Goal: Task Accomplishment & Management: Use online tool/utility

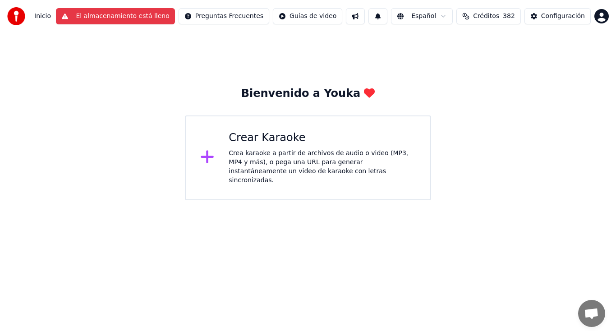
click at [128, 17] on button "El almacenamiento está lleno" at bounding box center [115, 16] width 119 height 16
click at [269, 159] on div "Crea karaoke a partir de archivos de audio o video (MP3, MP4 y más), o pega una…" at bounding box center [321, 167] width 187 height 36
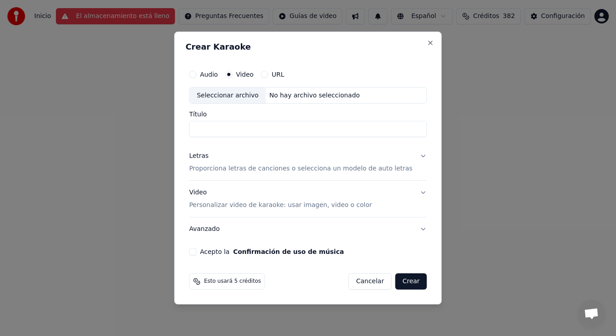
click at [236, 95] on div "Seleccionar archivo" at bounding box center [227, 95] width 76 height 16
type input "**********"
click at [414, 156] on button "Letras Proporciona letras de canciones o selecciona un modelo de auto letras" at bounding box center [307, 163] width 237 height 36
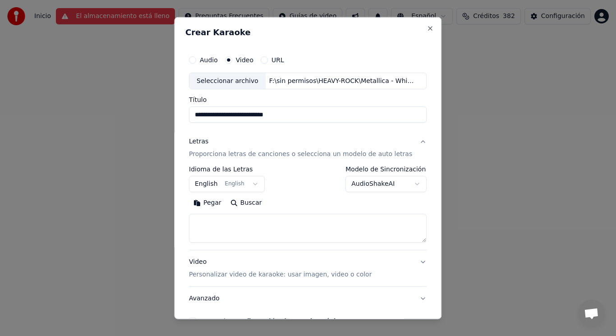
click at [248, 219] on textarea at bounding box center [307, 228] width 237 height 29
paste textarea "**********"
click at [227, 228] on textarea "**********" at bounding box center [300, 228] width 222 height 29
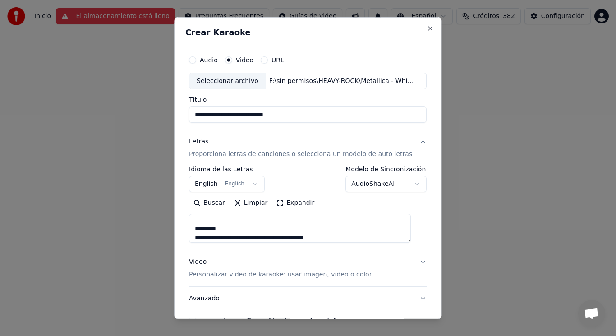
click at [227, 230] on textarea "**********" at bounding box center [300, 228] width 222 height 29
click at [227, 229] on textarea "**********" at bounding box center [300, 228] width 222 height 29
click at [318, 234] on textarea "**********" at bounding box center [300, 228] width 222 height 29
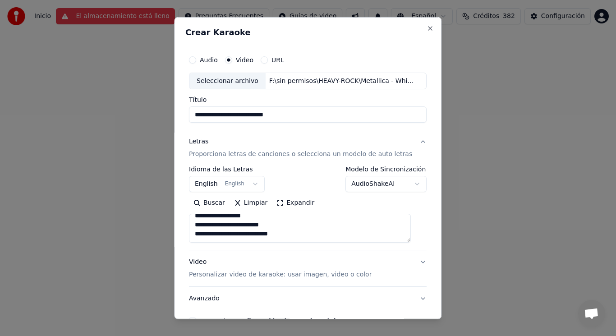
scroll to position [210, 0]
paste textarea "**********"
click at [226, 220] on textarea at bounding box center [300, 228] width 222 height 29
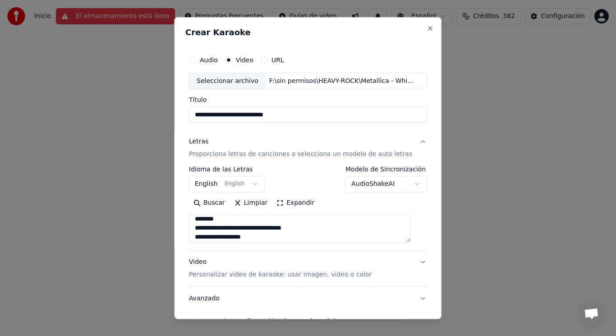
click at [237, 223] on textarea at bounding box center [300, 228] width 222 height 29
click at [229, 227] on textarea at bounding box center [300, 228] width 222 height 29
click at [215, 234] on textarea at bounding box center [300, 228] width 222 height 29
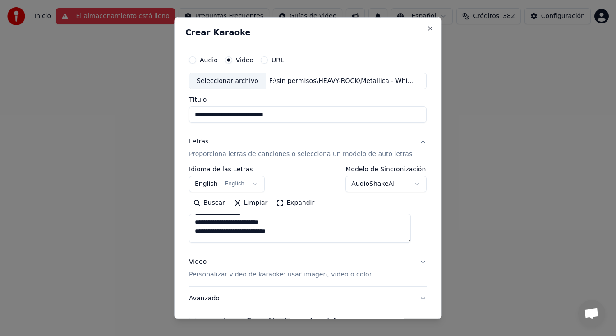
click at [285, 233] on textarea at bounding box center [300, 228] width 222 height 29
click at [272, 229] on textarea at bounding box center [300, 228] width 222 height 29
type textarea "**********"
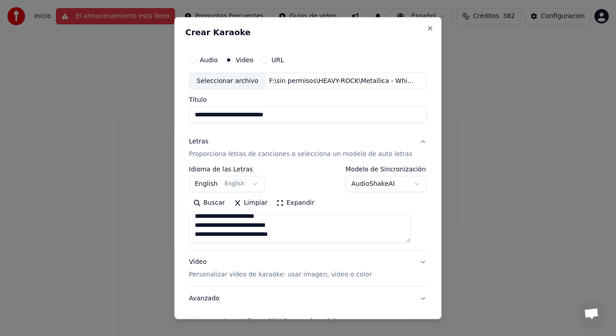
scroll to position [55, 0]
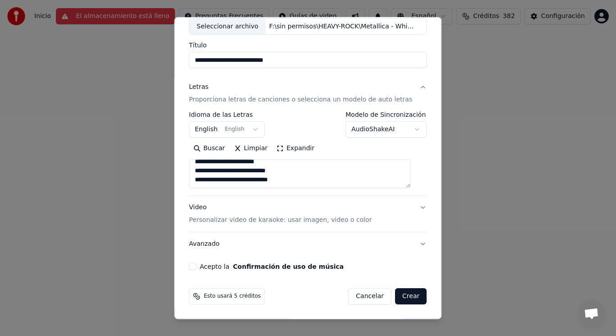
click at [196, 267] on button "Acepto la Confirmación de uso de música" at bounding box center [192, 266] width 7 height 7
click at [400, 297] on button "Crear" at bounding box center [411, 296] width 32 height 16
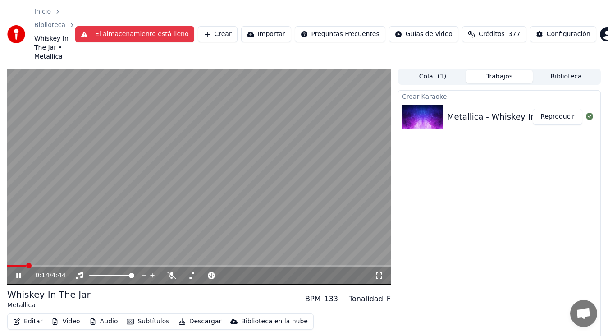
click at [17, 274] on icon at bounding box center [18, 275] width 5 height 5
click at [29, 321] on button "Editar" at bounding box center [27, 321] width 37 height 13
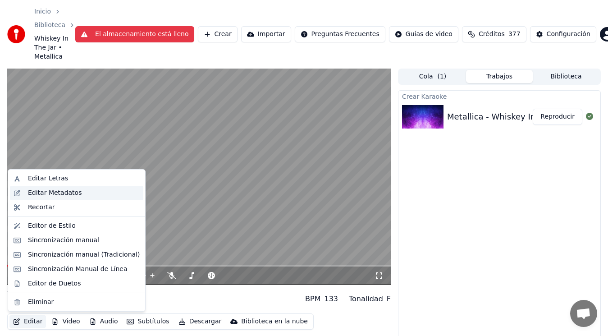
click at [68, 191] on div "Editar Metadatos" at bounding box center [55, 192] width 54 height 9
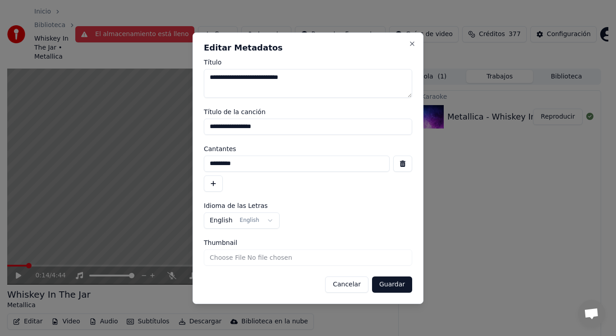
click at [401, 163] on button "button" at bounding box center [402, 163] width 19 height 16
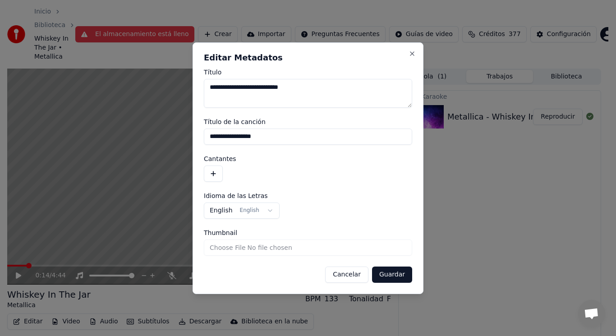
drag, startPoint x: 265, startPoint y: 136, endPoint x: 135, endPoint y: 138, distance: 129.4
click at [135, 138] on body "**********" at bounding box center [304, 168] width 608 height 336
click at [391, 273] on button "Guardar" at bounding box center [392, 274] width 40 height 16
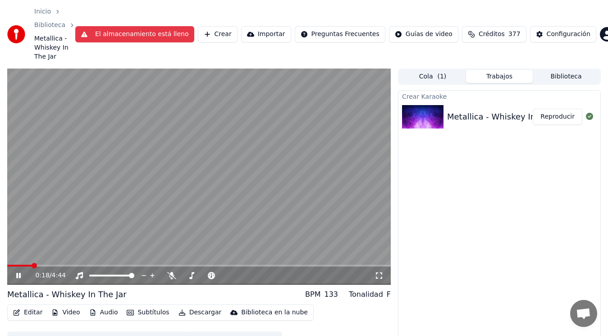
click at [18, 275] on icon at bounding box center [24, 275] width 21 height 7
click at [32, 312] on button "Editar" at bounding box center [27, 312] width 37 height 13
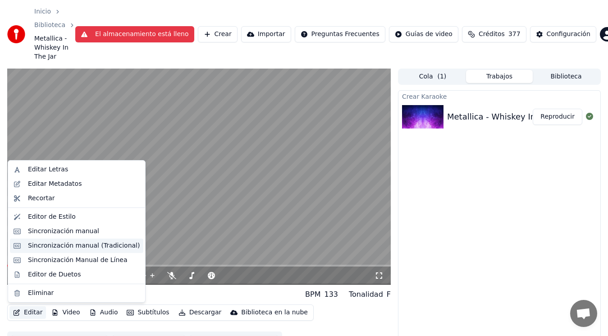
click at [78, 245] on div "Sincronización manual (Tradicional)" at bounding box center [84, 245] width 112 height 9
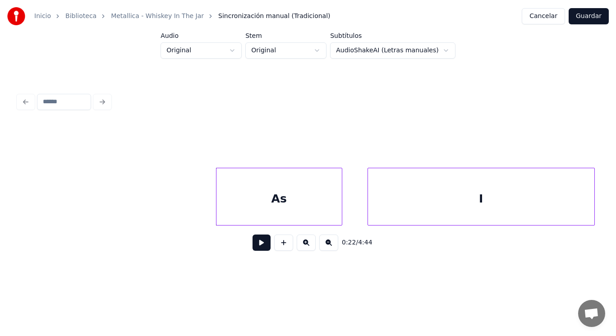
scroll to position [0, 13752]
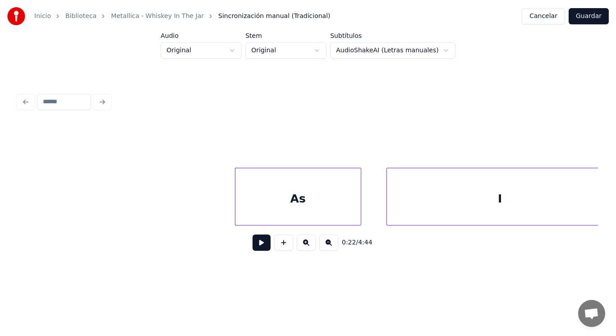
click at [256, 252] on div "0:21 / 4:44" at bounding box center [307, 243] width 565 height 20
click at [254, 250] on button at bounding box center [261, 242] width 18 height 16
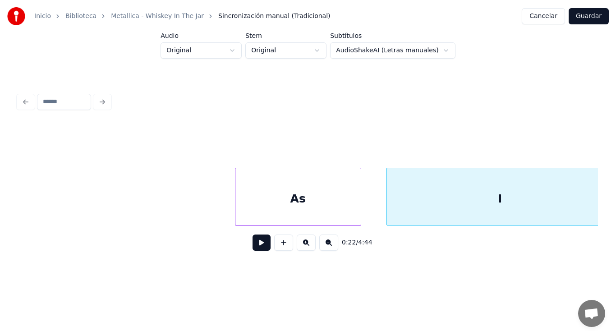
click at [281, 216] on div "As" at bounding box center [297, 198] width 125 height 61
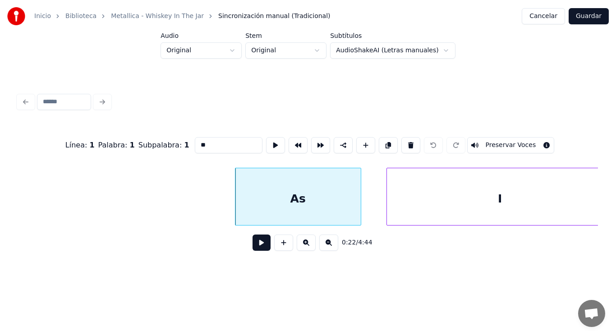
click at [252, 251] on button at bounding box center [261, 242] width 18 height 16
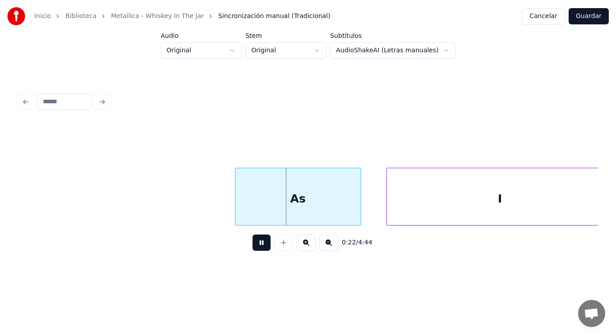
click at [252, 251] on button at bounding box center [261, 242] width 18 height 16
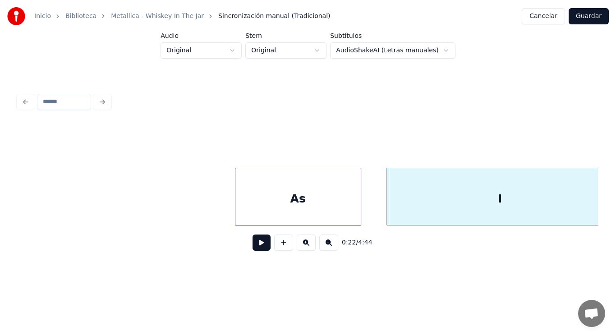
click at [316, 202] on div "As" at bounding box center [297, 198] width 125 height 61
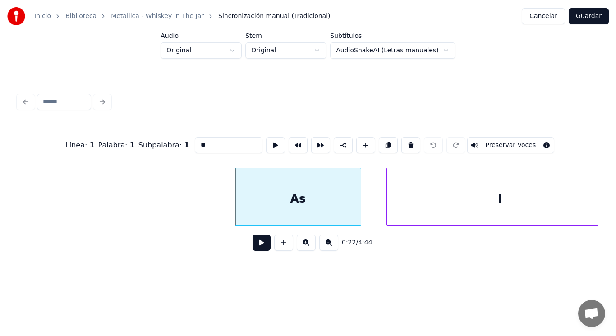
click at [252, 246] on button at bounding box center [261, 242] width 18 height 16
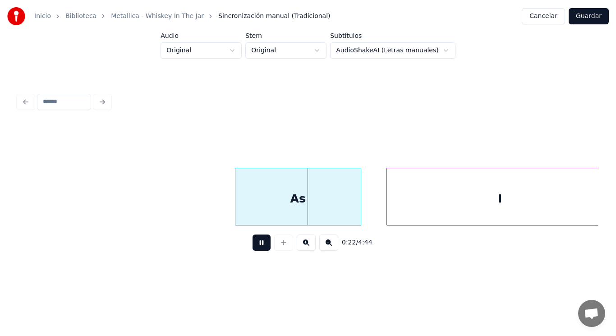
click at [252, 246] on button at bounding box center [261, 242] width 18 height 16
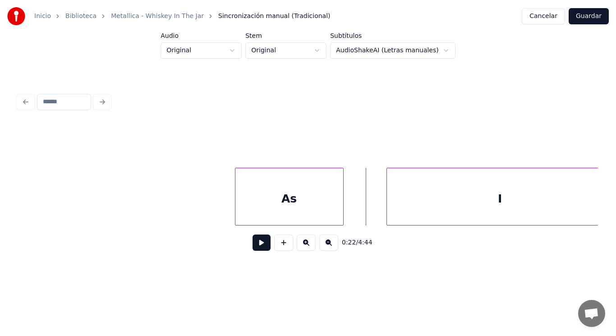
click at [341, 212] on div at bounding box center [341, 196] width 3 height 57
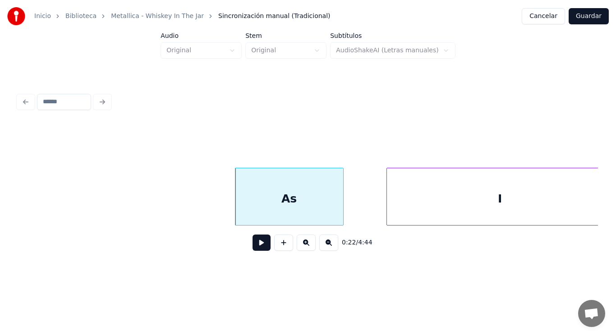
click at [258, 245] on button at bounding box center [261, 242] width 18 height 16
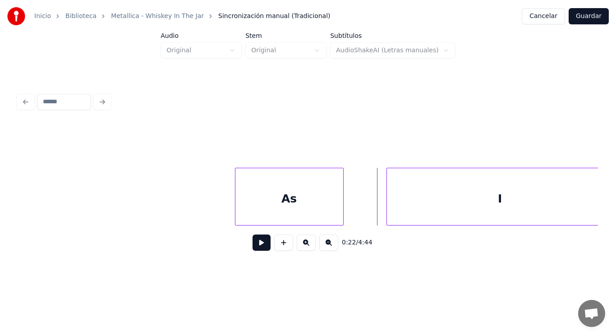
click at [257, 241] on button at bounding box center [261, 242] width 18 height 16
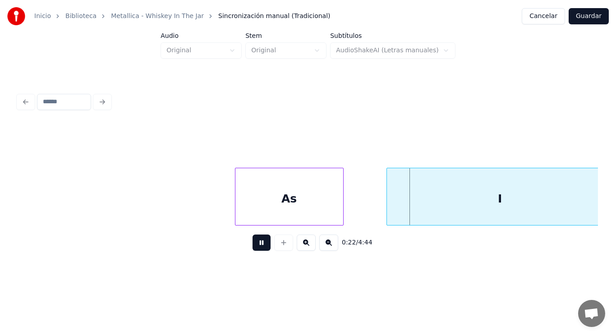
click at [257, 241] on button at bounding box center [261, 242] width 18 height 16
click at [364, 213] on div at bounding box center [365, 196] width 3 height 57
click at [273, 200] on div "As" at bounding box center [289, 198] width 108 height 61
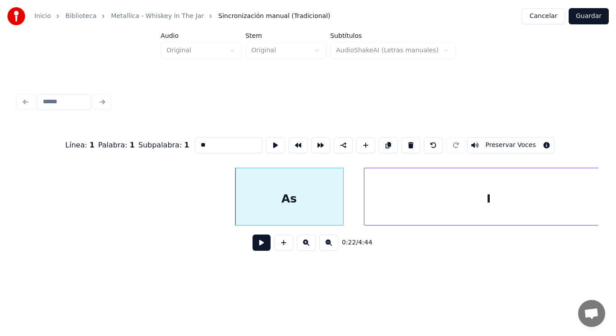
click at [256, 247] on button at bounding box center [261, 242] width 18 height 16
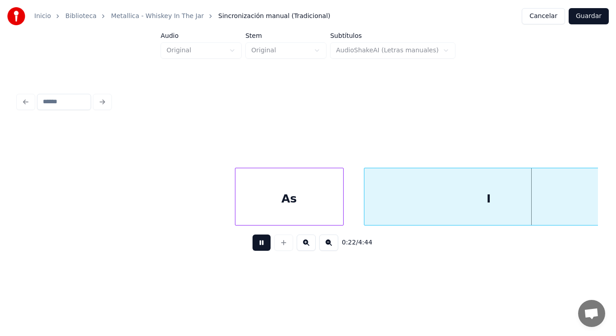
scroll to position [0, 14335]
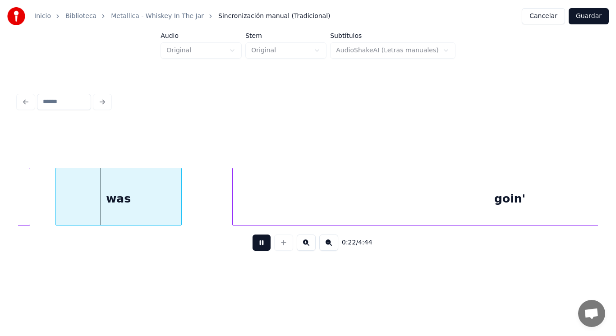
click at [256, 247] on button at bounding box center [261, 242] width 18 height 16
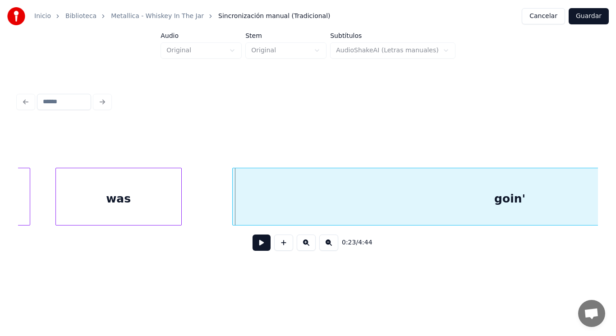
click at [153, 207] on div "was" at bounding box center [118, 198] width 125 height 61
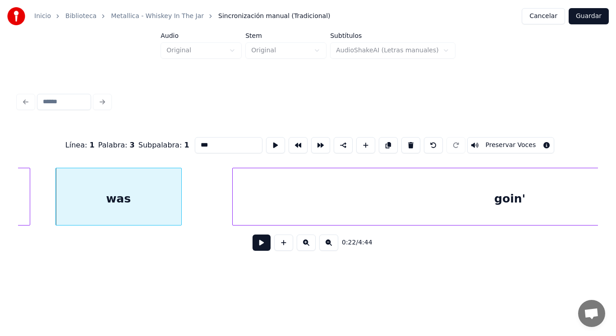
click at [257, 246] on button at bounding box center [261, 242] width 18 height 16
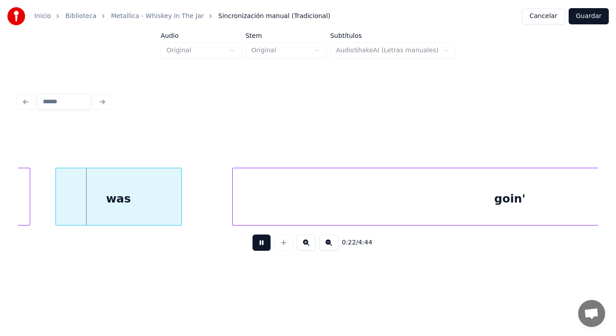
click at [257, 246] on button at bounding box center [261, 242] width 18 height 16
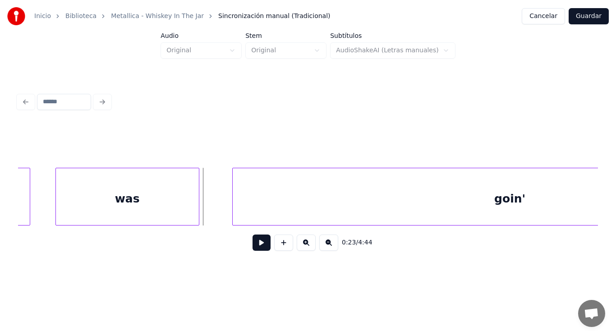
click at [197, 207] on div at bounding box center [197, 196] width 3 height 57
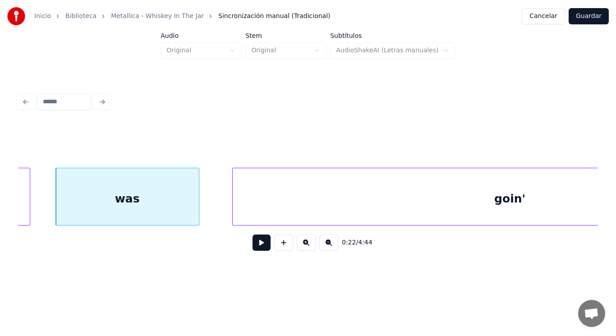
click at [258, 248] on button at bounding box center [261, 242] width 18 height 16
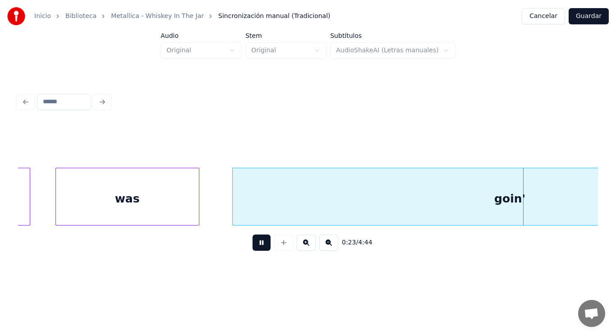
scroll to position [0, 14918]
click at [258, 248] on button at bounding box center [261, 242] width 18 height 16
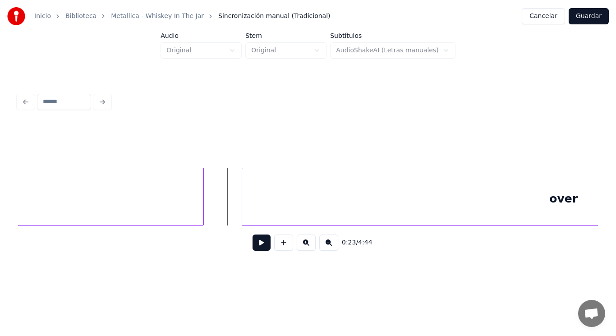
click at [252, 245] on button at bounding box center [261, 242] width 18 height 16
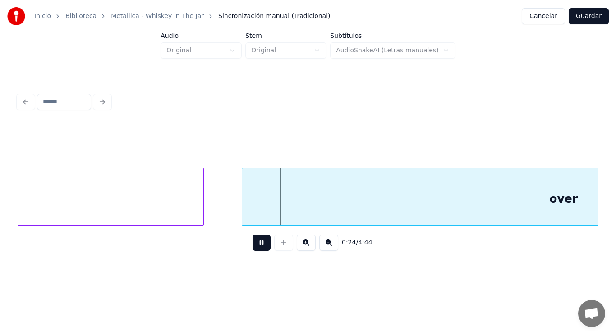
click at [252, 245] on button at bounding box center [261, 242] width 18 height 16
click at [228, 205] on div at bounding box center [228, 196] width 3 height 57
click at [255, 243] on button at bounding box center [261, 242] width 18 height 16
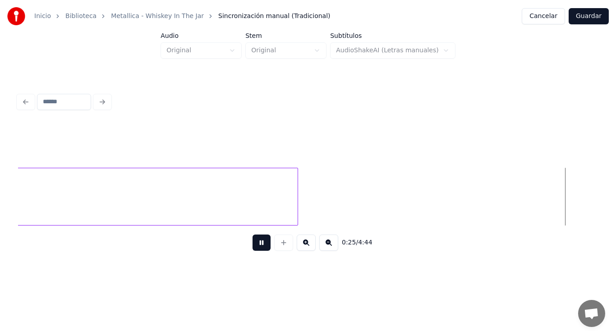
scroll to position [0, 16093]
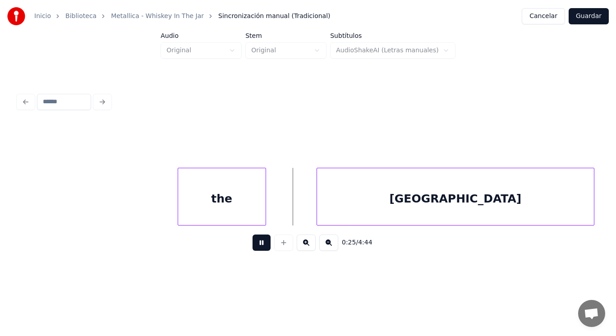
click at [255, 243] on button at bounding box center [261, 242] width 18 height 16
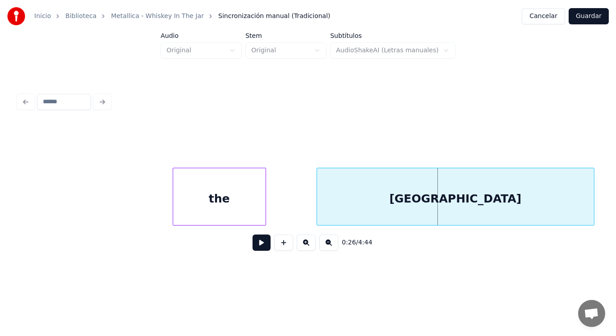
click at [173, 208] on div at bounding box center [174, 196] width 3 height 57
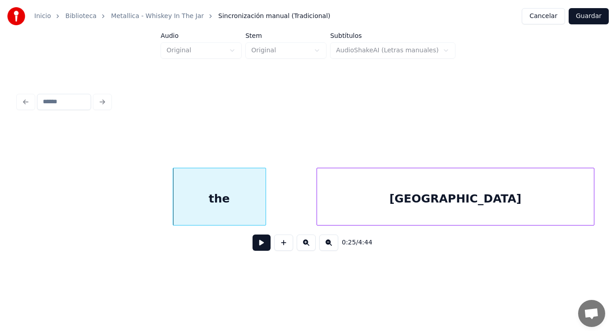
click at [257, 247] on button at bounding box center [261, 242] width 18 height 16
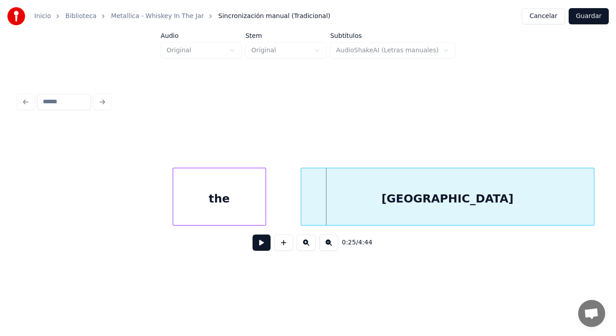
click at [302, 215] on div at bounding box center [302, 196] width 3 height 57
click at [252, 244] on button at bounding box center [261, 242] width 18 height 16
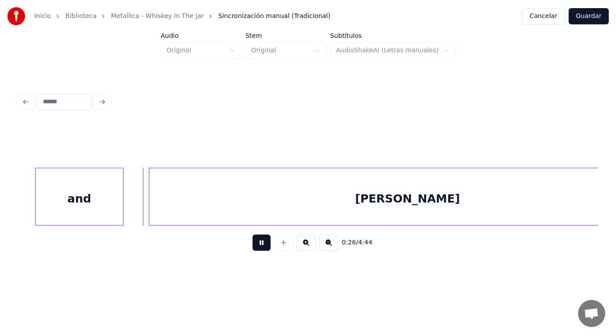
click at [252, 244] on button at bounding box center [261, 242] width 18 height 16
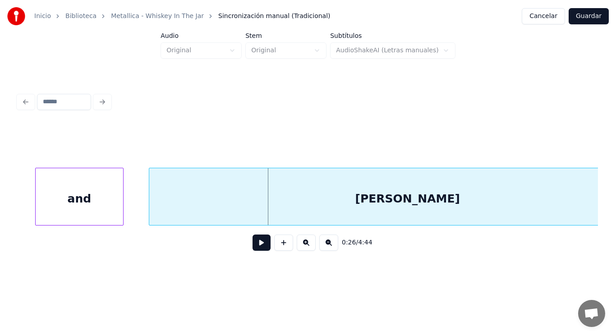
click at [91, 210] on div "and" at bounding box center [79, 198] width 87 height 61
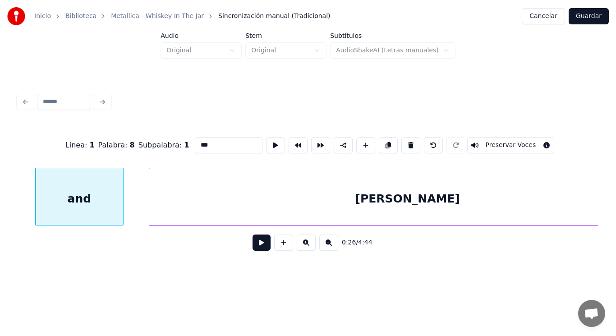
click at [253, 246] on button at bounding box center [261, 242] width 18 height 16
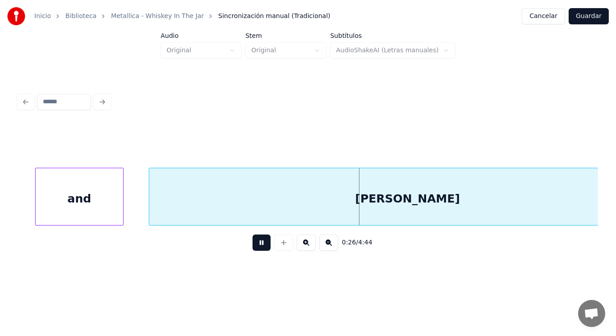
click at [253, 246] on button at bounding box center [261, 242] width 18 height 16
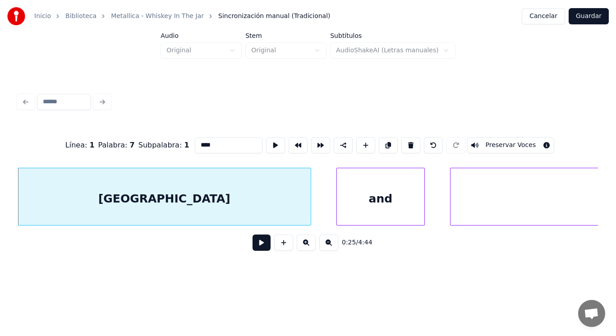
click at [256, 245] on button at bounding box center [261, 242] width 18 height 16
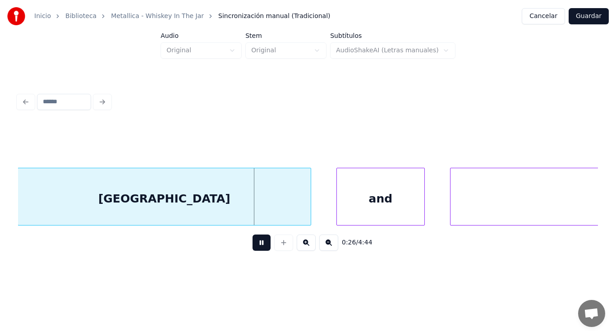
click at [256, 245] on button at bounding box center [261, 242] width 18 height 16
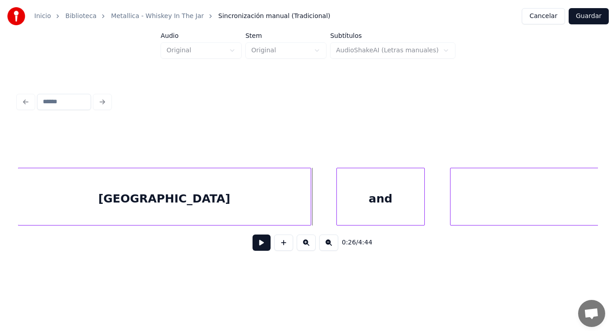
click at [346, 214] on div "and" at bounding box center [380, 198] width 87 height 61
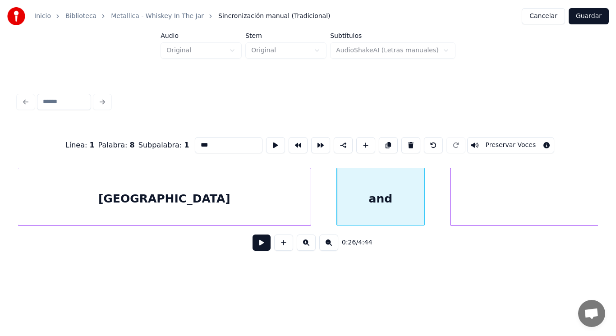
click at [256, 244] on button at bounding box center [261, 242] width 18 height 16
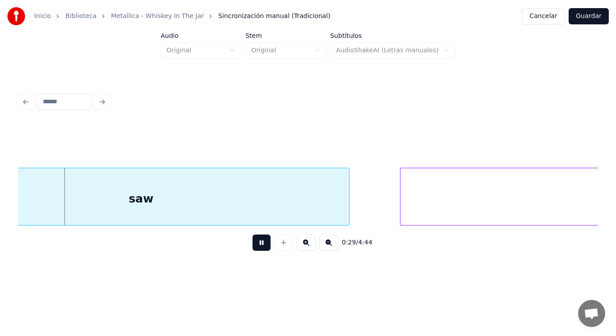
click at [256, 244] on button at bounding box center [261, 242] width 18 height 16
click at [152, 202] on div "saw" at bounding box center [140, 198] width 415 height 61
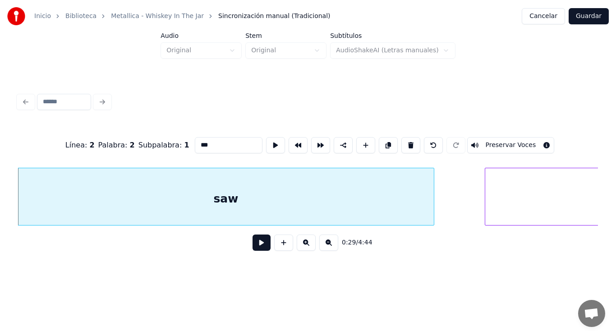
click at [256, 244] on button at bounding box center [261, 242] width 18 height 16
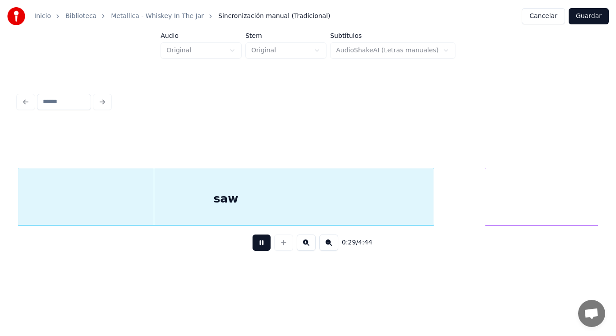
click at [256, 244] on button at bounding box center [261, 242] width 18 height 16
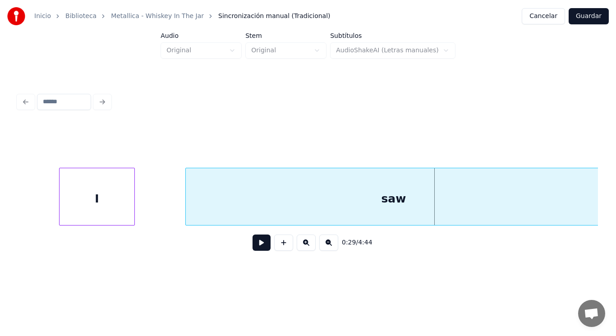
scroll to position [0, 18457]
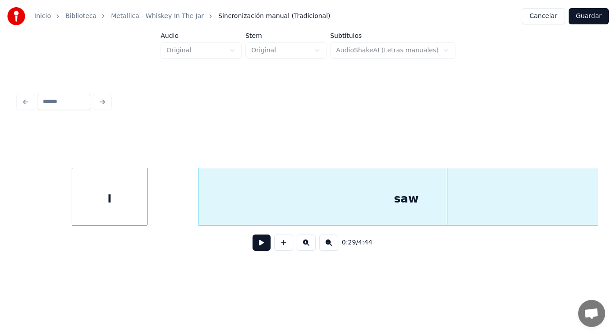
click at [116, 201] on div "I" at bounding box center [109, 198] width 75 height 61
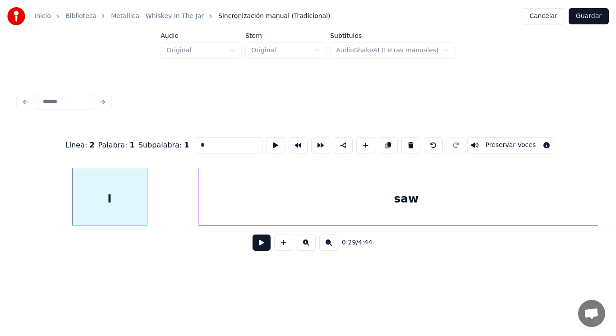
click at [256, 251] on button at bounding box center [261, 242] width 18 height 16
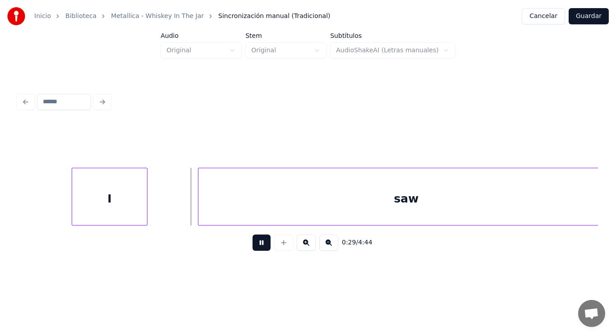
click at [256, 251] on button at bounding box center [261, 242] width 18 height 16
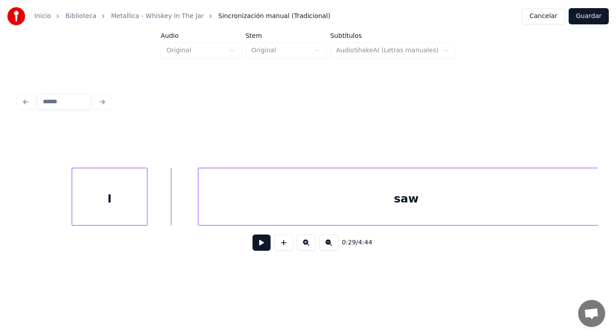
click at [256, 245] on button at bounding box center [261, 242] width 18 height 16
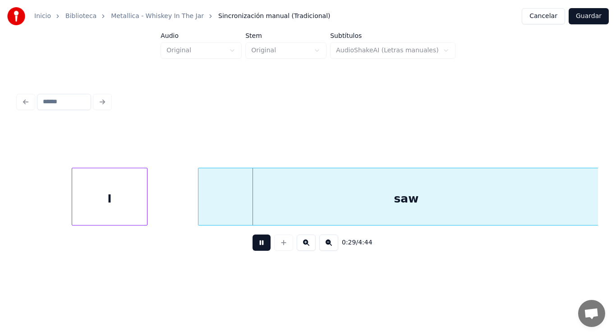
drag, startPoint x: 256, startPoint y: 245, endPoint x: 205, endPoint y: 207, distance: 63.2
click at [253, 243] on button at bounding box center [261, 242] width 18 height 16
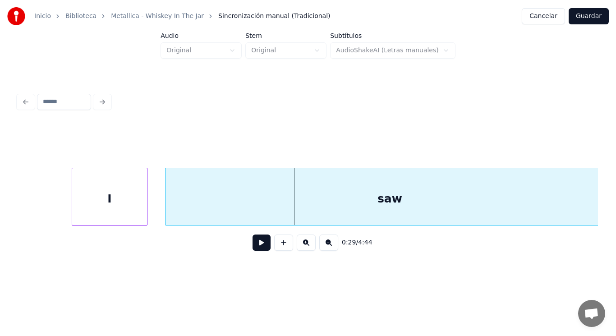
click at [166, 209] on div at bounding box center [166, 196] width 3 height 57
click at [258, 247] on button at bounding box center [261, 242] width 18 height 16
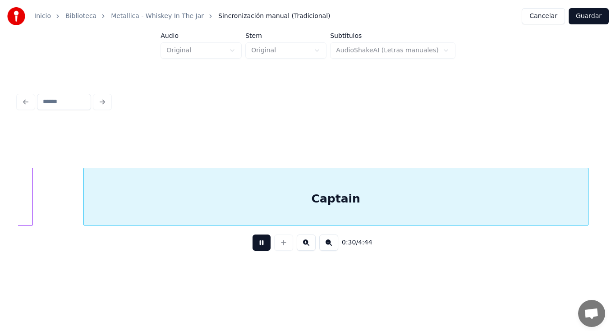
click at [258, 247] on button at bounding box center [261, 242] width 18 height 16
click at [220, 197] on div "Captain" at bounding box center [336, 198] width 504 height 61
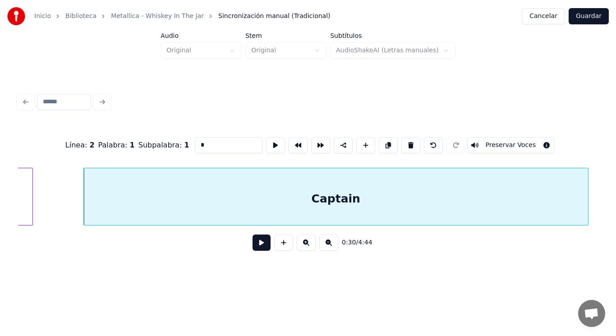
type input "*******"
click at [255, 248] on button at bounding box center [261, 242] width 18 height 16
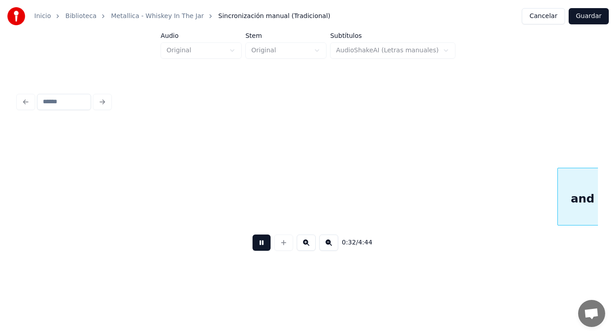
scroll to position [0, 20805]
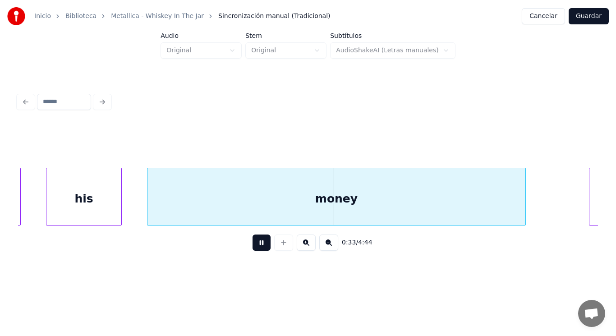
click at [255, 248] on button at bounding box center [261, 242] width 18 height 16
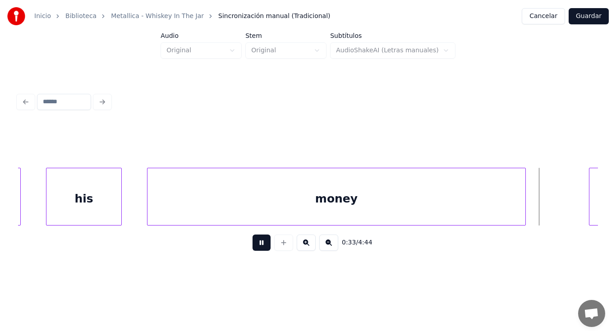
scroll to position [0, 21396]
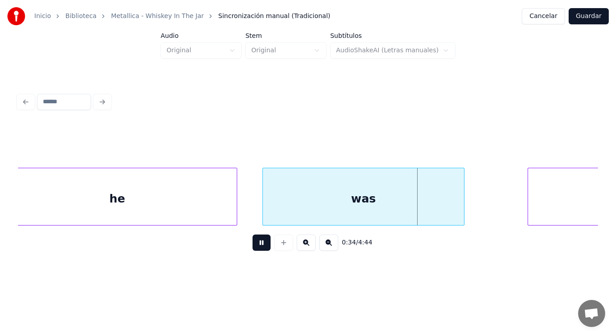
click at [255, 248] on button at bounding box center [261, 242] width 18 height 16
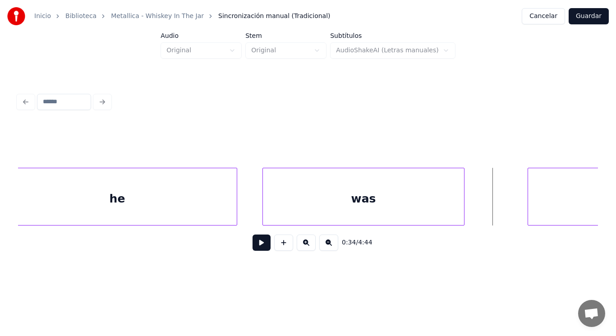
click at [280, 211] on div "was" at bounding box center [363, 198] width 201 height 61
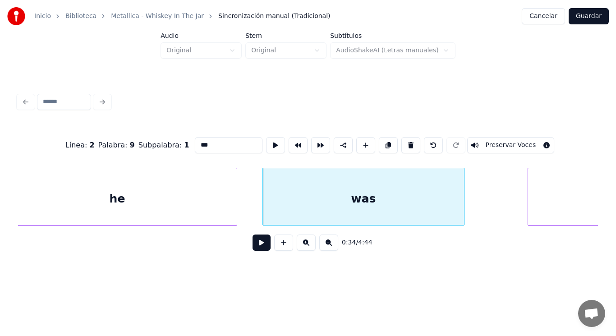
click at [255, 245] on button at bounding box center [261, 242] width 18 height 16
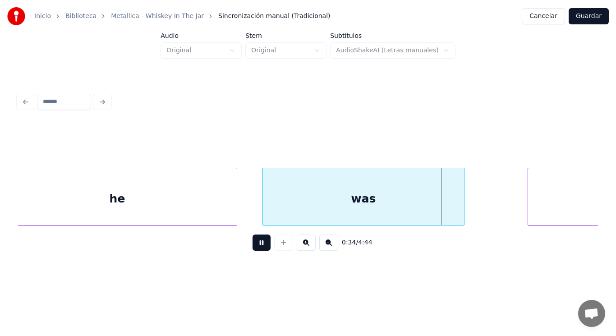
click at [255, 245] on button at bounding box center [261, 242] width 18 height 16
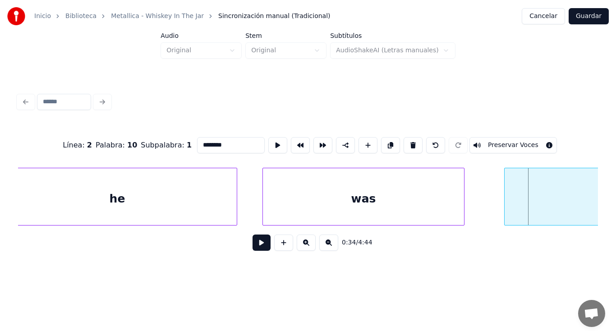
click at [505, 210] on div at bounding box center [505, 196] width 3 height 57
click at [255, 250] on button at bounding box center [261, 242] width 18 height 16
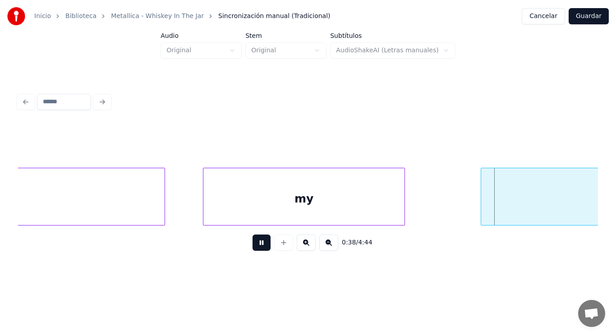
click at [255, 250] on button at bounding box center [261, 242] width 18 height 16
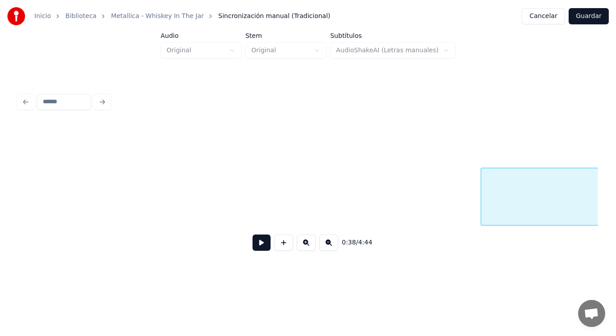
scroll to position [0, 24341]
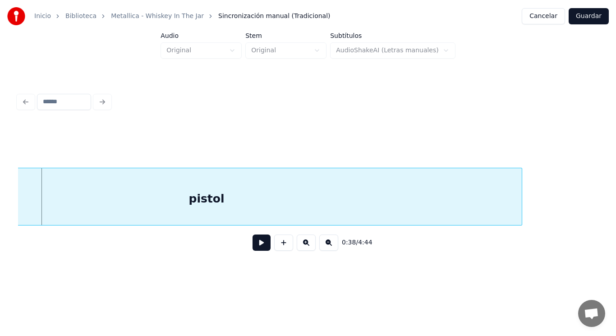
click at [255, 250] on button at bounding box center [261, 242] width 18 height 16
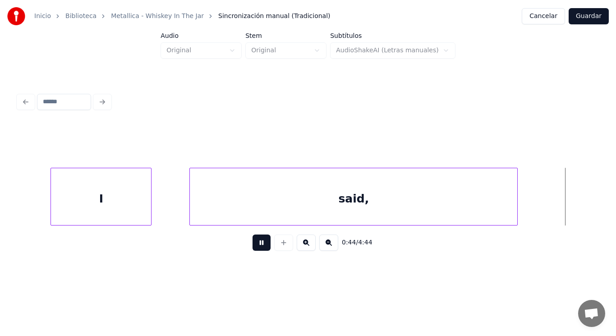
scroll to position [0, 27872]
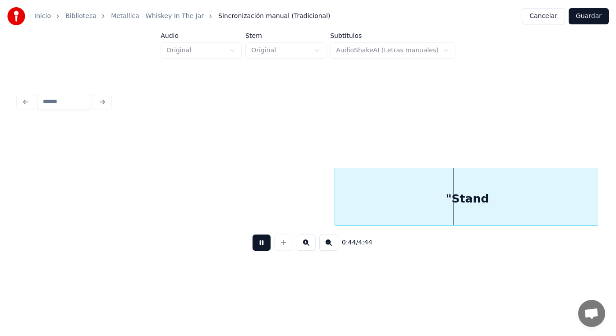
click at [255, 250] on button at bounding box center [261, 242] width 18 height 16
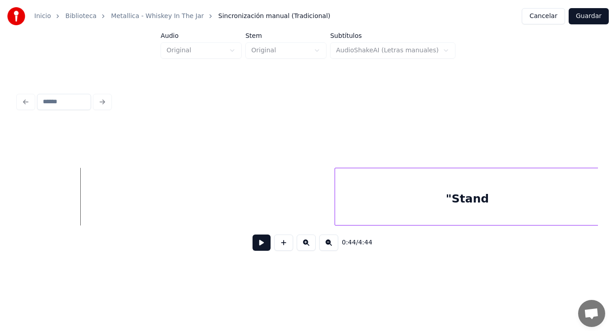
click at [252, 249] on button at bounding box center [261, 242] width 18 height 16
click at [278, 215] on div at bounding box center [279, 196] width 3 height 57
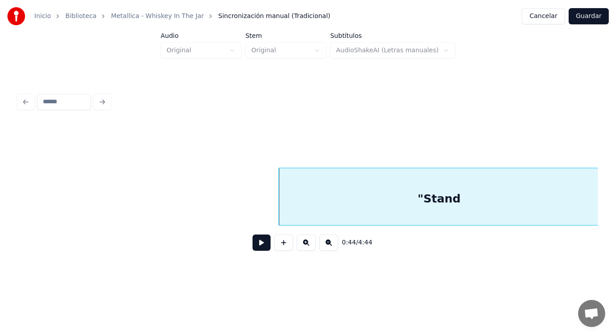
click at [263, 241] on button at bounding box center [261, 242] width 18 height 16
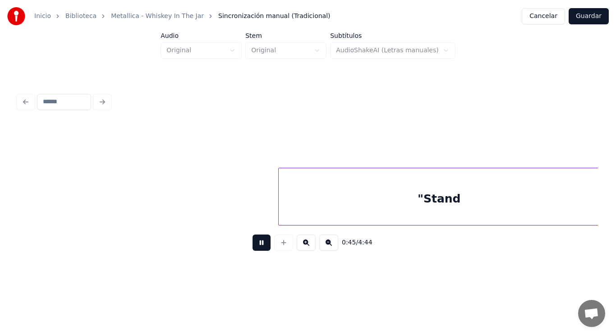
scroll to position [0, 28452]
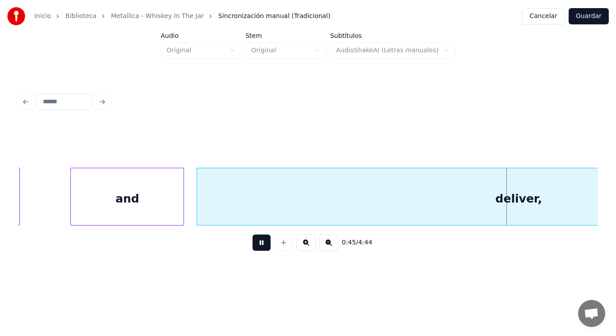
click at [263, 241] on button at bounding box center [261, 242] width 18 height 16
click at [134, 201] on div "and" at bounding box center [127, 198] width 113 height 61
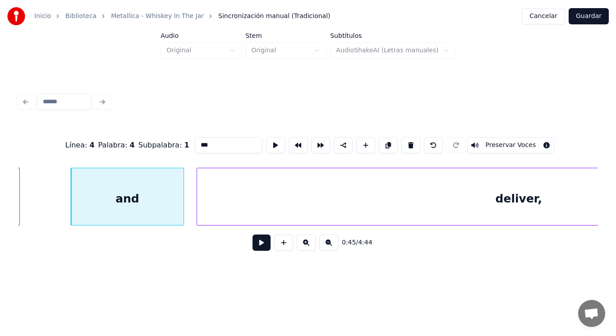
click at [257, 246] on button at bounding box center [261, 242] width 18 height 16
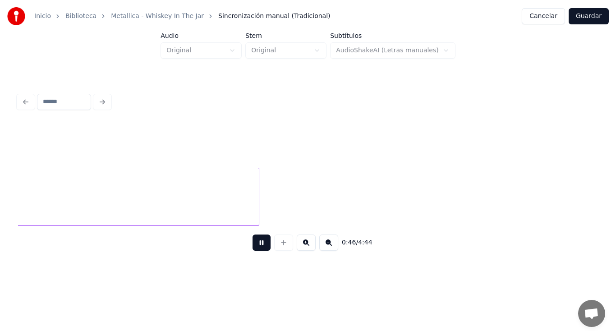
scroll to position [0, 29616]
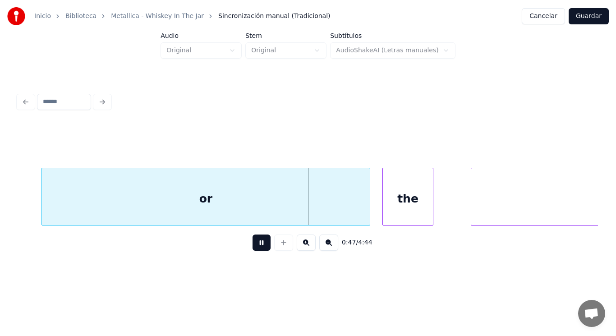
click at [257, 246] on button at bounding box center [261, 242] width 18 height 16
click at [110, 205] on div "or" at bounding box center [205, 198] width 327 height 61
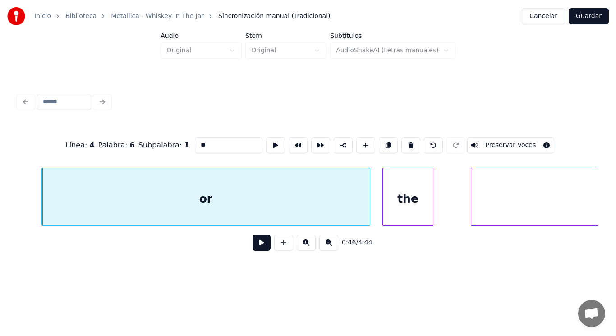
click at [257, 246] on button at bounding box center [261, 242] width 18 height 16
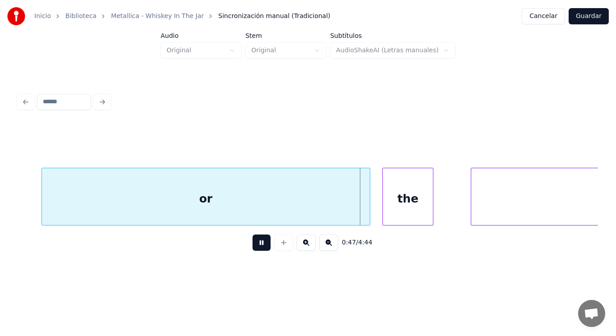
click at [257, 246] on button at bounding box center [261, 242] width 18 height 16
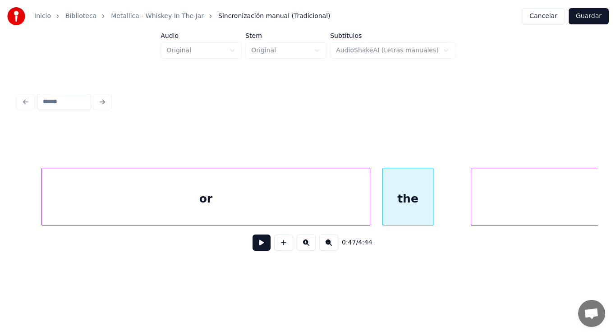
click at [266, 216] on div "or" at bounding box center [205, 198] width 327 height 61
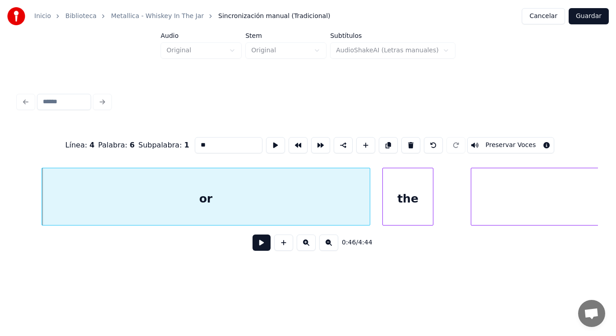
click at [256, 248] on button at bounding box center [261, 242] width 18 height 16
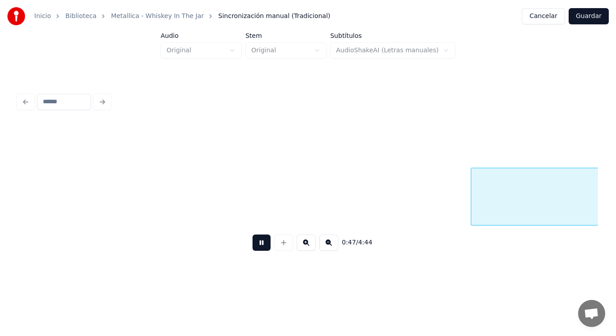
click at [256, 248] on button at bounding box center [261, 242] width 18 height 16
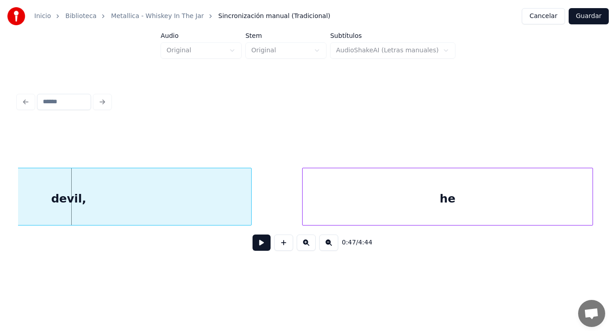
click at [92, 205] on div "devil," at bounding box center [68, 198] width 365 height 61
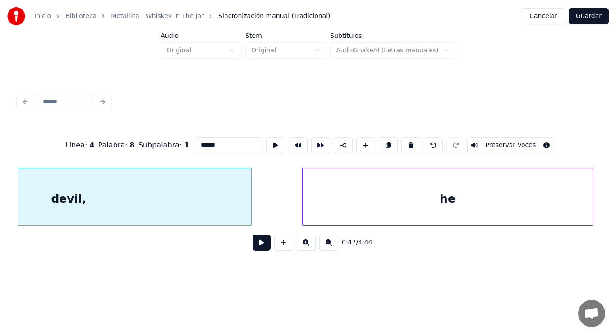
scroll to position [0, 30069]
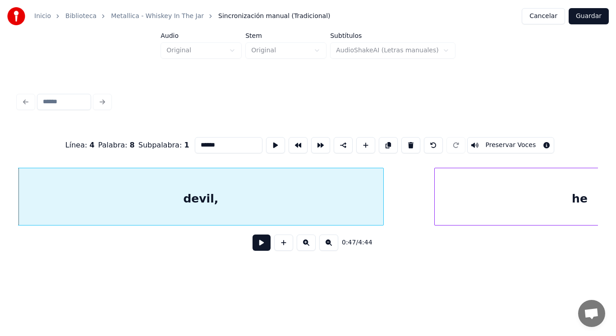
click at [255, 245] on button at bounding box center [261, 242] width 18 height 16
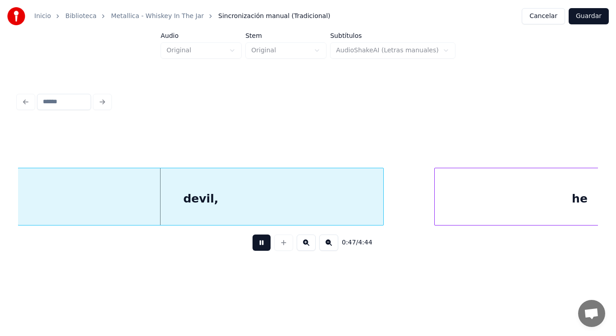
click at [255, 245] on button at bounding box center [261, 242] width 18 height 16
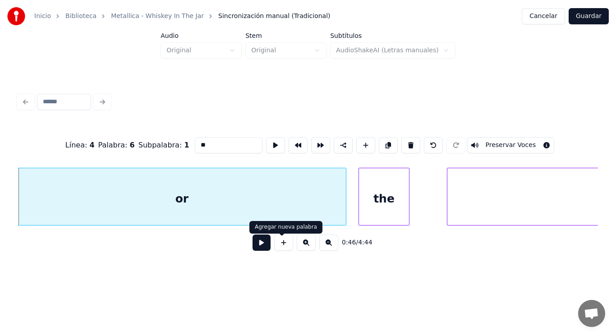
click at [258, 242] on button at bounding box center [261, 242] width 18 height 16
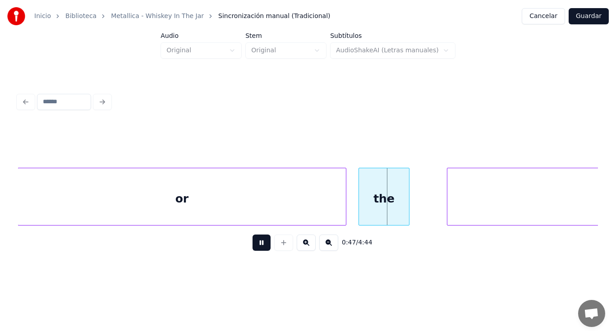
click at [258, 242] on button at bounding box center [261, 242] width 18 height 16
click at [291, 206] on div "or" at bounding box center [181, 198] width 327 height 61
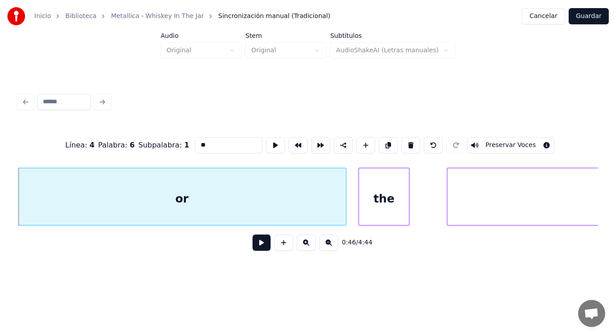
click at [252, 251] on button at bounding box center [261, 242] width 18 height 16
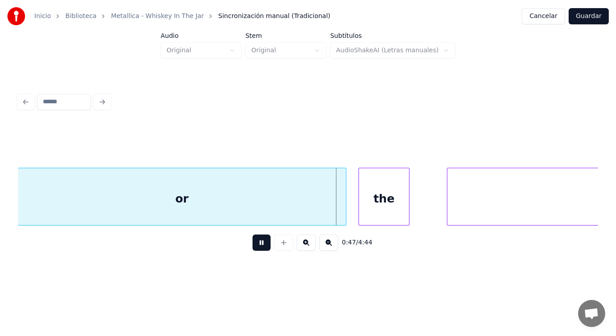
click at [252, 251] on button at bounding box center [261, 242] width 18 height 16
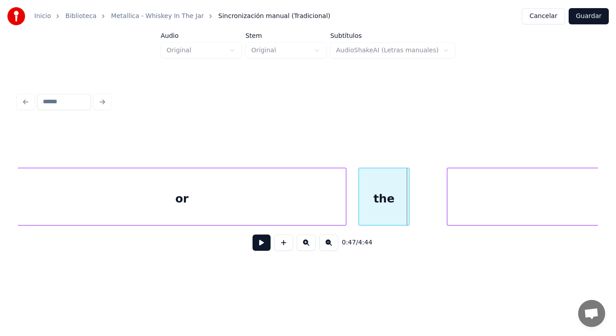
click at [242, 217] on div "or" at bounding box center [181, 198] width 327 height 61
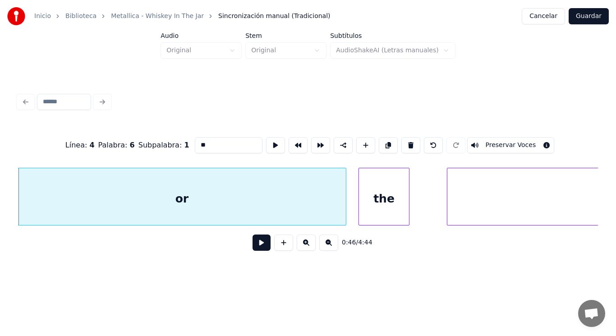
click at [252, 244] on button at bounding box center [261, 242] width 18 height 16
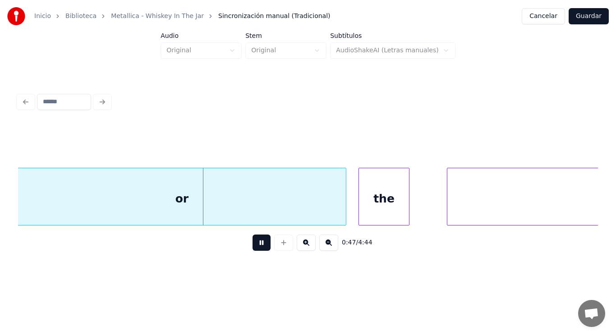
click at [252, 244] on button at bounding box center [261, 242] width 18 height 16
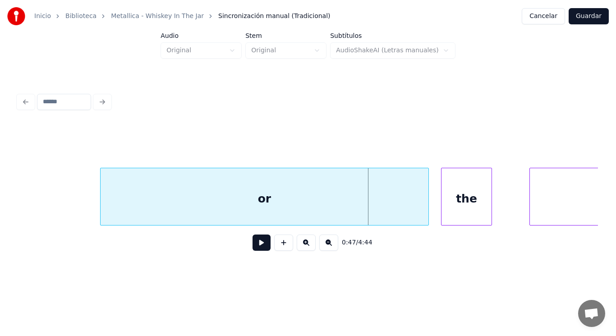
scroll to position [0, 29550]
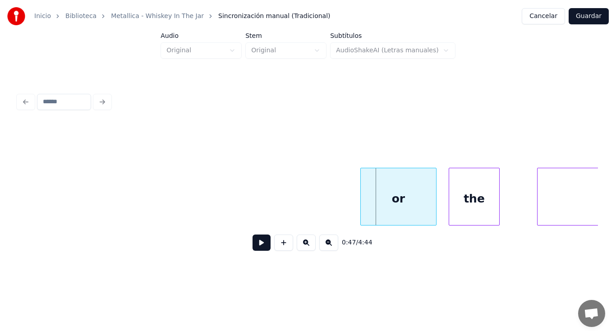
click at [361, 217] on div at bounding box center [362, 196] width 3 height 57
click at [252, 242] on button at bounding box center [261, 242] width 18 height 16
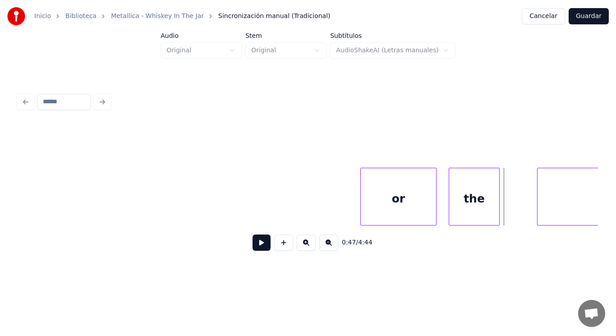
click at [282, 248] on button at bounding box center [283, 242] width 19 height 16
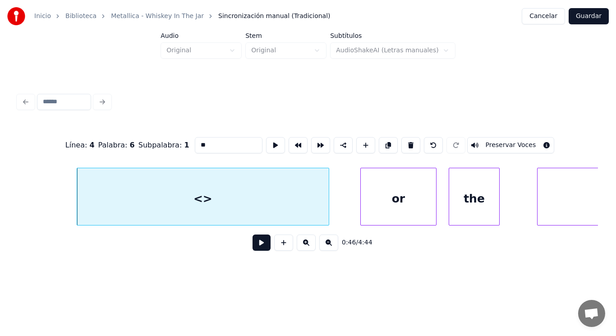
click at [237, 207] on div "<>" at bounding box center [202, 198] width 251 height 61
click at [195, 142] on input "**" at bounding box center [229, 145] width 68 height 16
type input "*"
click at [217, 201] on div "Oouh," at bounding box center [202, 198] width 251 height 61
type input "*****"
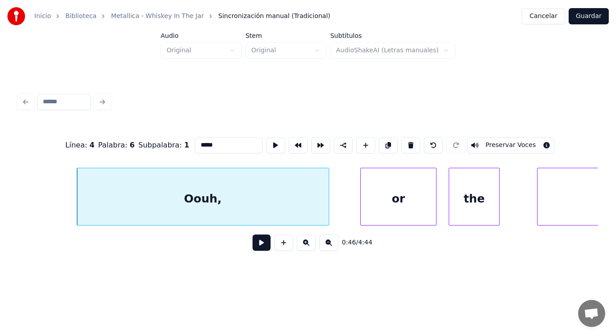
click at [255, 248] on button at bounding box center [261, 242] width 18 height 16
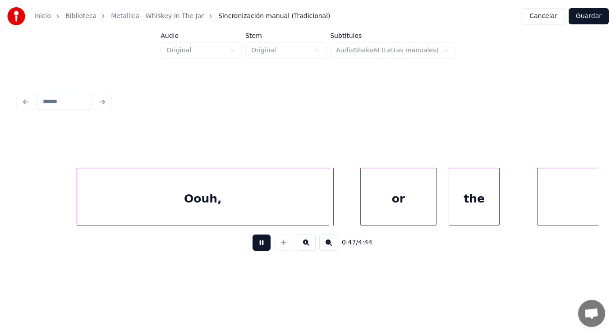
click at [255, 248] on button at bounding box center [261, 242] width 18 height 16
click at [222, 215] on div "Oouh," at bounding box center [202, 198] width 251 height 61
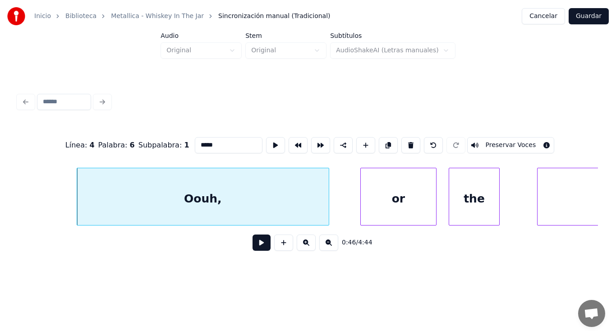
click at [252, 246] on button at bounding box center [261, 242] width 18 height 16
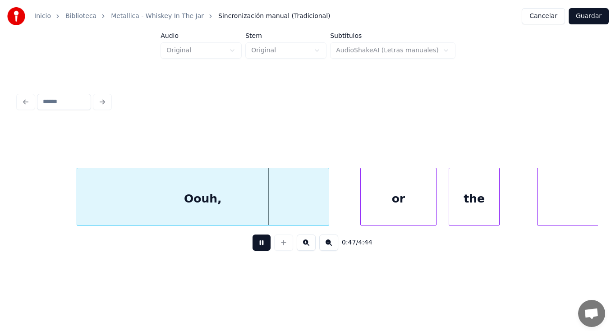
click at [252, 246] on button at bounding box center [261, 242] width 18 height 16
click at [169, 204] on div "Oouh," at bounding box center [202, 198] width 251 height 61
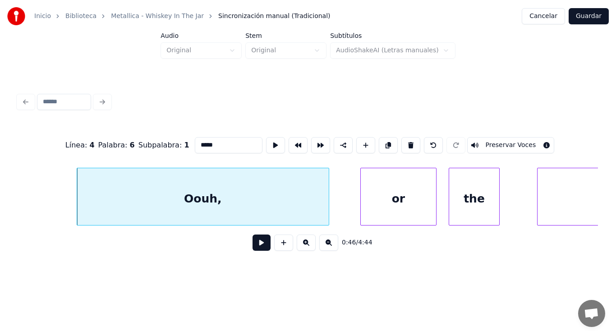
click at [195, 140] on input "*****" at bounding box center [229, 145] width 68 height 16
type input "*****"
click at [256, 247] on button at bounding box center [261, 242] width 18 height 16
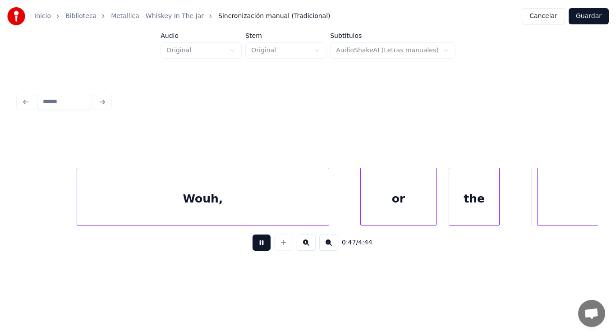
scroll to position [0, 30135]
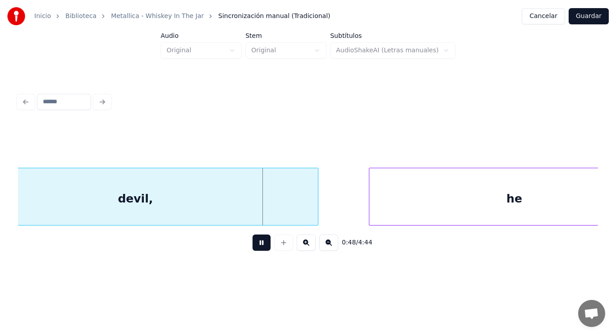
click at [256, 247] on button at bounding box center [261, 242] width 18 height 16
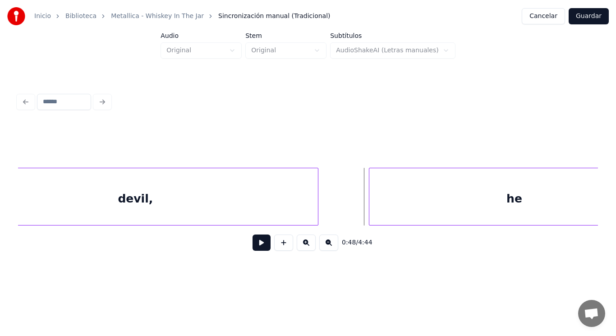
click at [244, 204] on div "devil," at bounding box center [135, 198] width 365 height 61
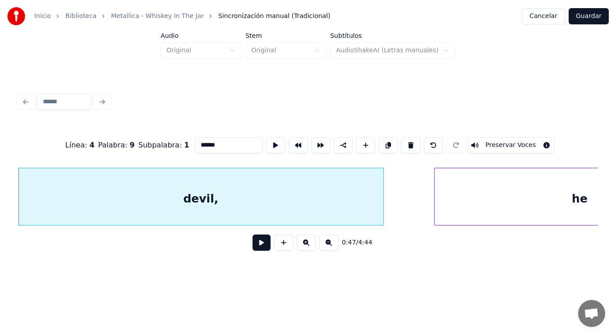
click at [255, 244] on button at bounding box center [261, 242] width 18 height 16
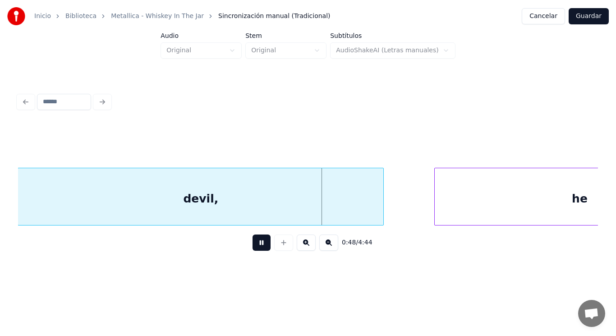
click at [255, 244] on button at bounding box center [261, 242] width 18 height 16
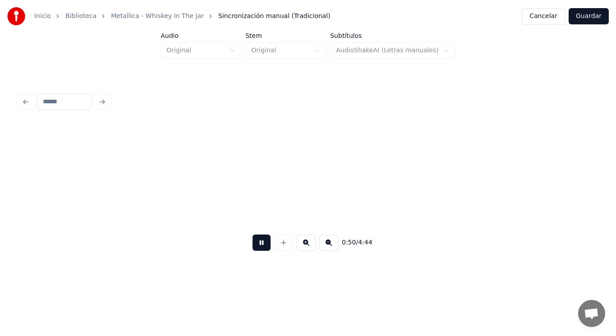
scroll to position [0, 31831]
click at [255, 244] on button at bounding box center [261, 242] width 18 height 16
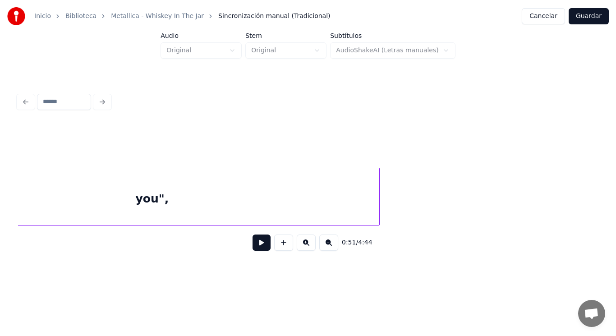
click at [172, 188] on div "you"," at bounding box center [151, 198] width 453 height 61
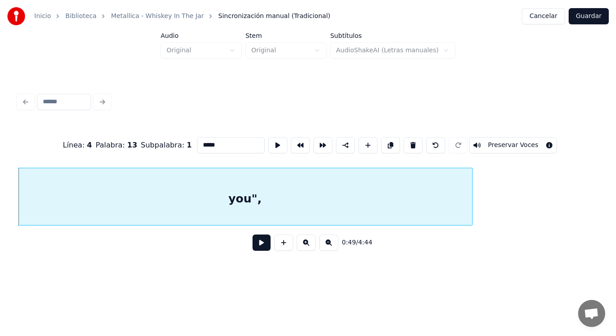
click at [197, 142] on input "*****" at bounding box center [231, 145] width 68 height 16
type input "****"
click at [256, 250] on button at bounding box center [261, 242] width 18 height 16
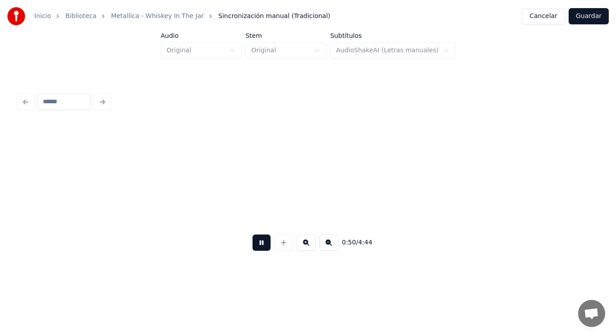
scroll to position [0, 31887]
click at [256, 250] on button at bounding box center [261, 242] width 18 height 16
click at [172, 201] on div at bounding box center [170, 196] width 3 height 57
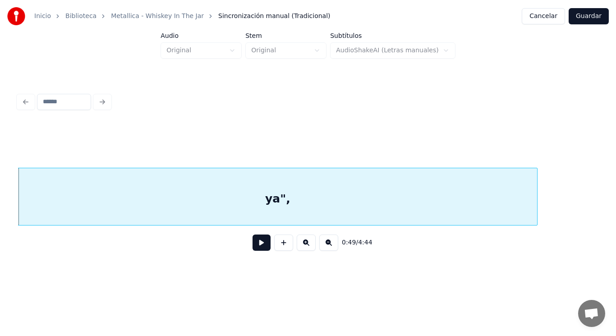
click at [255, 246] on button at bounding box center [261, 242] width 18 height 16
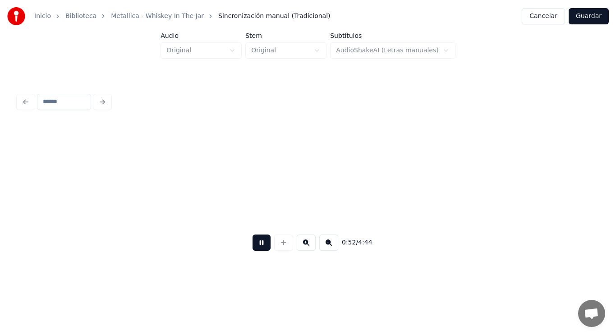
scroll to position [0, 33065]
click at [255, 246] on button at bounding box center [261, 242] width 18 height 16
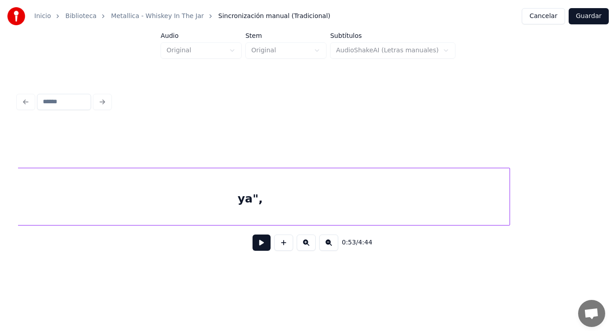
click at [152, 199] on div "ya"," at bounding box center [250, 198] width 519 height 61
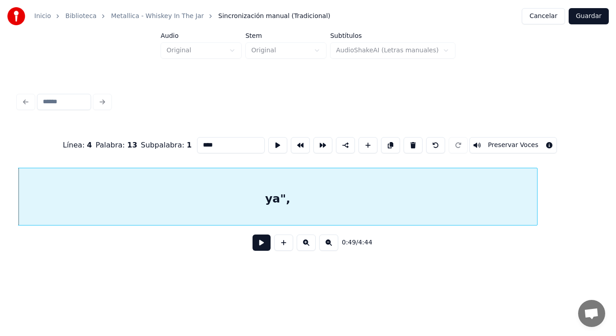
click at [197, 143] on input "****" at bounding box center [231, 145] width 68 height 16
type input "***"
click at [258, 245] on button at bounding box center [261, 242] width 18 height 16
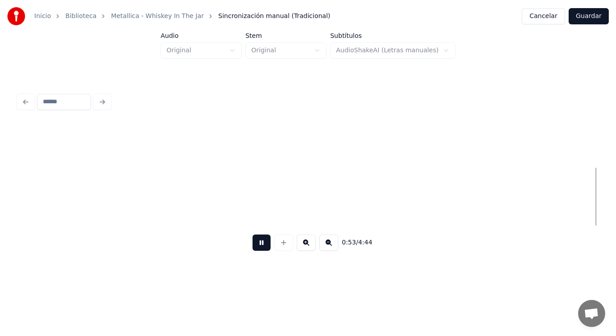
scroll to position [0, 33647]
click at [258, 245] on button at bounding box center [261, 242] width 18 height 16
click at [256, 245] on button at bounding box center [261, 242] width 18 height 16
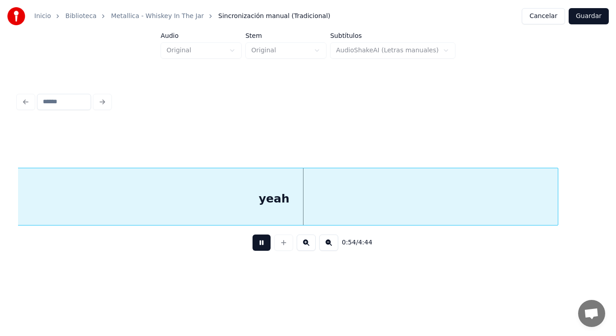
click at [256, 245] on button at bounding box center [261, 242] width 18 height 16
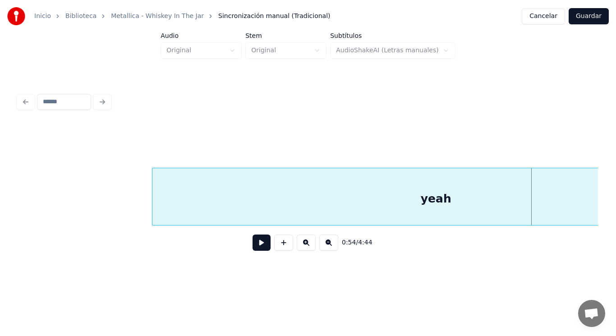
scroll to position [0, 34056]
click at [238, 200] on div "yeah" at bounding box center [454, 198] width 567 height 61
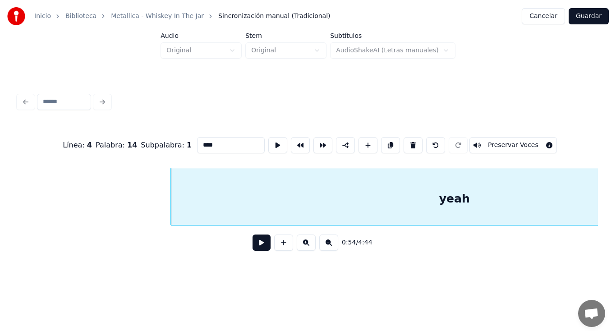
click at [198, 143] on input "****" at bounding box center [231, 145] width 68 height 16
click at [254, 248] on button at bounding box center [261, 242] width 18 height 16
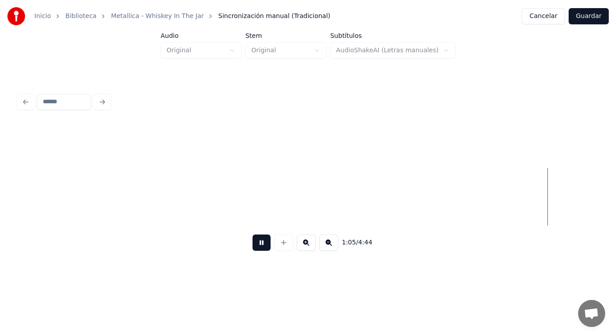
scroll to position [0, 41109]
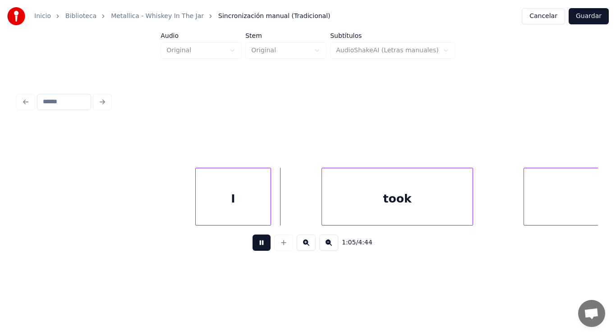
click at [253, 249] on button at bounding box center [261, 242] width 18 height 16
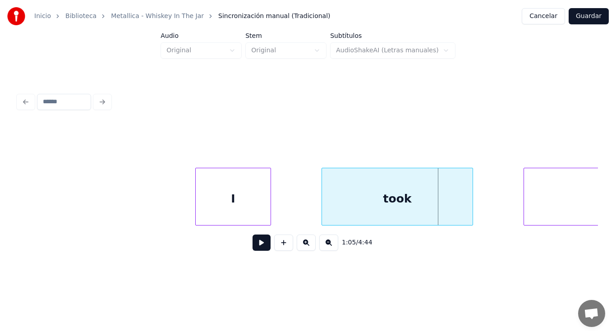
click at [237, 205] on div "I" at bounding box center [233, 198] width 75 height 61
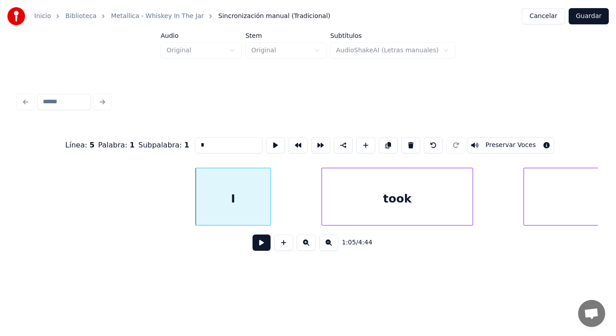
click at [252, 245] on button at bounding box center [261, 242] width 18 height 16
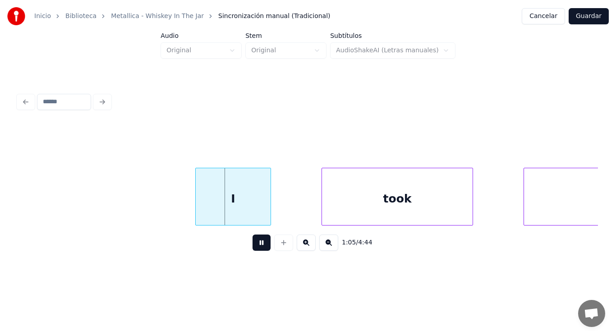
click at [252, 245] on button at bounding box center [261, 242] width 18 height 16
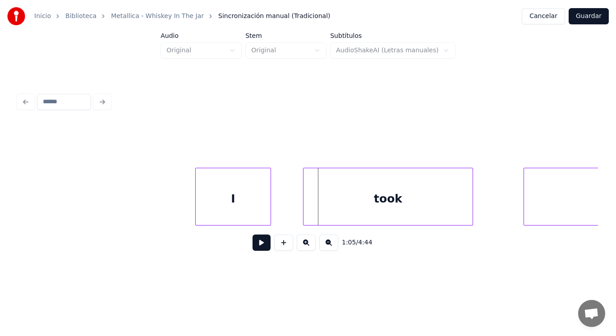
click at [306, 206] on div at bounding box center [304, 196] width 3 height 57
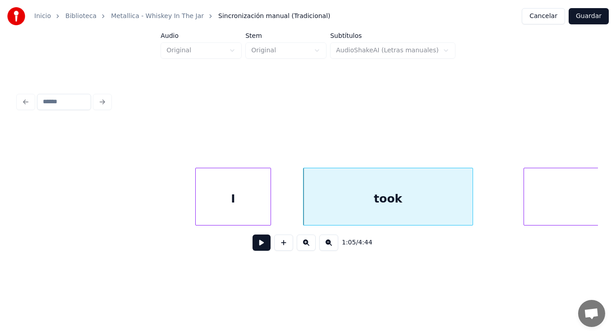
click at [256, 242] on button at bounding box center [261, 242] width 18 height 16
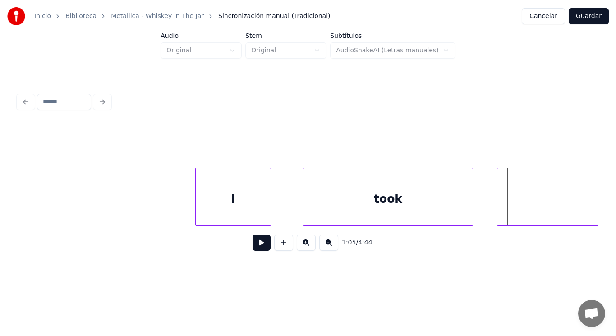
click at [499, 198] on div at bounding box center [498, 196] width 3 height 57
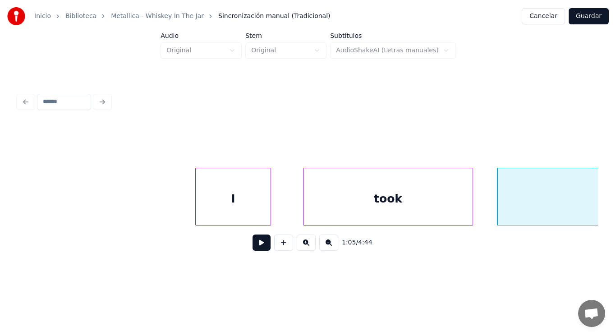
click at [254, 245] on button at bounding box center [261, 242] width 18 height 16
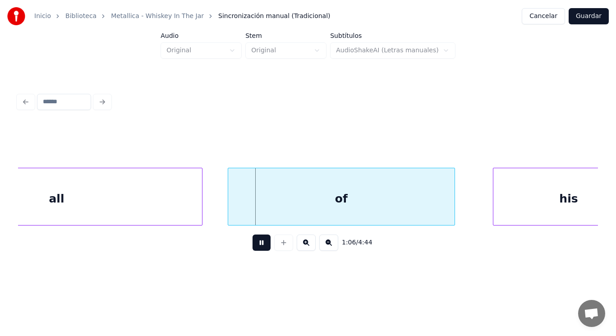
click at [254, 245] on button at bounding box center [261, 242] width 18 height 16
click at [257, 215] on div "of" at bounding box center [341, 198] width 226 height 61
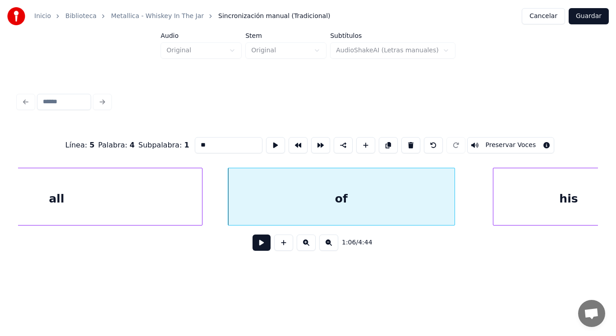
click at [260, 245] on button at bounding box center [261, 242] width 18 height 16
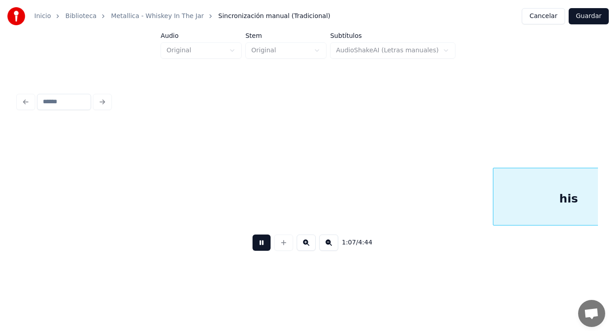
scroll to position [0, 42278]
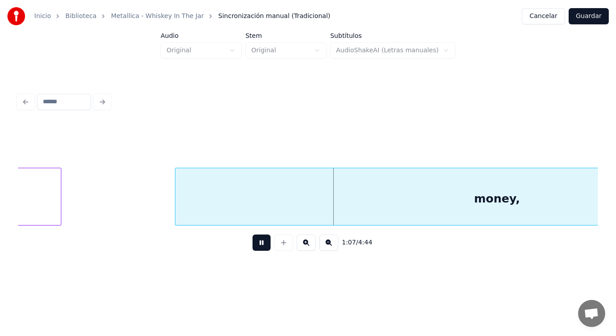
click at [260, 245] on button at bounding box center [261, 242] width 18 height 16
click at [252, 209] on div "money," at bounding box center [496, 198] width 643 height 61
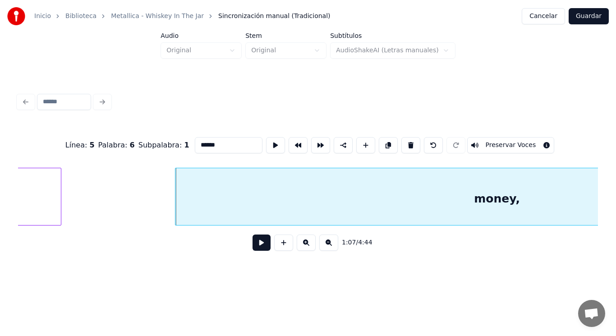
click at [254, 241] on button at bounding box center [261, 242] width 18 height 16
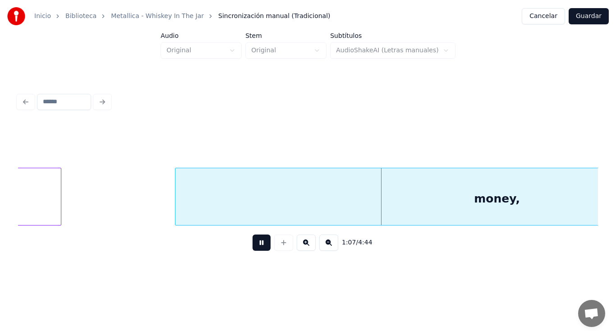
click at [254, 241] on button at bounding box center [261, 242] width 18 height 16
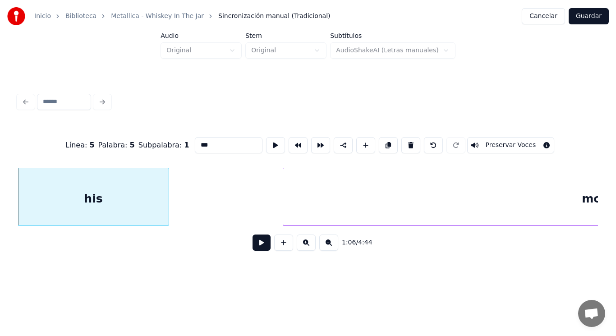
click at [253, 247] on button at bounding box center [261, 242] width 18 height 16
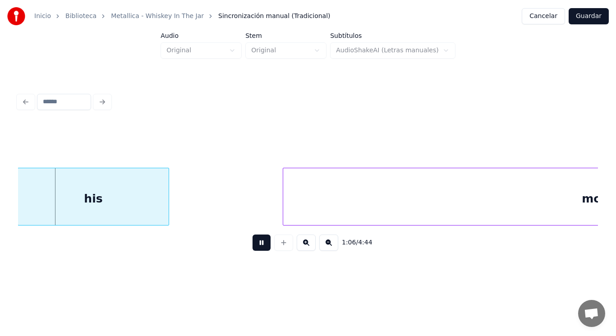
click at [253, 247] on button at bounding box center [261, 242] width 18 height 16
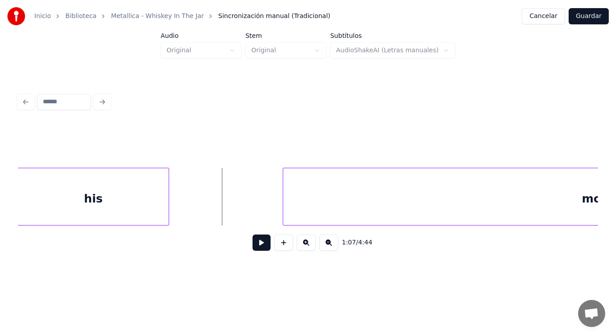
click at [163, 206] on div "his" at bounding box center [93, 198] width 151 height 61
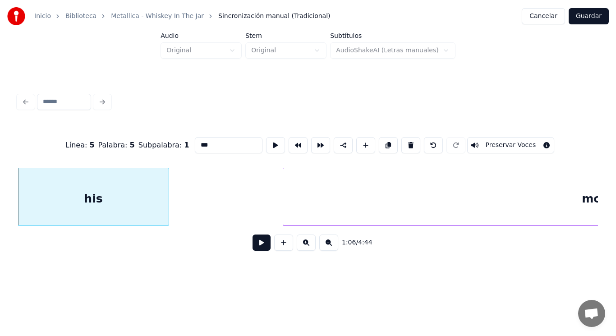
click at [253, 245] on button at bounding box center [261, 242] width 18 height 16
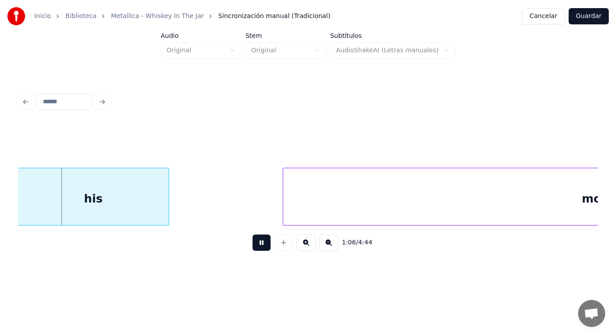
click at [253, 245] on button at bounding box center [261, 242] width 18 height 16
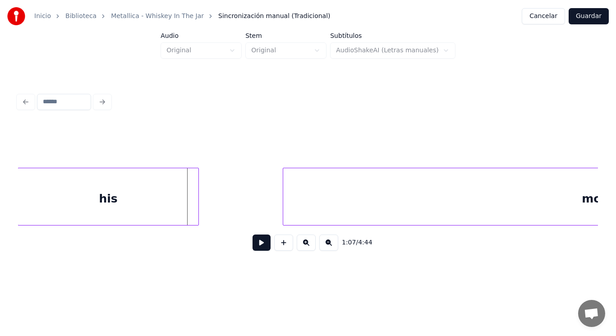
click at [196, 211] on div at bounding box center [197, 196] width 3 height 57
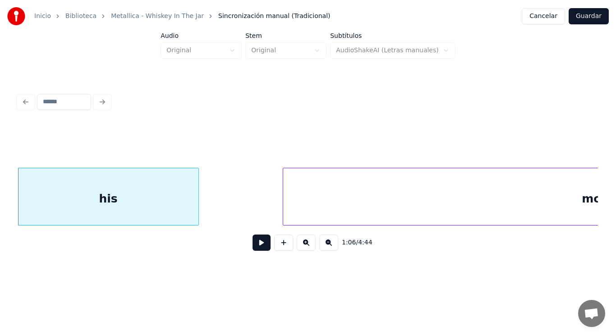
click at [252, 242] on button at bounding box center [261, 242] width 18 height 16
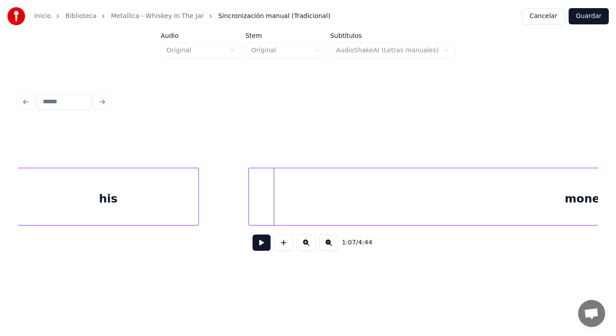
click at [249, 203] on div at bounding box center [250, 196] width 3 height 57
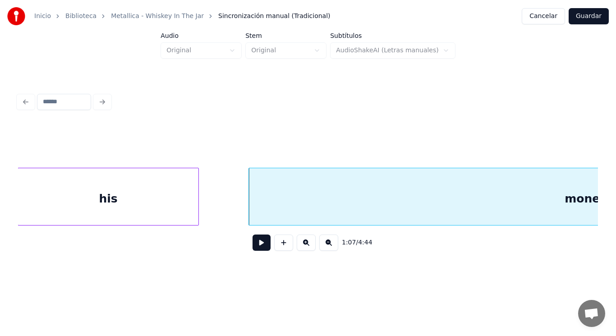
click at [249, 252] on div "1:07 / 4:44" at bounding box center [307, 243] width 565 height 20
click at [255, 247] on button at bounding box center [261, 242] width 18 height 16
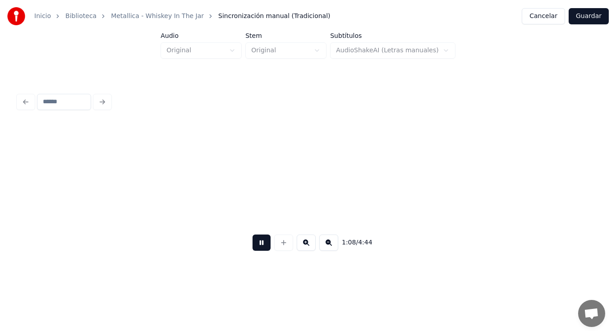
scroll to position [0, 43332]
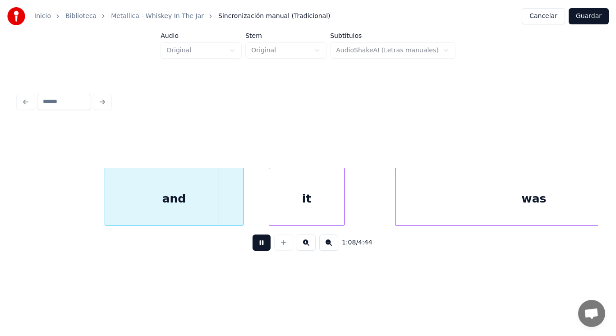
click at [255, 247] on button at bounding box center [261, 242] width 18 height 16
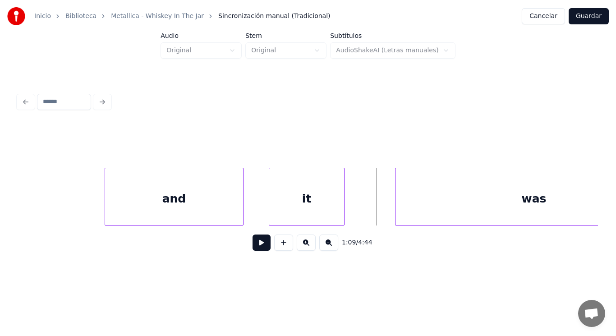
click at [225, 217] on div "and" at bounding box center [174, 198] width 138 height 61
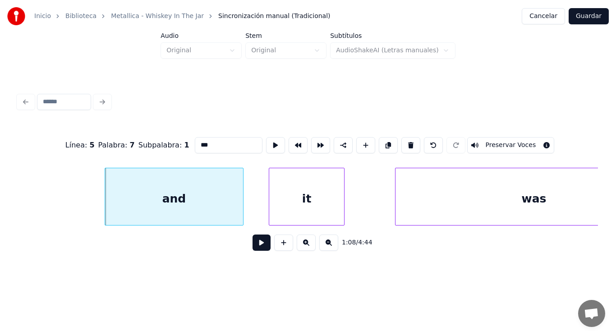
type input "***"
click at [252, 248] on button at bounding box center [261, 242] width 18 height 16
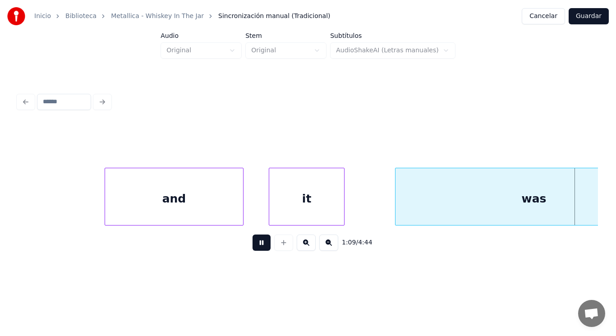
scroll to position [0, 43916]
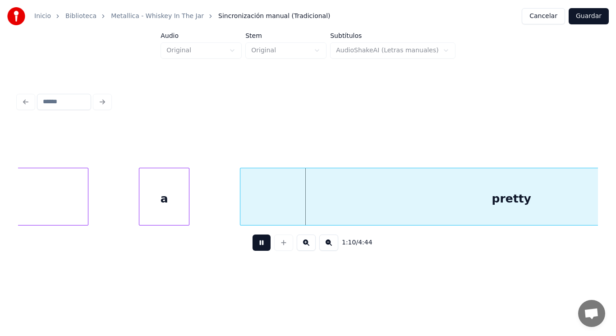
click at [252, 248] on button at bounding box center [261, 242] width 18 height 16
click at [165, 199] on div "a" at bounding box center [164, 198] width 50 height 61
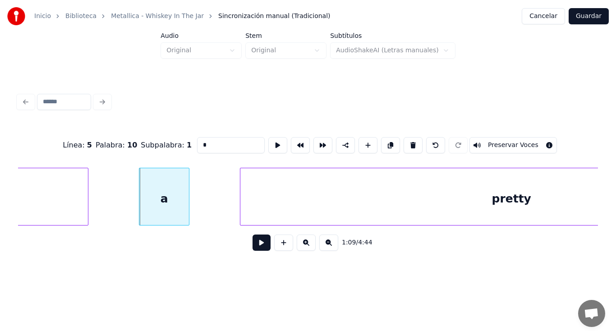
click at [260, 246] on button at bounding box center [261, 242] width 18 height 16
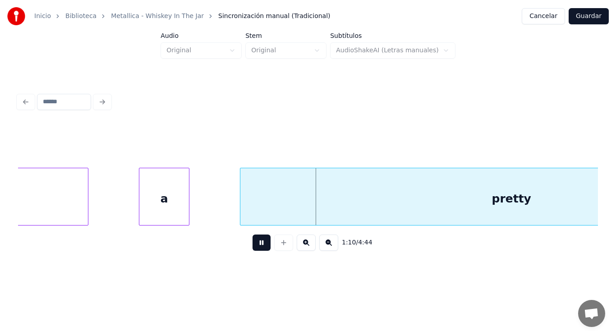
click at [260, 246] on button at bounding box center [261, 242] width 18 height 16
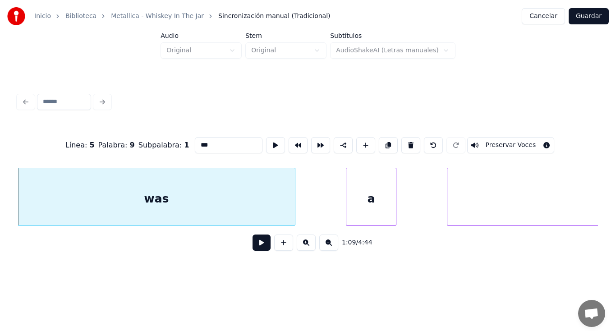
click at [256, 241] on button at bounding box center [261, 242] width 18 height 16
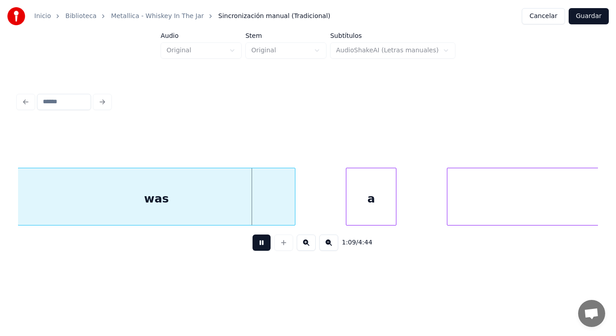
click at [256, 241] on button at bounding box center [261, 242] width 18 height 16
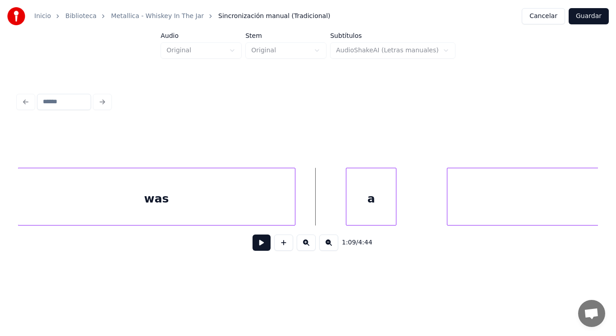
click at [256, 243] on button at bounding box center [261, 242] width 18 height 16
drag, startPoint x: 256, startPoint y: 243, endPoint x: 345, endPoint y: 225, distance: 90.6
click at [257, 243] on button at bounding box center [261, 242] width 18 height 16
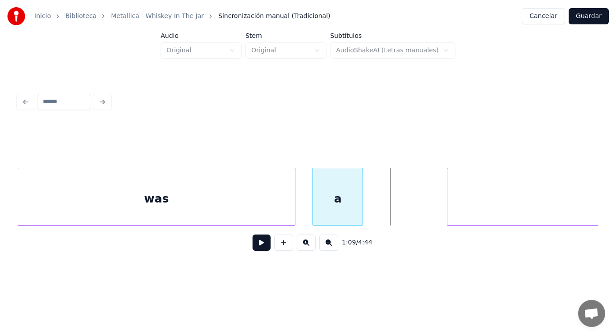
click at [325, 211] on div "a" at bounding box center [338, 198] width 50 height 61
click at [252, 243] on button at bounding box center [261, 242] width 18 height 16
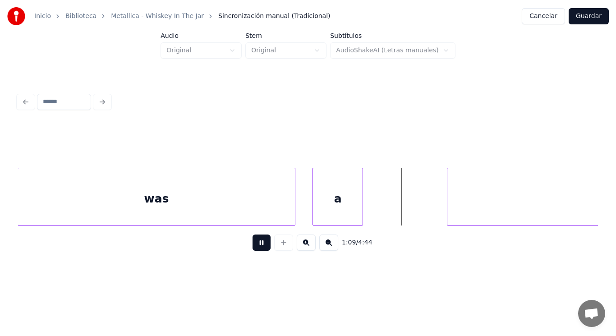
click at [252, 243] on button at bounding box center [261, 242] width 18 height 16
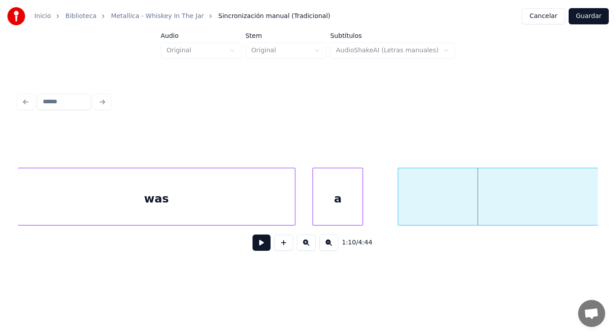
click at [399, 210] on div at bounding box center [399, 196] width 3 height 57
click at [261, 246] on button at bounding box center [261, 242] width 18 height 16
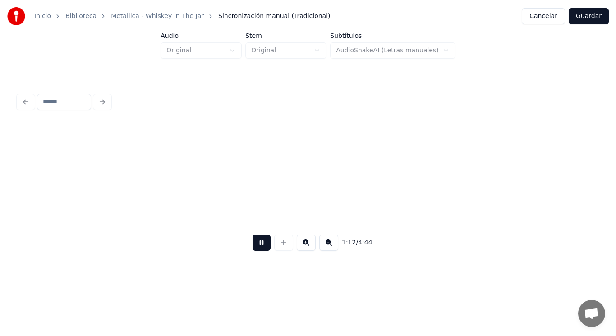
scroll to position [0, 45471]
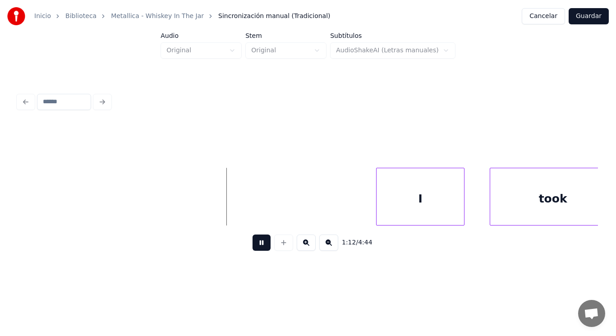
click at [261, 246] on button at bounding box center [261, 242] width 18 height 16
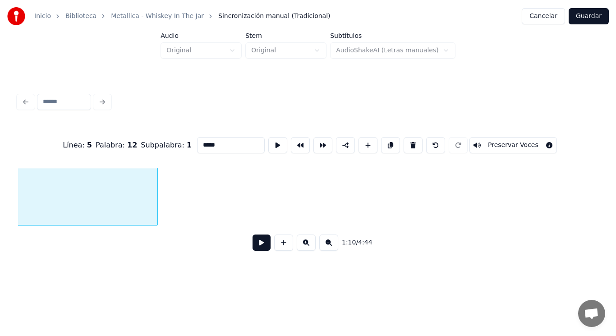
scroll to position [0, 44719]
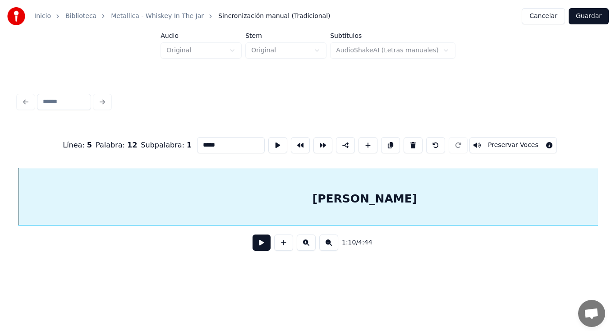
click at [256, 244] on button at bounding box center [261, 242] width 18 height 16
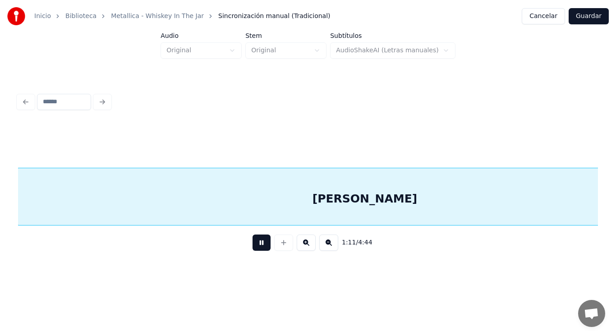
scroll to position [0, 45305]
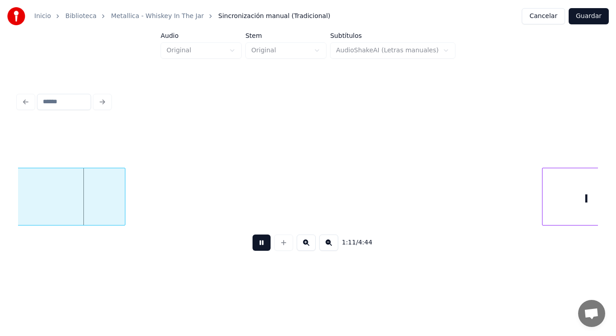
click at [256, 244] on button at bounding box center [261, 242] width 18 height 16
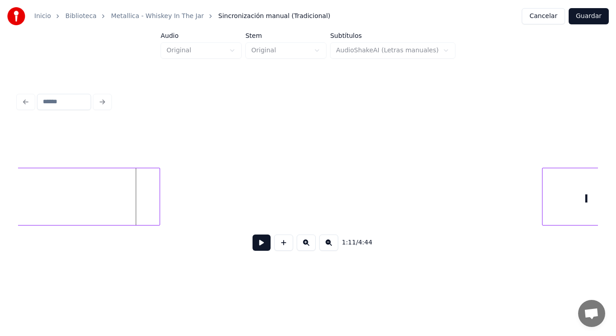
click at [159, 197] on div at bounding box center [158, 196] width 3 height 57
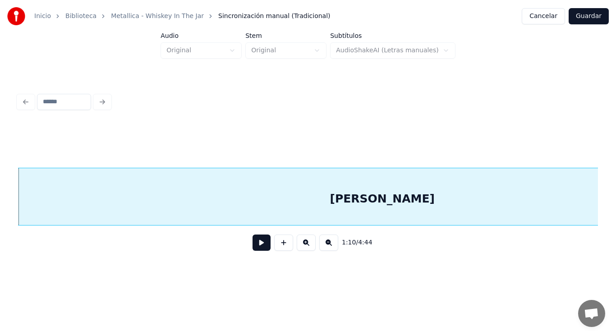
click at [254, 246] on button at bounding box center [261, 242] width 18 height 16
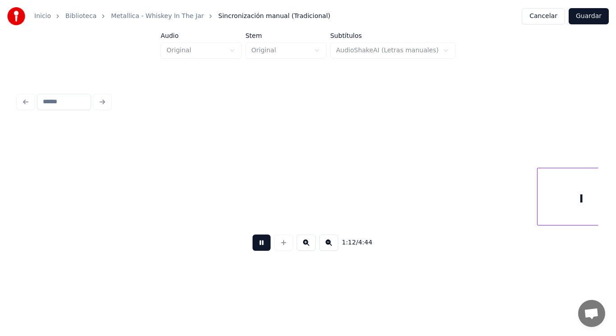
scroll to position [0, 45897]
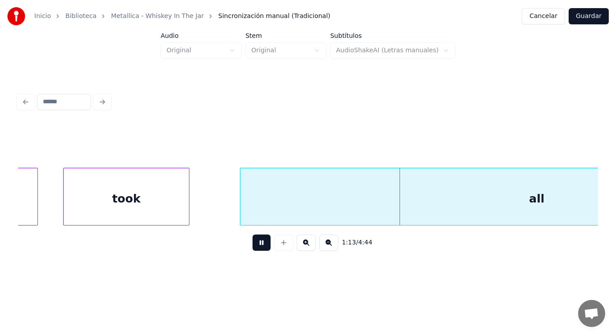
click at [254, 246] on button at bounding box center [261, 242] width 18 height 16
click at [130, 193] on div "took" at bounding box center [126, 198] width 125 height 61
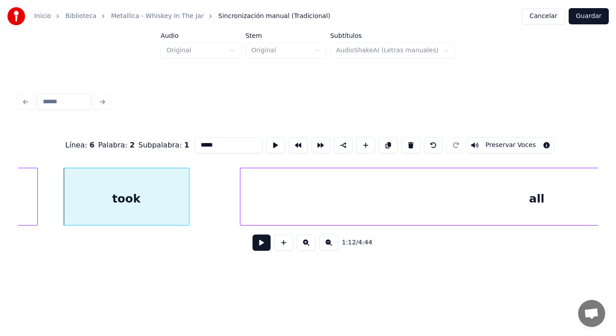
type input "****"
click at [258, 245] on button at bounding box center [261, 242] width 18 height 16
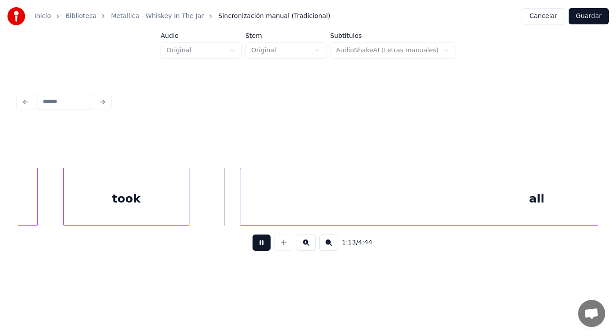
click at [258, 245] on button at bounding box center [261, 242] width 18 height 16
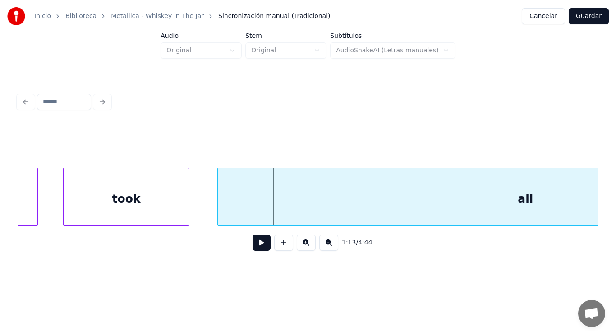
click at [218, 210] on div at bounding box center [219, 196] width 3 height 57
click at [258, 250] on button at bounding box center [261, 242] width 18 height 16
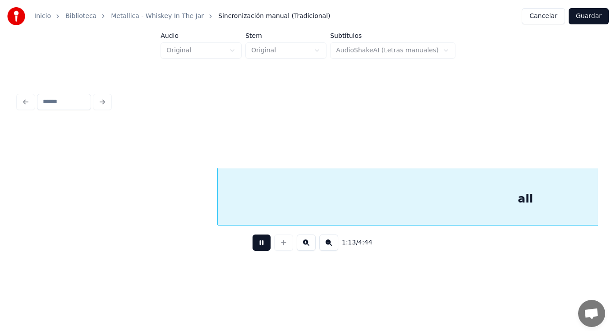
scroll to position [0, 46485]
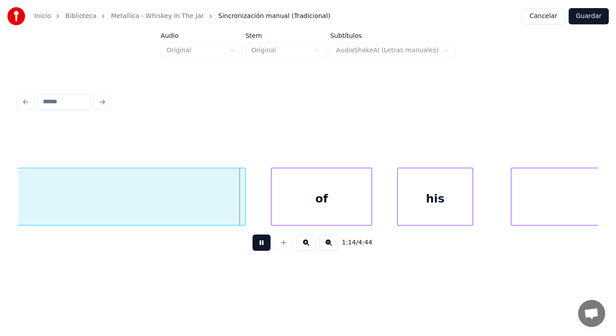
click at [258, 250] on button at bounding box center [261, 242] width 18 height 16
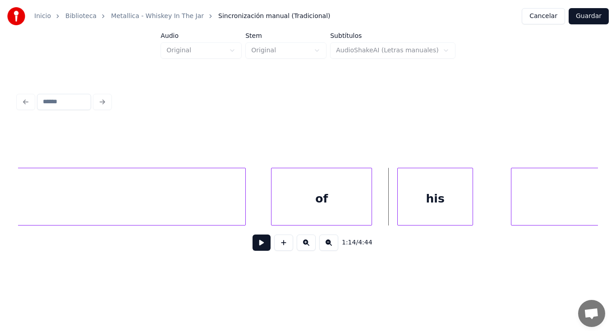
click at [276, 214] on div "of" at bounding box center [321, 198] width 100 height 61
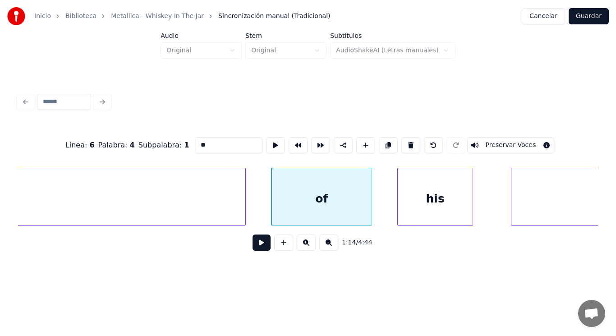
click at [256, 243] on button at bounding box center [261, 242] width 18 height 16
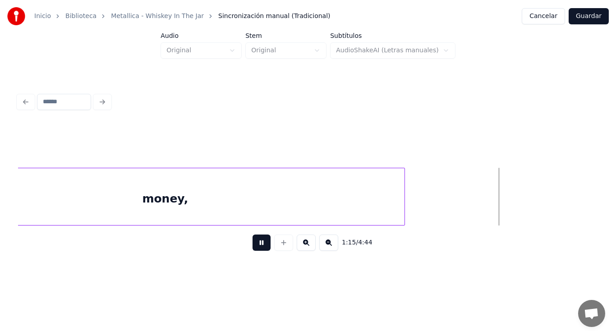
click at [256, 243] on button at bounding box center [261, 242] width 18 height 16
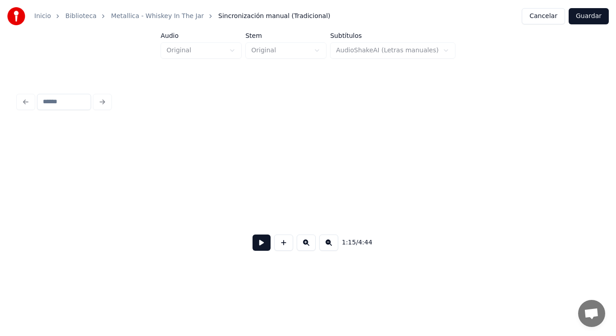
scroll to position [0, 47659]
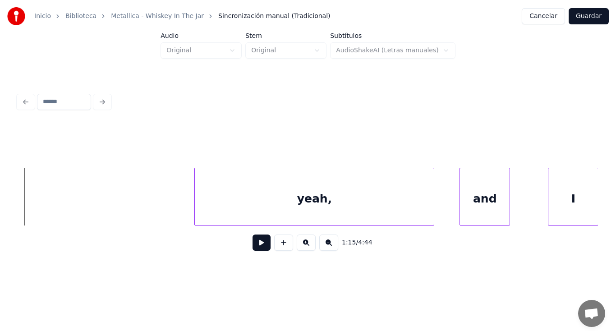
click at [268, 213] on div "yeah," at bounding box center [314, 198] width 239 height 61
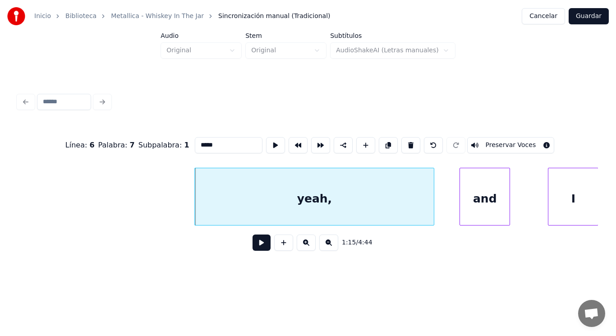
click at [254, 246] on button at bounding box center [261, 242] width 18 height 16
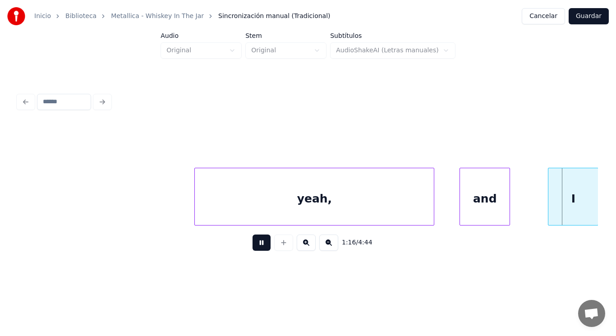
scroll to position [0, 48243]
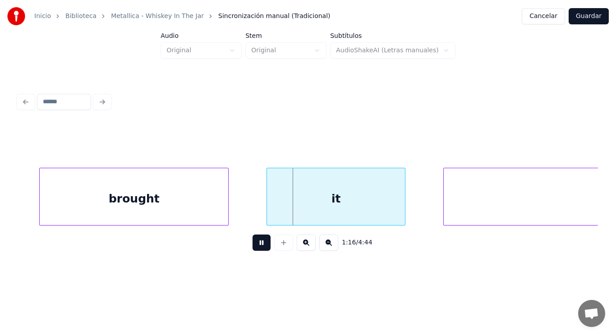
click at [254, 246] on button at bounding box center [261, 242] width 18 height 16
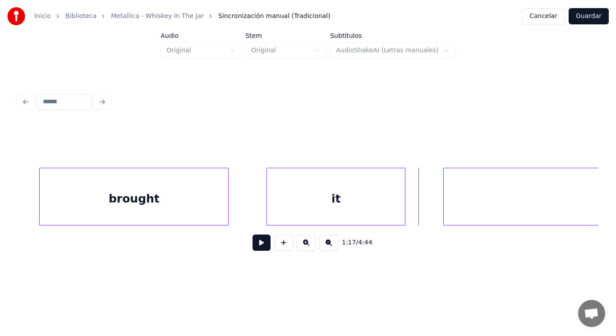
click at [147, 209] on div "brought" at bounding box center [134, 198] width 188 height 61
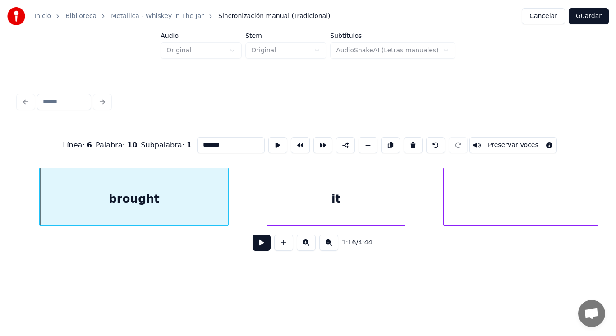
click at [256, 249] on button at bounding box center [261, 242] width 18 height 16
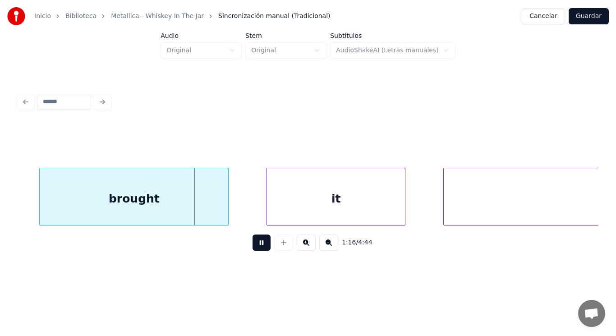
click at [256, 249] on button at bounding box center [261, 242] width 18 height 16
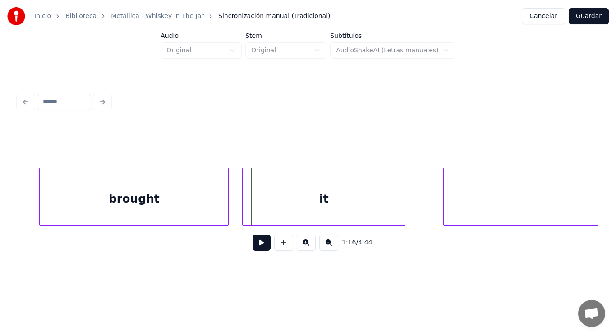
click at [245, 207] on div at bounding box center [243, 196] width 3 height 57
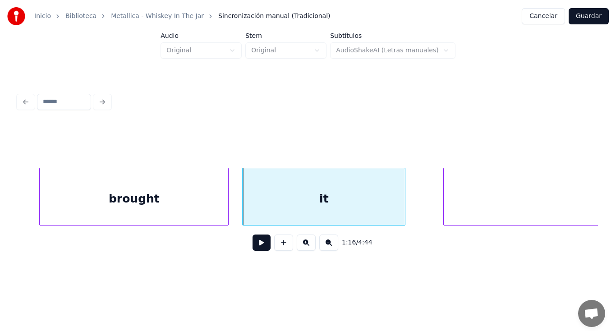
click at [256, 245] on button at bounding box center [261, 242] width 18 height 16
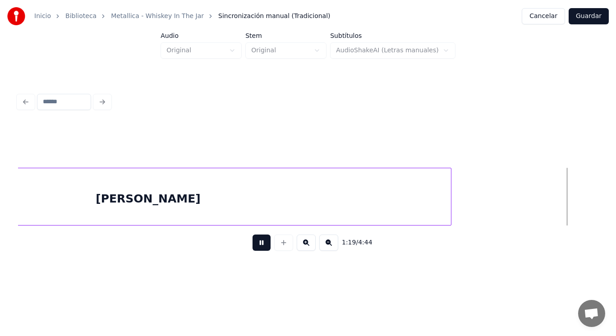
scroll to position [0, 50010]
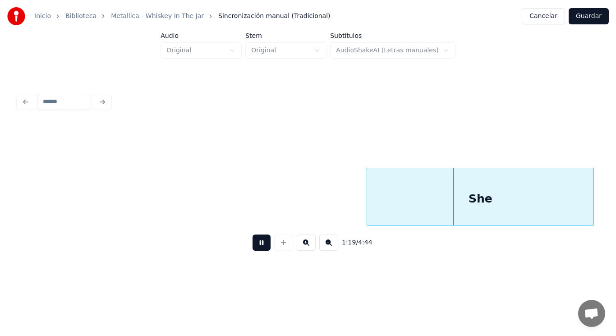
click at [256, 245] on button at bounding box center [261, 242] width 18 height 16
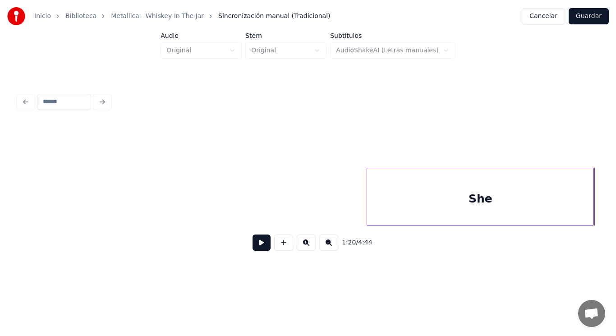
click at [252, 247] on button at bounding box center [261, 242] width 18 height 16
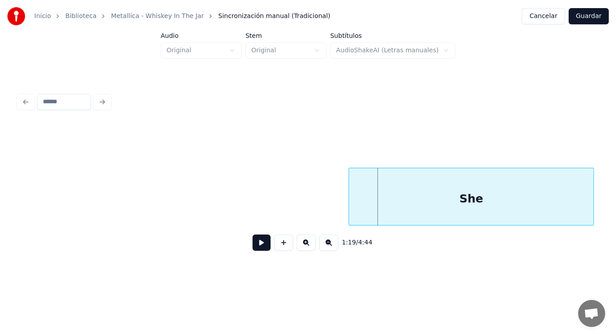
click at [349, 211] on div at bounding box center [350, 196] width 3 height 57
click at [258, 246] on button at bounding box center [261, 242] width 18 height 16
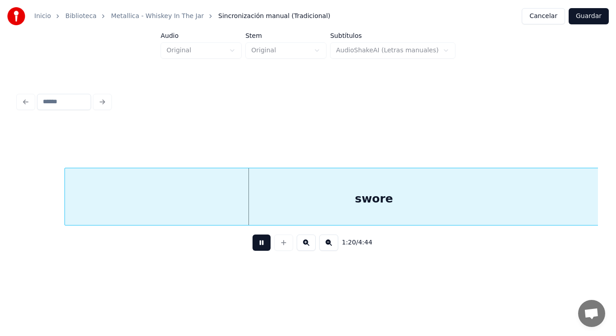
click at [258, 246] on button at bounding box center [261, 242] width 18 height 16
click at [242, 204] on div "swore" at bounding box center [373, 198] width 617 height 61
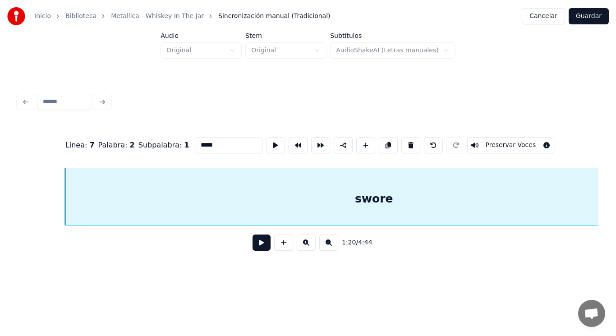
click at [253, 237] on div "1:20 / 4:44" at bounding box center [307, 243] width 565 height 20
click at [254, 245] on button at bounding box center [261, 242] width 18 height 16
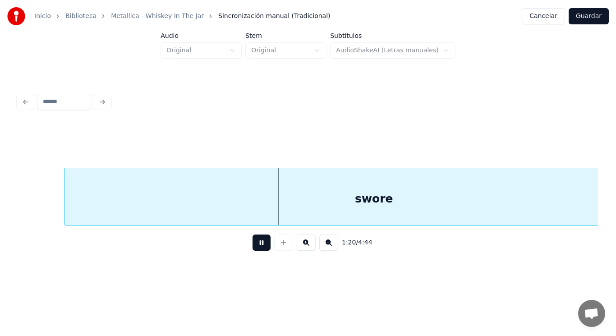
click at [254, 245] on button at bounding box center [261, 242] width 18 height 16
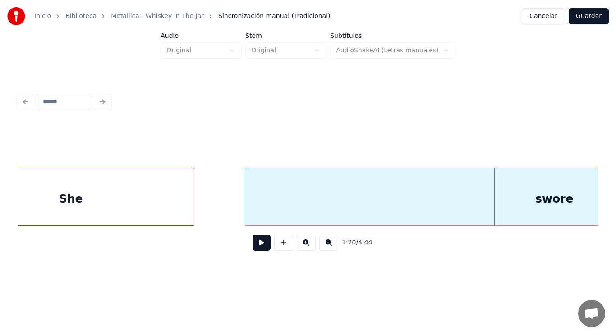
click at [141, 197] on div "She" at bounding box center [71, 198] width 246 height 61
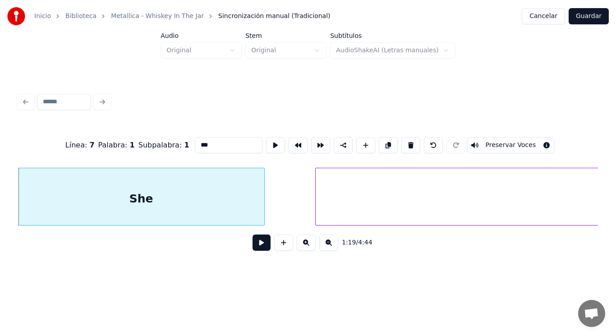
click at [256, 244] on button at bounding box center [261, 242] width 18 height 16
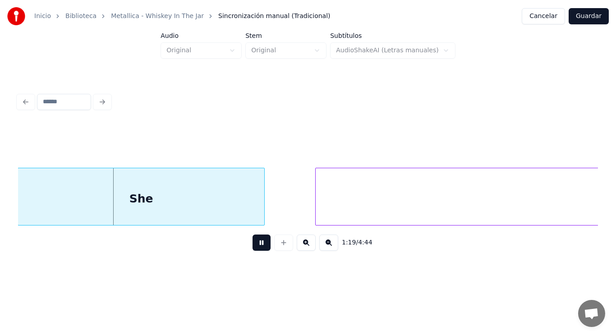
click at [256, 244] on button at bounding box center [261, 242] width 18 height 16
click at [260, 199] on div "She" at bounding box center [141, 198] width 246 height 61
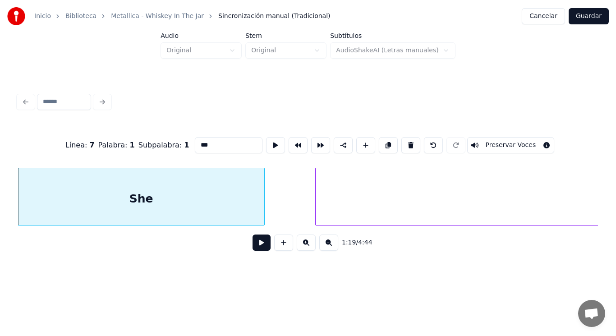
click at [257, 249] on button at bounding box center [261, 242] width 18 height 16
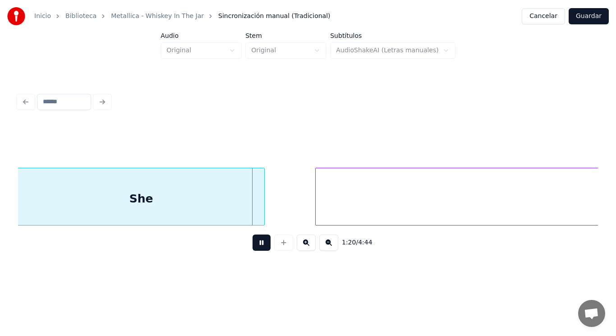
click at [257, 249] on button at bounding box center [261, 242] width 18 height 16
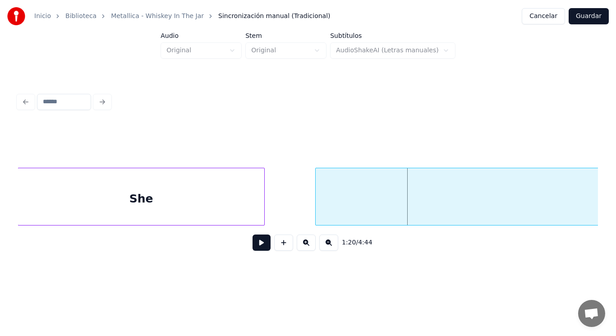
click at [253, 217] on div "She" at bounding box center [141, 198] width 246 height 61
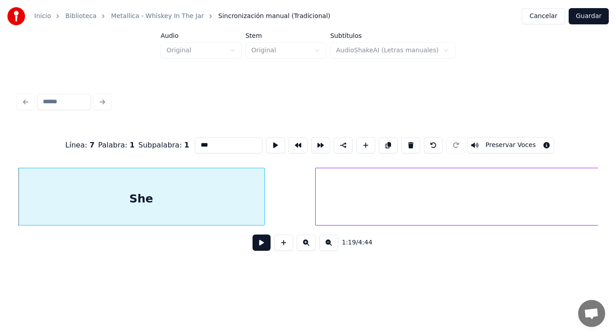
click at [256, 251] on button at bounding box center [261, 242] width 18 height 16
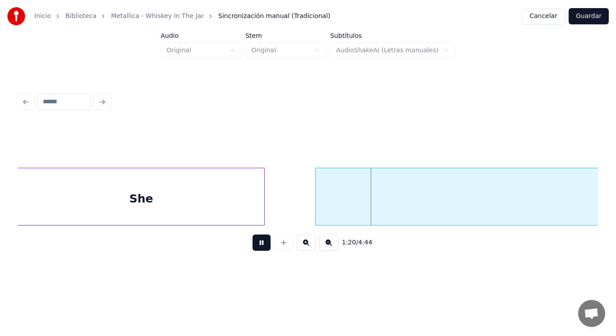
click at [256, 251] on button at bounding box center [261, 242] width 18 height 16
click at [245, 210] on div "She" at bounding box center [141, 198] width 246 height 61
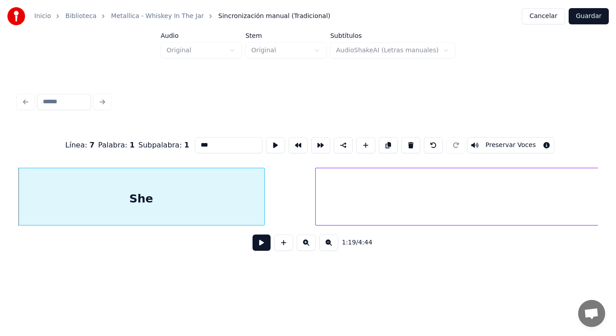
click at [254, 247] on button at bounding box center [261, 242] width 18 height 16
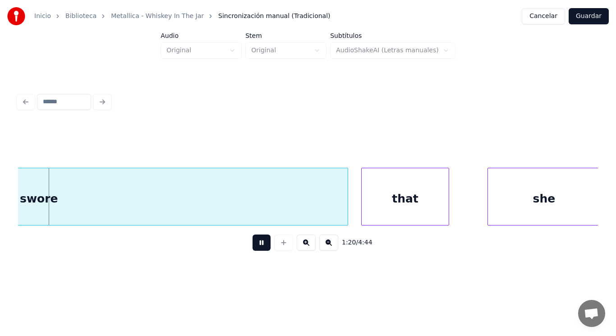
click at [254, 247] on button at bounding box center [261, 242] width 18 height 16
click at [235, 194] on div "swore" at bounding box center [38, 198] width 617 height 61
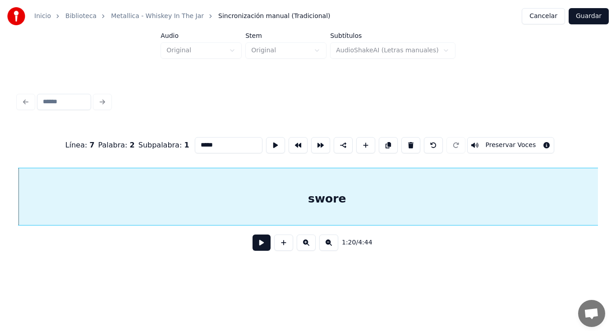
click at [256, 245] on button at bounding box center [261, 242] width 18 height 16
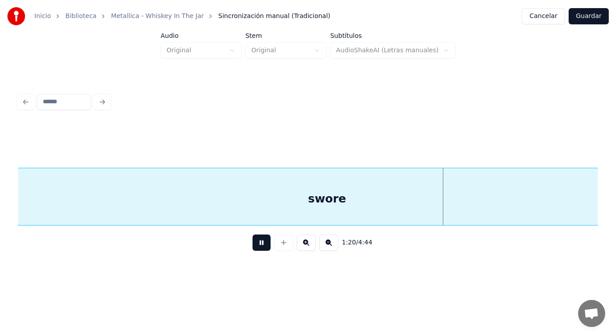
click at [256, 245] on button at bounding box center [261, 242] width 18 height 16
click at [240, 197] on div "swore" at bounding box center [326, 198] width 617 height 61
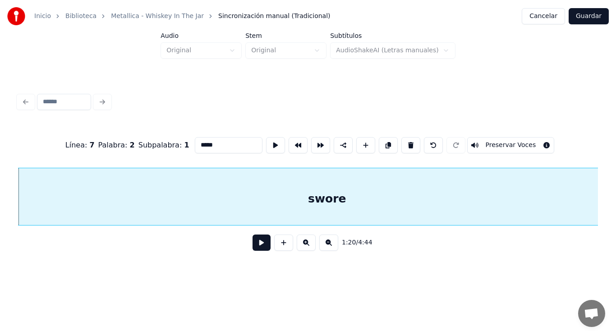
click at [255, 247] on button at bounding box center [261, 242] width 18 height 16
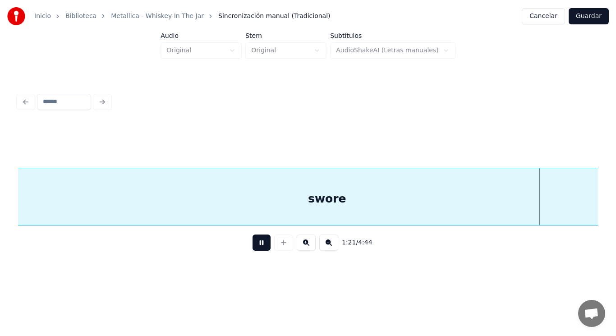
scroll to position [0, 51228]
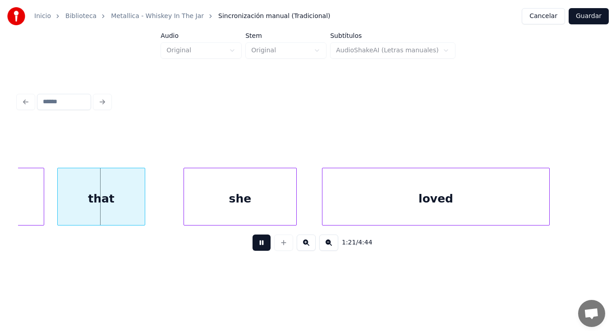
click at [255, 247] on button at bounding box center [261, 242] width 18 height 16
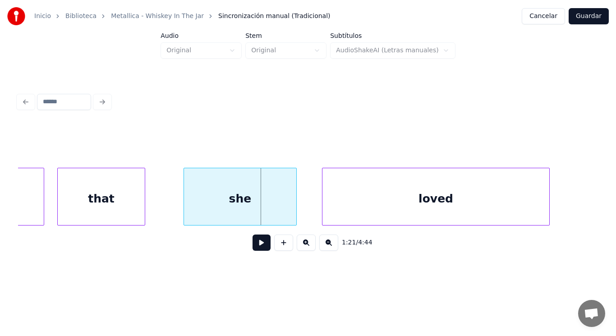
click at [99, 179] on div "that" at bounding box center [101, 198] width 87 height 61
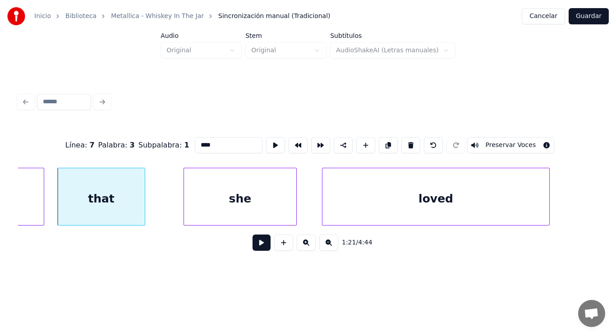
click at [254, 251] on button at bounding box center [261, 242] width 18 height 16
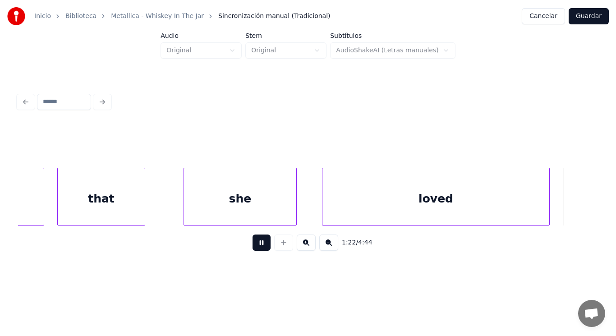
scroll to position [0, 51814]
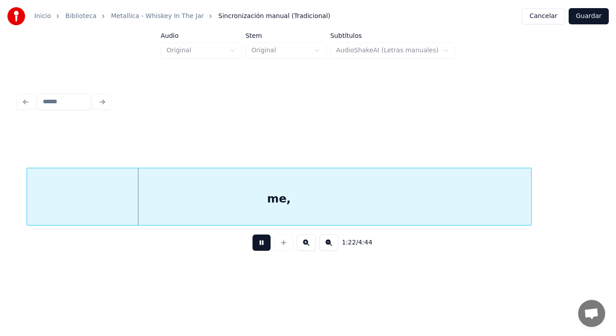
click at [254, 251] on button at bounding box center [261, 242] width 18 height 16
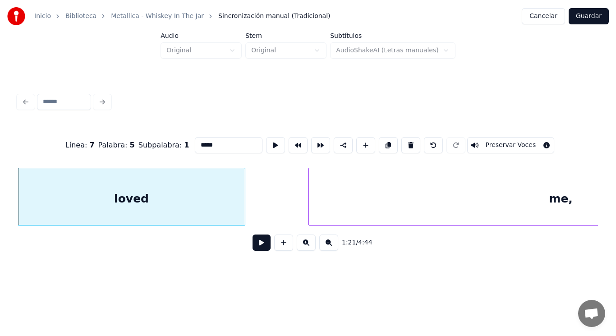
click at [256, 244] on button at bounding box center [261, 242] width 18 height 16
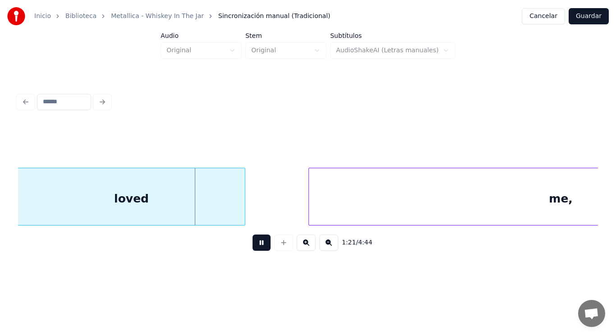
click at [256, 244] on button at bounding box center [261, 242] width 18 height 16
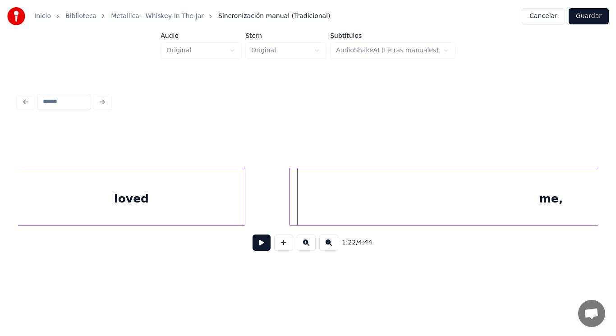
click at [292, 209] on div at bounding box center [290, 196] width 3 height 57
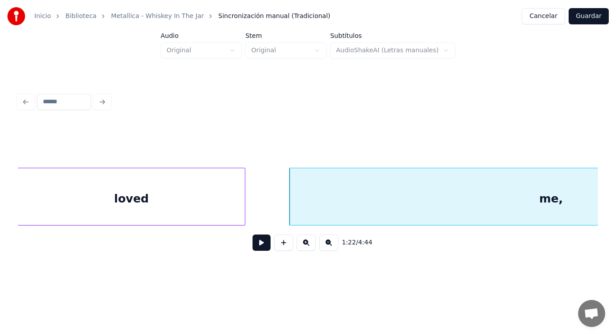
click at [257, 248] on button at bounding box center [261, 242] width 18 height 16
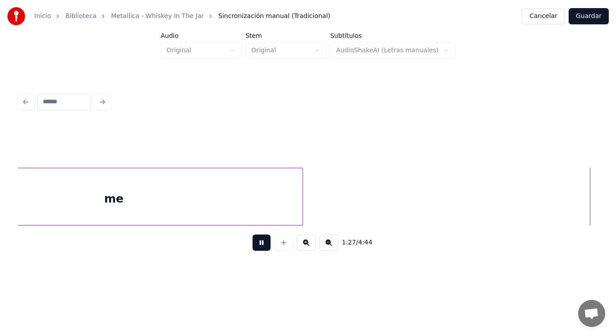
scroll to position [0, 55065]
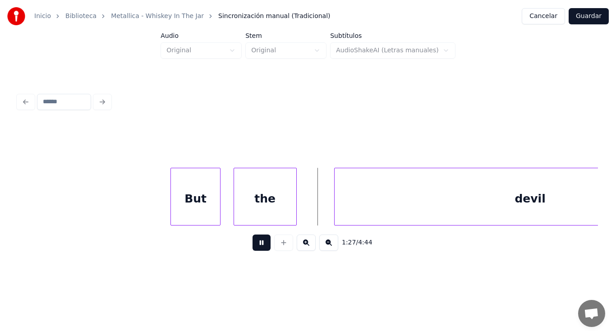
click at [257, 248] on button at bounding box center [261, 242] width 18 height 16
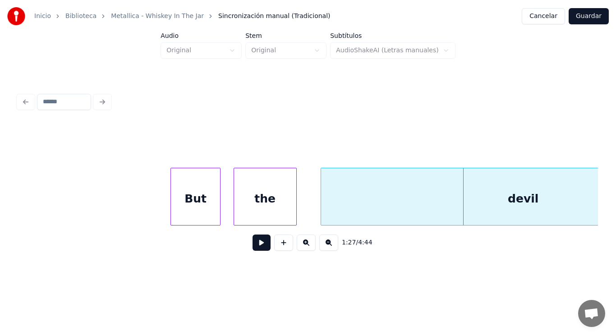
click at [323, 205] on div at bounding box center [322, 196] width 3 height 57
click at [252, 246] on button at bounding box center [261, 242] width 18 height 16
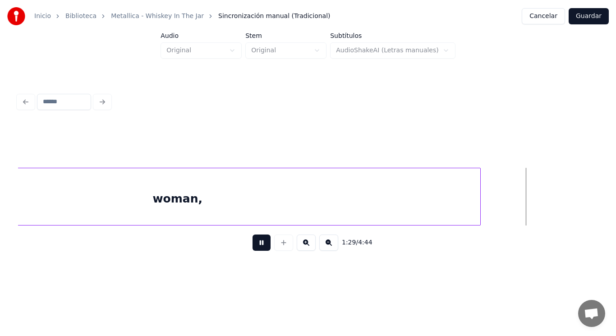
scroll to position [0, 56820]
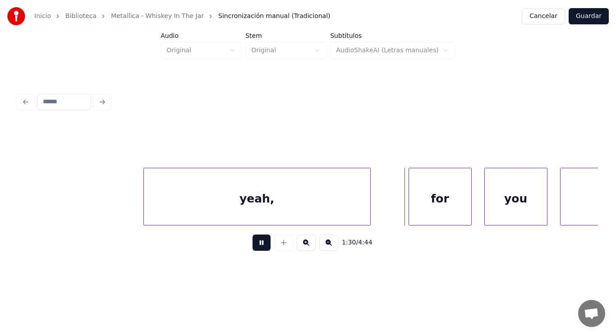
click at [252, 246] on button at bounding box center [261, 242] width 18 height 16
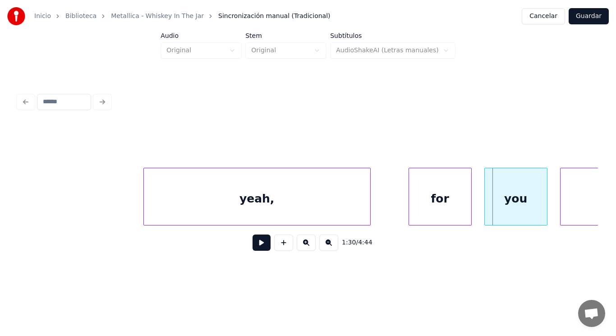
click at [174, 210] on div "yeah," at bounding box center [257, 198] width 226 height 61
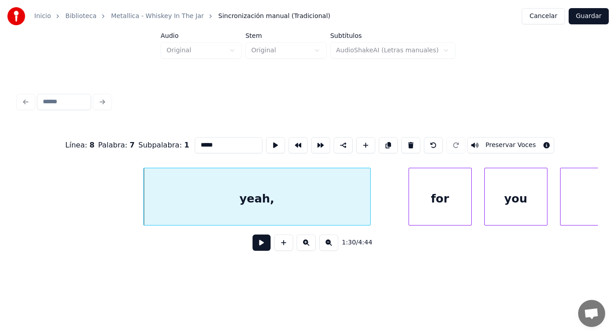
click at [256, 246] on button at bounding box center [261, 242] width 18 height 16
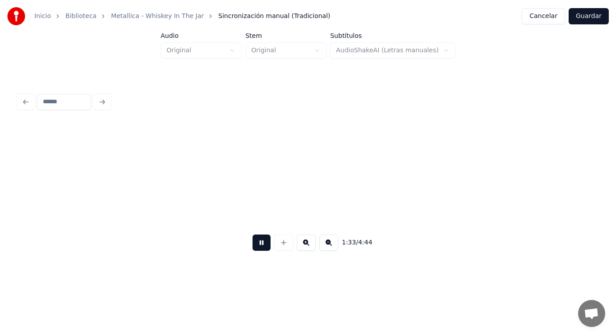
scroll to position [0, 59168]
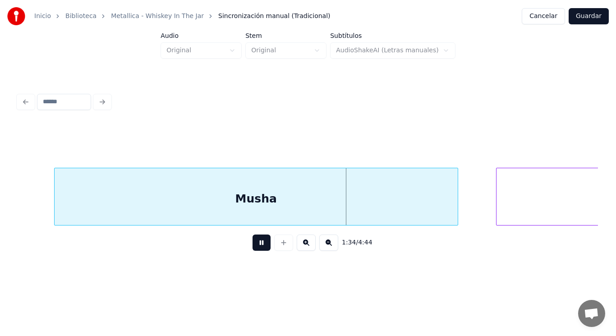
click at [256, 246] on button at bounding box center [261, 242] width 18 height 16
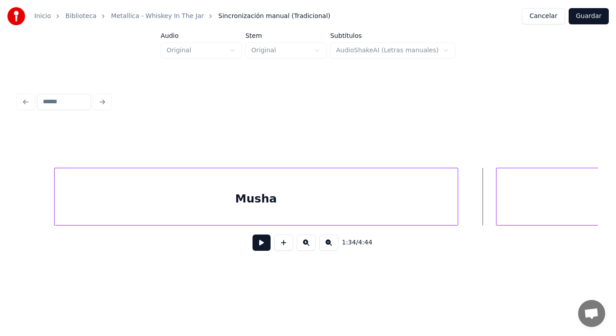
click at [248, 200] on div "Musha" at bounding box center [256, 198] width 403 height 61
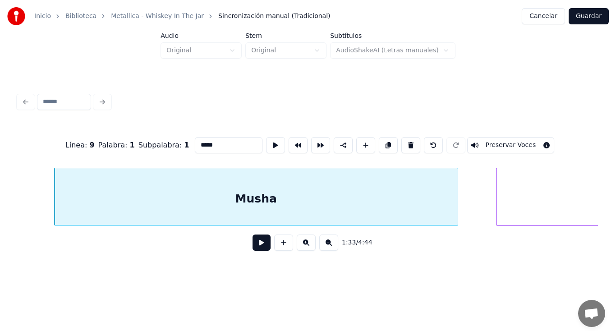
click at [255, 246] on button at bounding box center [261, 242] width 18 height 16
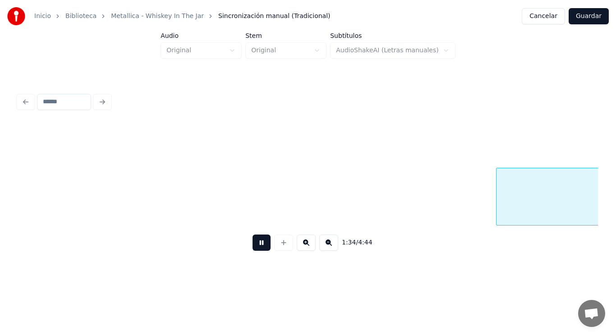
scroll to position [0, 59754]
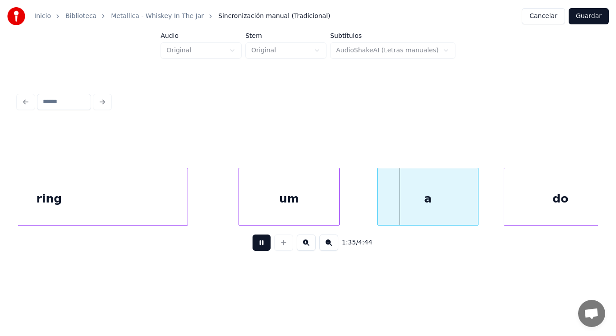
click at [255, 246] on button at bounding box center [261, 242] width 18 height 16
click at [169, 180] on div "ring" at bounding box center [49, 198] width 277 height 61
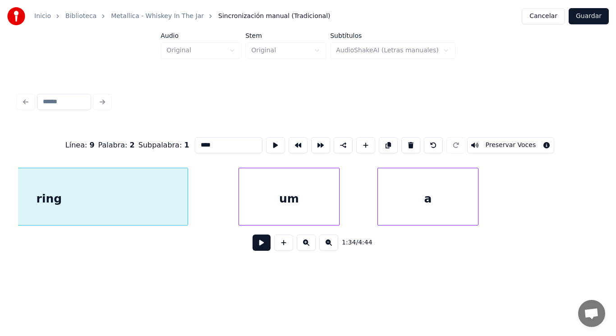
scroll to position [0, 59646]
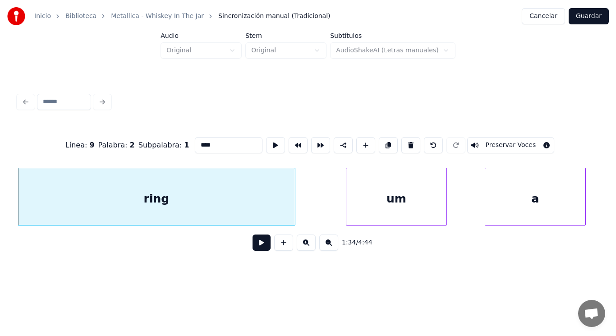
click at [258, 246] on button at bounding box center [261, 242] width 18 height 16
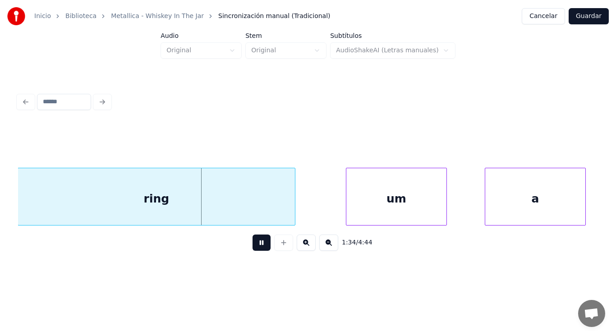
click at [258, 246] on button at bounding box center [261, 242] width 18 height 16
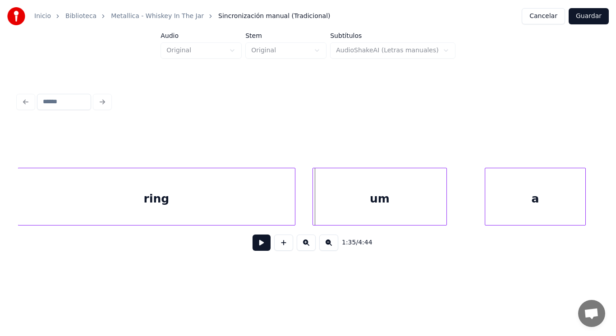
click at [315, 213] on div at bounding box center [314, 196] width 3 height 57
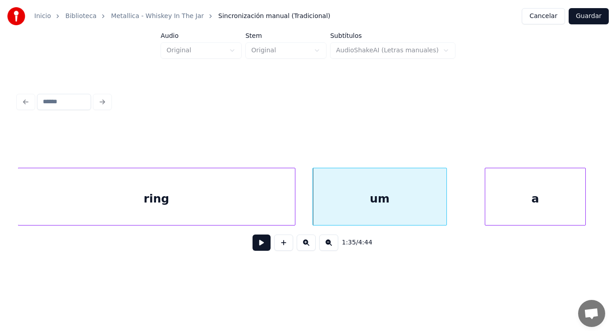
click at [257, 245] on button at bounding box center [261, 242] width 18 height 16
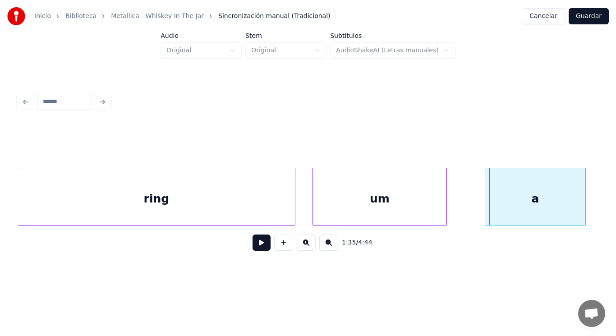
click at [407, 203] on div "um" at bounding box center [379, 198] width 133 height 61
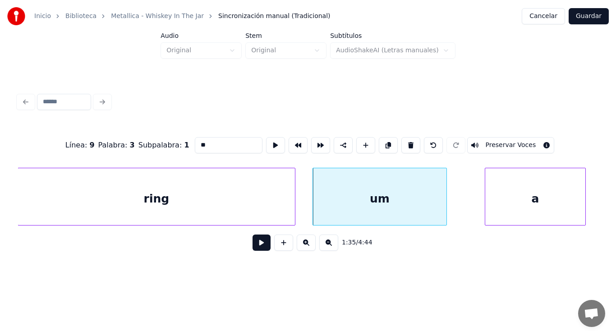
click at [262, 242] on button at bounding box center [261, 242] width 18 height 16
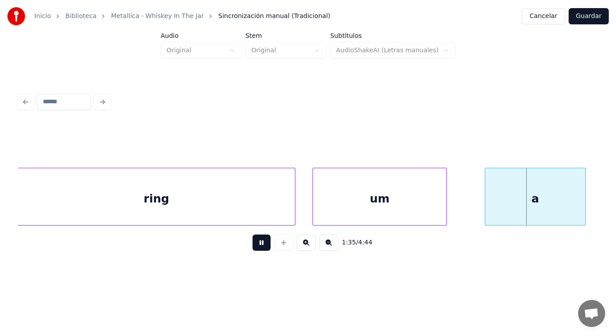
scroll to position [0, 60233]
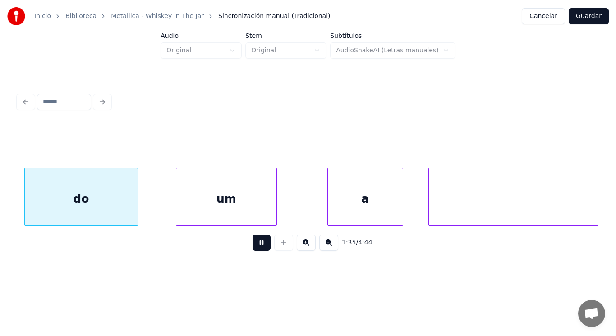
click at [262, 242] on button at bounding box center [261, 242] width 18 height 16
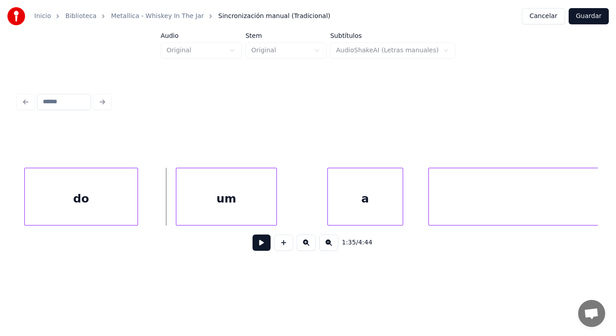
click at [130, 205] on div "do" at bounding box center [81, 198] width 113 height 61
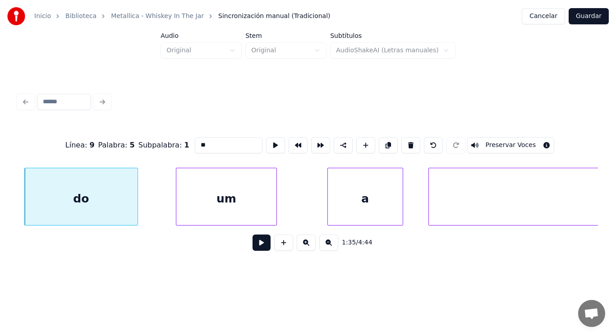
click at [256, 243] on button at bounding box center [261, 242] width 18 height 16
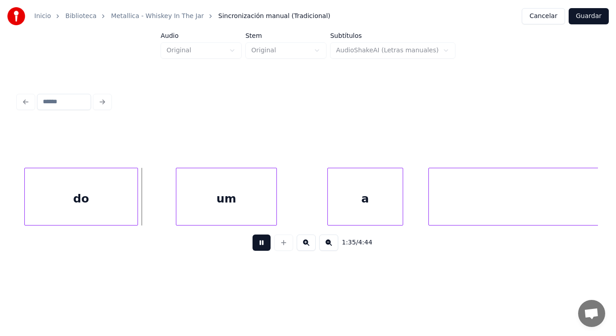
click at [256, 243] on button at bounding box center [261, 242] width 18 height 16
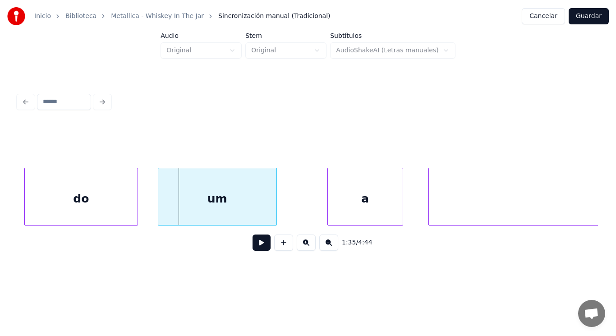
click at [160, 210] on div at bounding box center [159, 196] width 3 height 57
click at [112, 207] on div "do" at bounding box center [81, 198] width 113 height 61
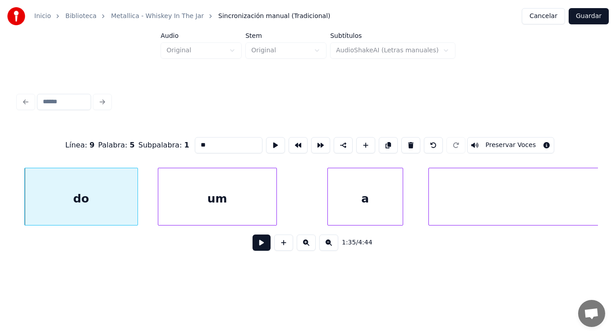
click at [254, 245] on button at bounding box center [261, 242] width 18 height 16
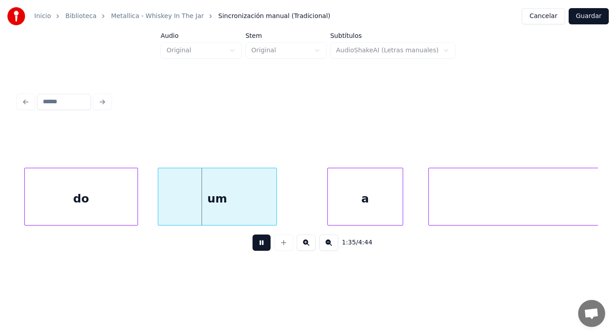
click at [254, 245] on button at bounding box center [261, 242] width 18 height 16
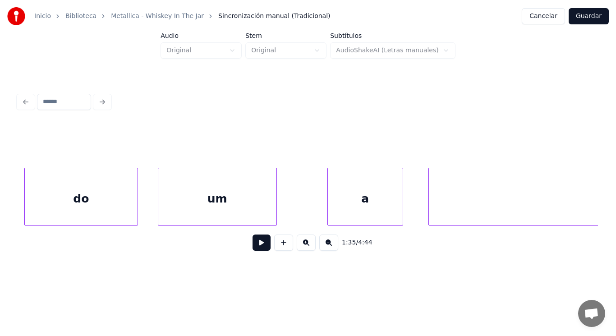
click at [223, 209] on div "um" at bounding box center [217, 198] width 118 height 61
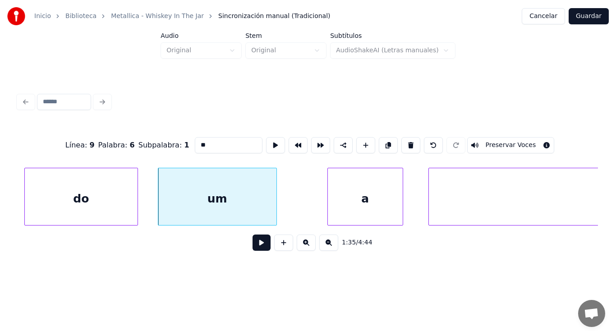
click at [195, 144] on input "**" at bounding box center [229, 145] width 68 height 16
click at [123, 194] on div "do" at bounding box center [81, 198] width 113 height 61
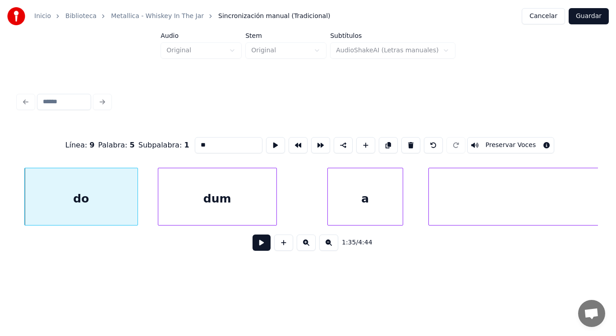
type input "**"
click at [256, 244] on button at bounding box center [261, 242] width 18 height 16
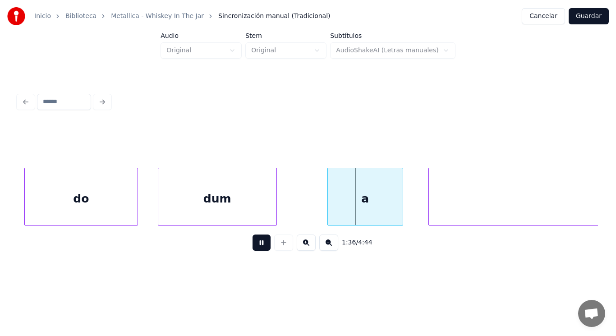
click at [256, 244] on button at bounding box center [261, 242] width 18 height 16
click at [307, 205] on div at bounding box center [307, 196] width 3 height 57
click at [257, 248] on button at bounding box center [261, 242] width 18 height 16
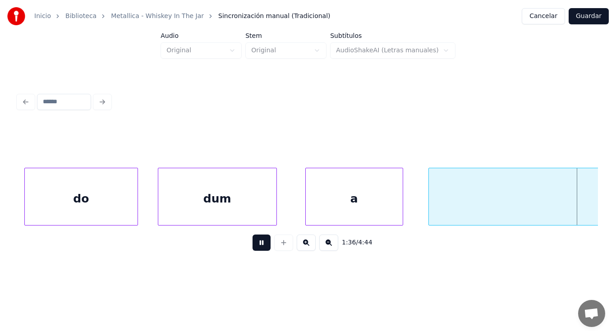
scroll to position [0, 60816]
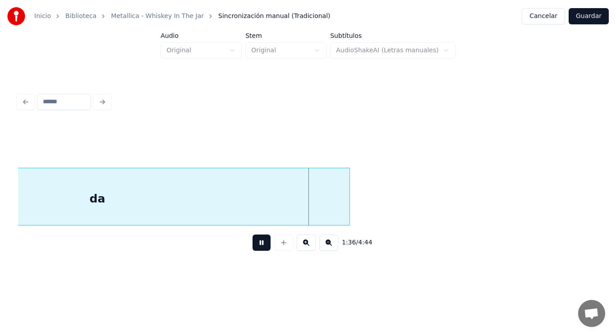
click at [257, 248] on button at bounding box center [261, 242] width 18 height 16
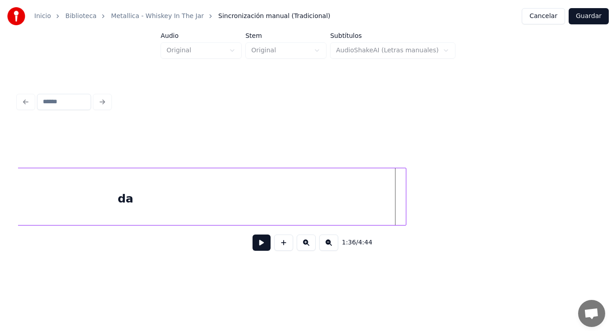
click at [405, 201] on div at bounding box center [404, 196] width 3 height 57
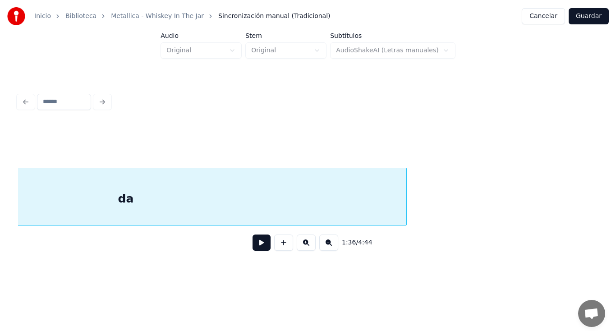
scroll to position [0, 60643]
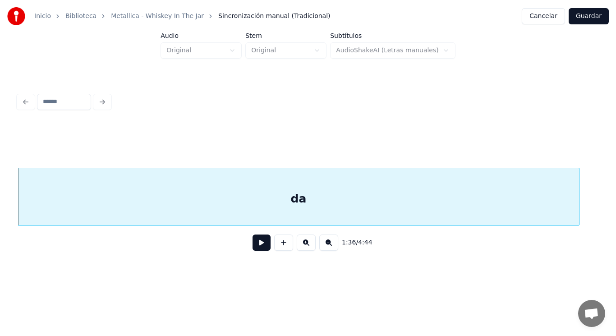
click at [252, 246] on button at bounding box center [261, 242] width 18 height 16
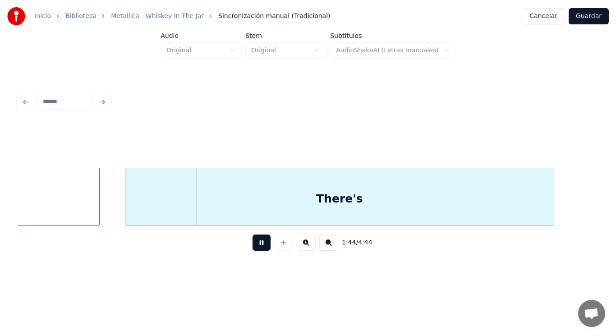
click at [252, 246] on button at bounding box center [261, 242] width 18 height 16
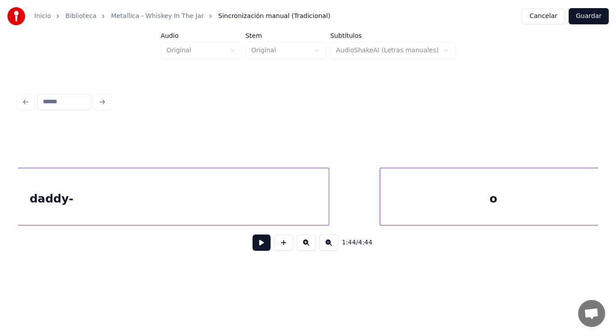
click at [94, 213] on div "daddy-" at bounding box center [51, 198] width 554 height 61
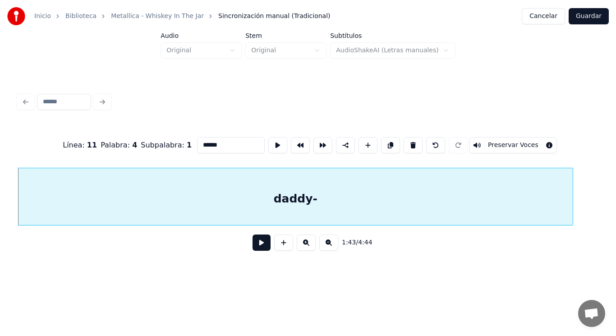
click at [263, 244] on button at bounding box center [261, 242] width 18 height 16
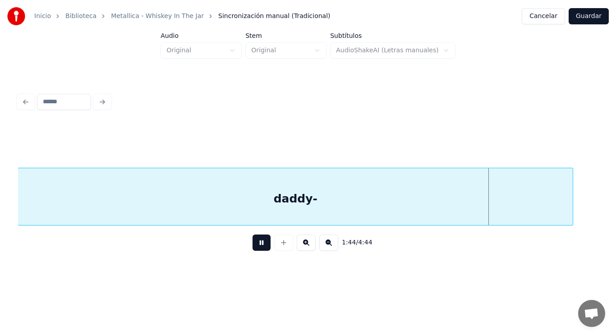
click at [263, 244] on button at bounding box center [261, 242] width 18 height 16
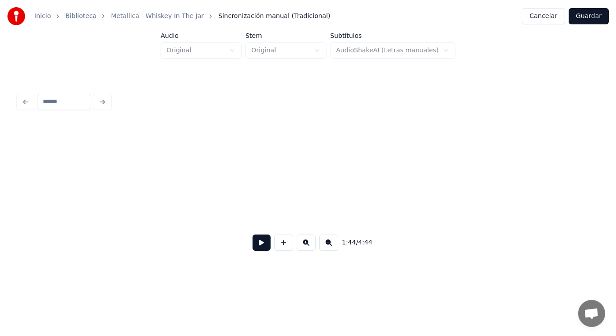
scroll to position [0, 65767]
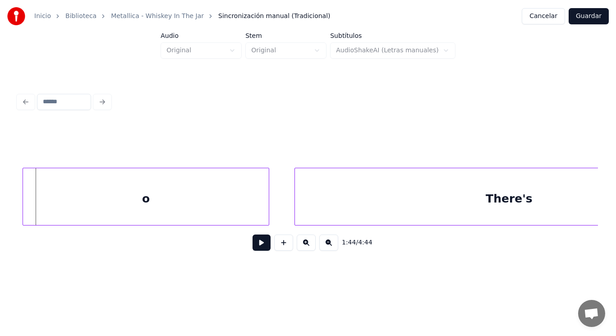
click at [23, 206] on div at bounding box center [24, 196] width 3 height 57
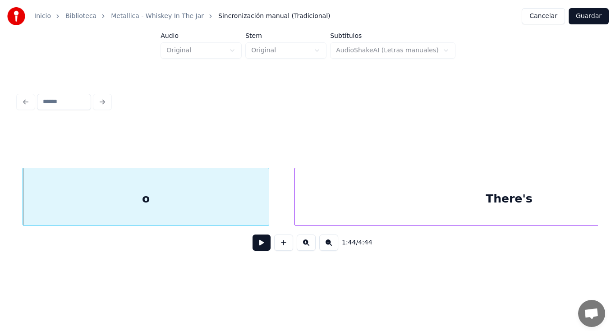
click at [228, 187] on div "o" at bounding box center [146, 198] width 246 height 61
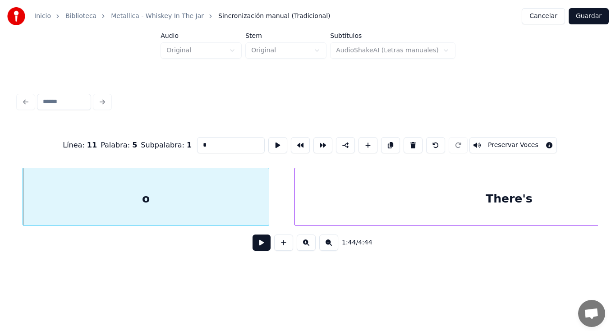
click at [209, 142] on input "*" at bounding box center [231, 145] width 68 height 16
type input "**"
click at [254, 245] on button at bounding box center [261, 242] width 18 height 16
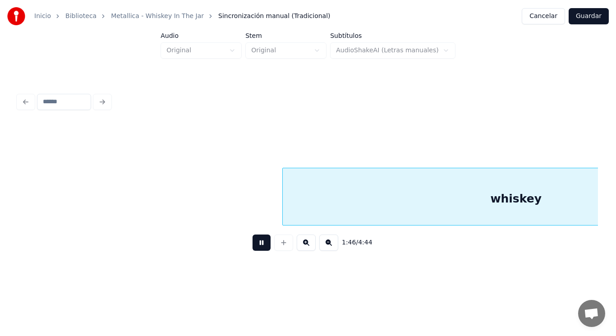
scroll to position [0, 66929]
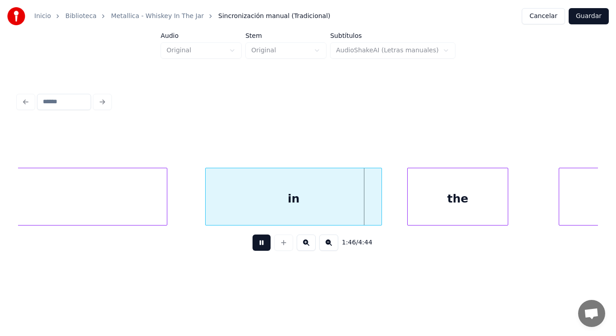
click at [254, 245] on button at bounding box center [261, 242] width 18 height 16
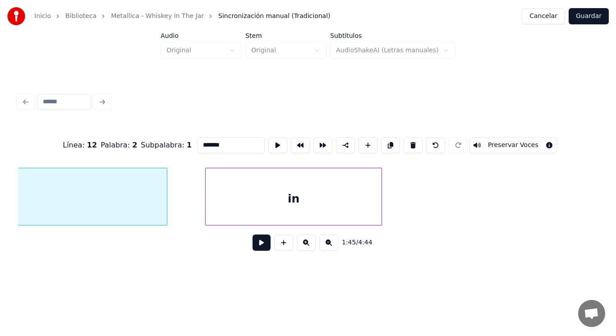
scroll to position [0, 66611]
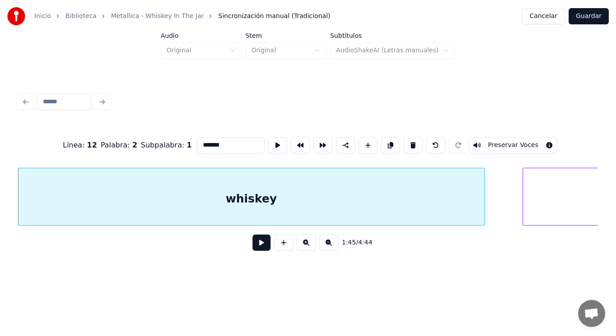
click at [258, 245] on button at bounding box center [261, 242] width 18 height 16
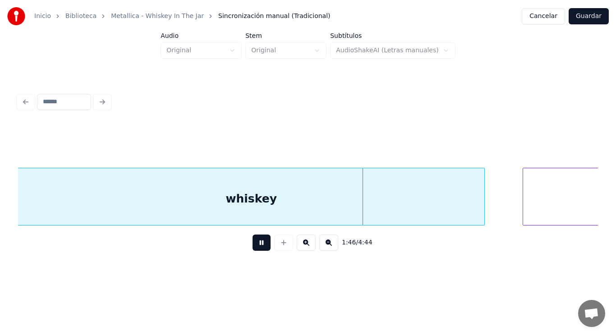
click at [258, 245] on button at bounding box center [261, 242] width 18 height 16
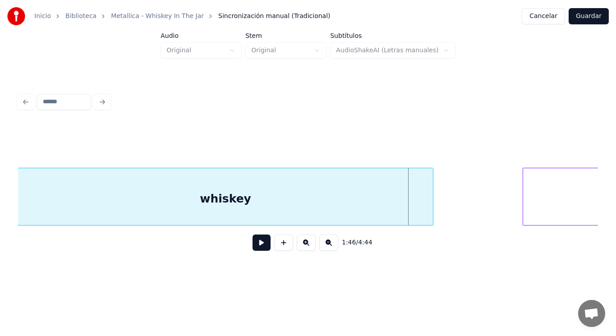
click at [433, 213] on div at bounding box center [431, 196] width 3 height 57
click at [255, 249] on button at bounding box center [261, 242] width 18 height 16
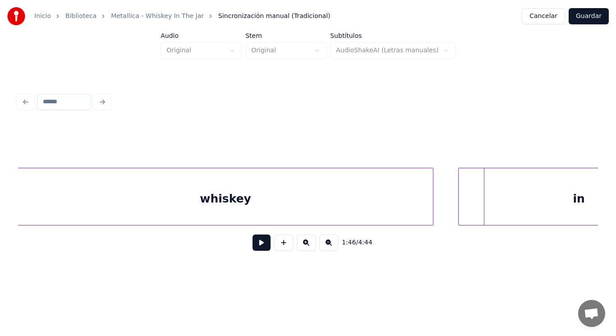
click at [461, 205] on div at bounding box center [459, 196] width 3 height 57
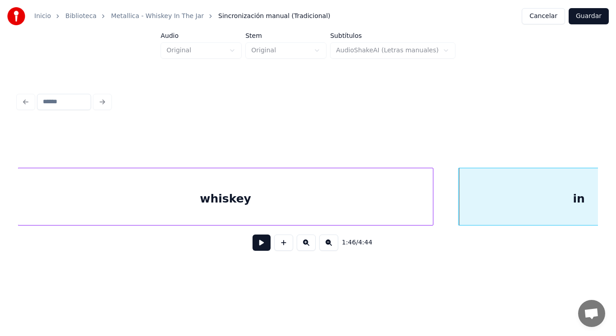
click at [259, 242] on button at bounding box center [261, 242] width 18 height 16
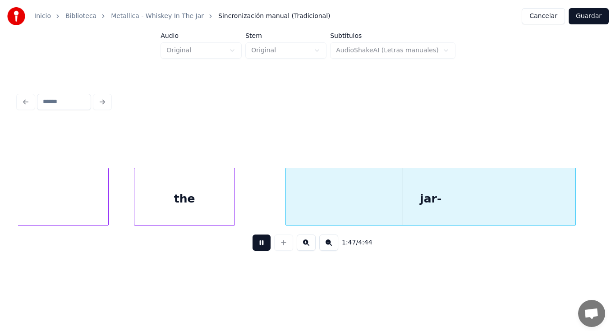
click at [259, 242] on button at bounding box center [261, 242] width 18 height 16
click at [228, 207] on div "the" at bounding box center [184, 198] width 100 height 61
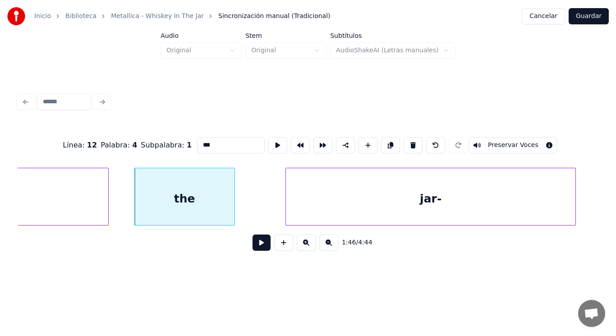
click at [254, 244] on button at bounding box center [261, 242] width 18 height 16
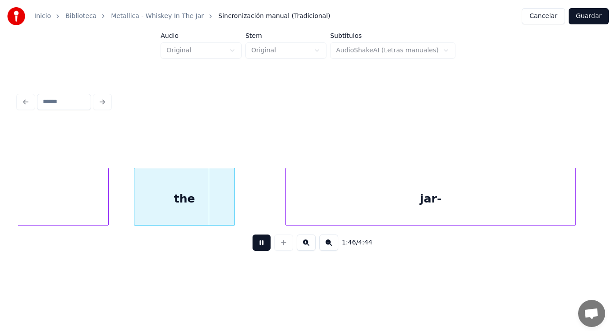
click at [254, 244] on button at bounding box center [261, 242] width 18 height 16
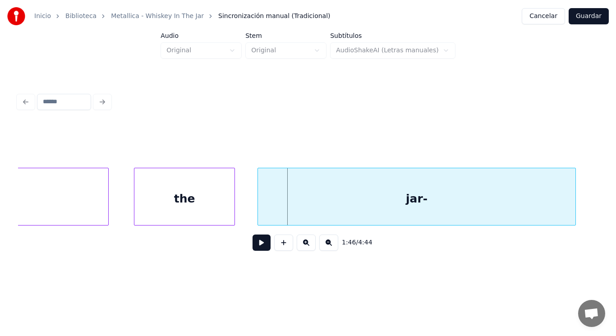
click at [258, 208] on div at bounding box center [259, 196] width 3 height 57
click at [255, 247] on button at bounding box center [261, 242] width 18 height 16
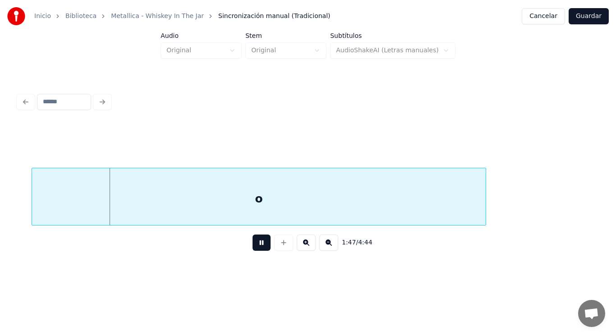
click at [255, 247] on button at bounding box center [261, 242] width 18 height 16
click at [256, 208] on div "o" at bounding box center [258, 198] width 453 height 61
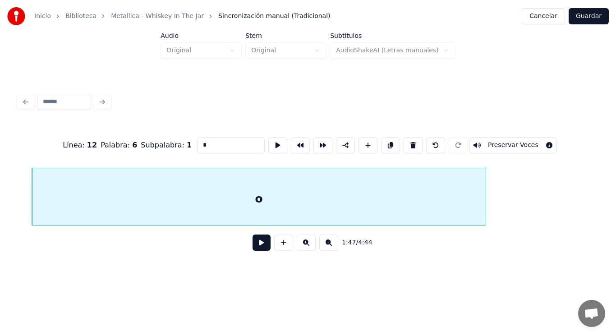
click at [255, 248] on button at bounding box center [261, 242] width 18 height 16
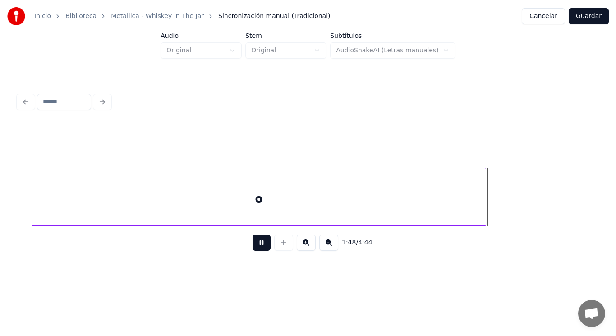
click at [255, 248] on button at bounding box center [261, 242] width 18 height 16
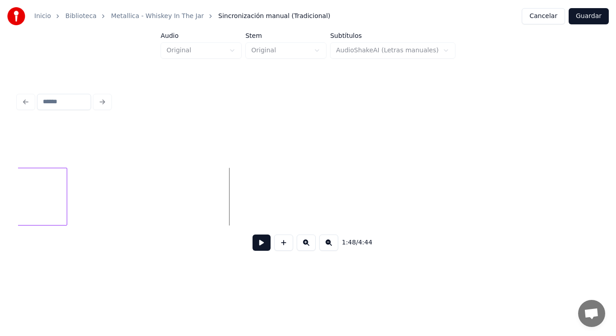
scroll to position [0, 68185]
click at [169, 196] on div at bounding box center [168, 196] width 3 height 57
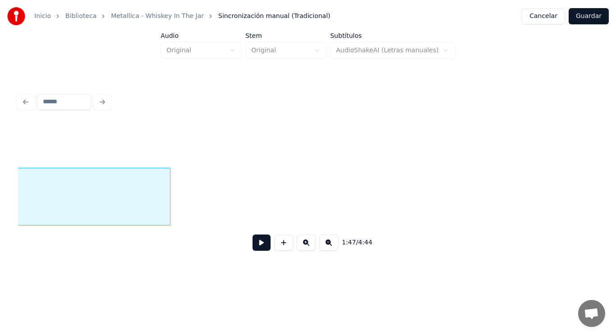
scroll to position [0, 67797]
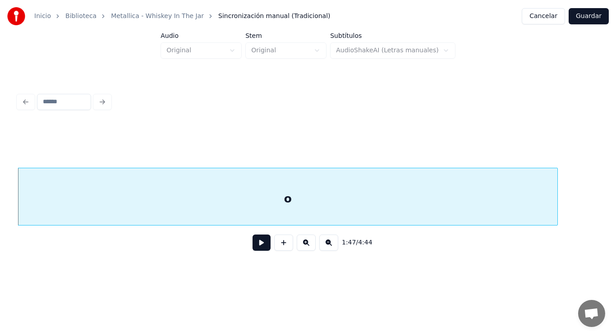
click at [252, 243] on button at bounding box center [261, 242] width 18 height 16
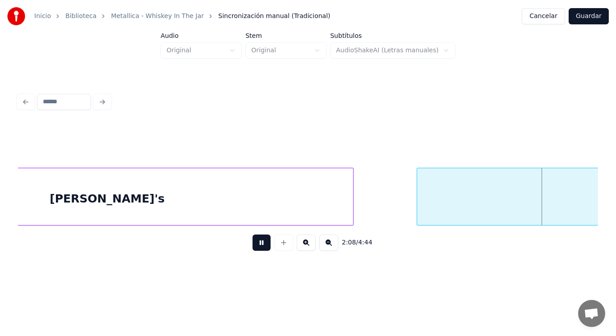
scroll to position [0, 81312]
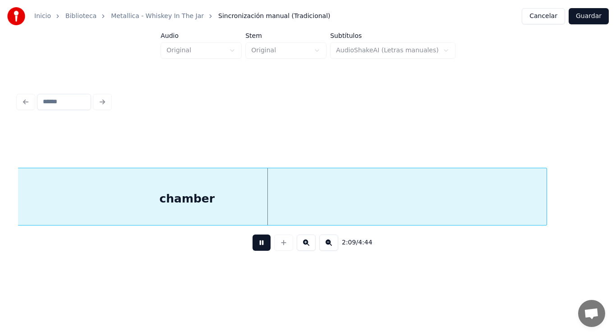
click at [252, 247] on button at bounding box center [261, 242] width 18 height 16
click at [256, 209] on div "chamber" at bounding box center [187, 198] width 718 height 61
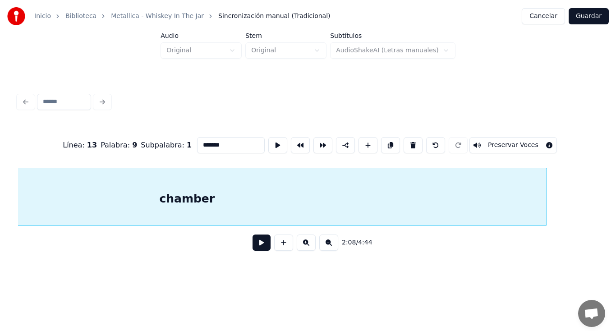
scroll to position [0, 81122]
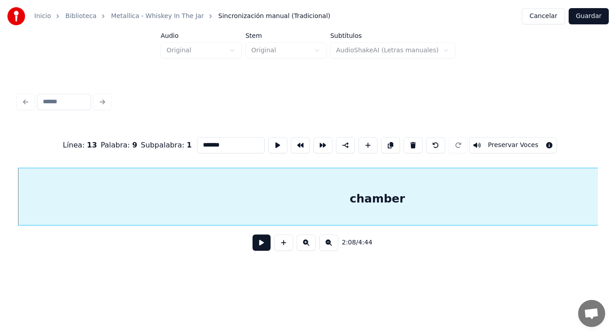
click at [255, 242] on button at bounding box center [261, 242] width 18 height 16
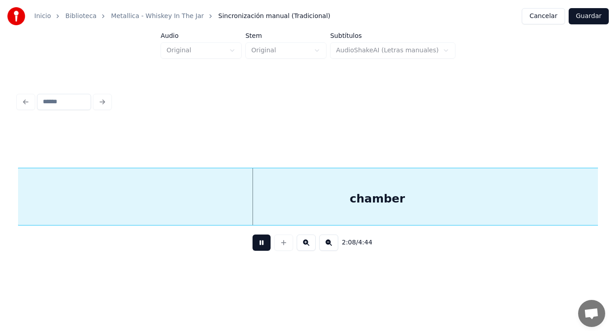
click at [255, 242] on button at bounding box center [261, 242] width 18 height 16
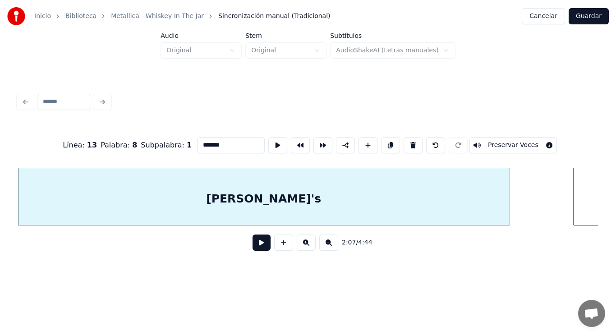
click at [257, 245] on button at bounding box center [261, 242] width 18 height 16
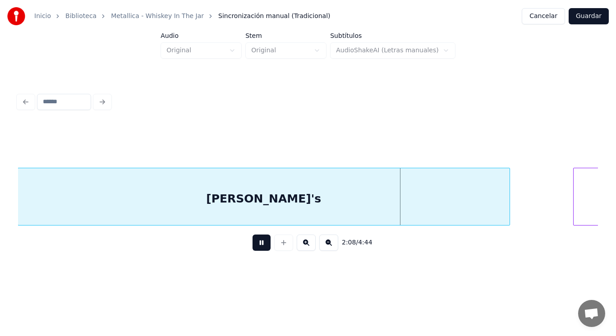
click at [257, 245] on button at bounding box center [261, 242] width 18 height 16
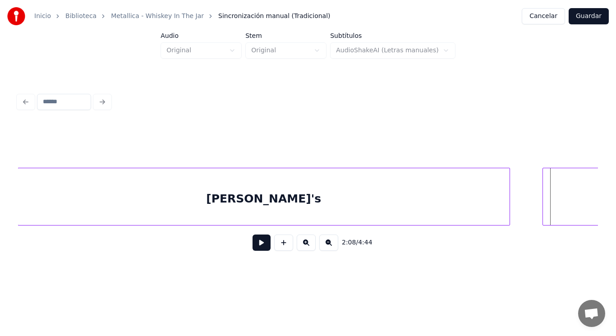
click at [545, 208] on div at bounding box center [544, 196] width 3 height 57
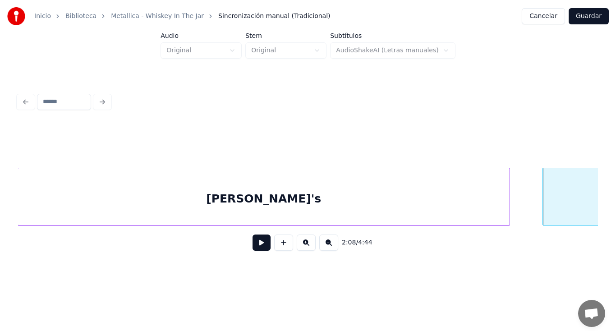
click at [258, 243] on button at bounding box center [261, 242] width 18 height 16
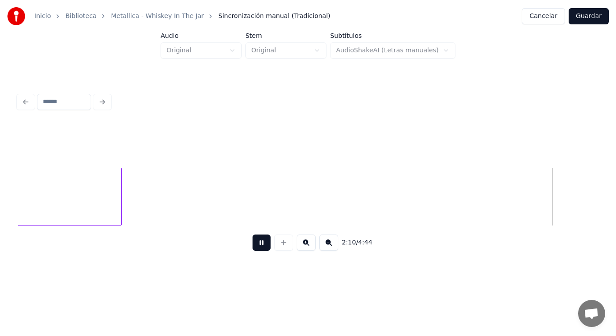
scroll to position [0, 82326]
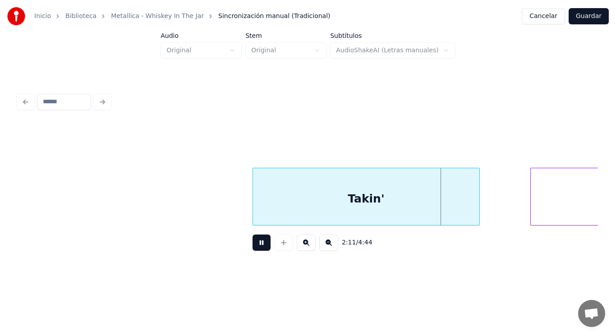
click at [258, 243] on button at bounding box center [261, 242] width 18 height 16
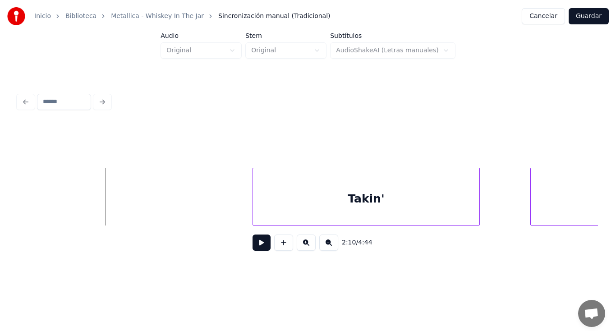
click at [257, 247] on button at bounding box center [261, 242] width 18 height 16
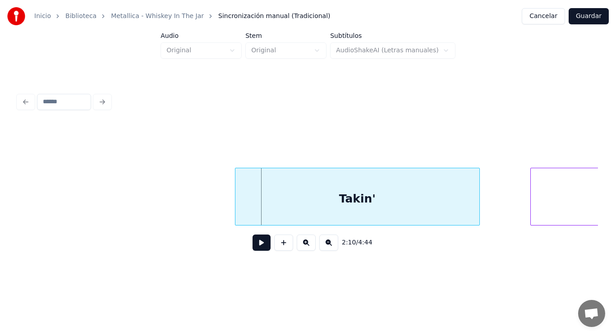
click at [236, 206] on div at bounding box center [236, 196] width 3 height 57
click at [259, 250] on button at bounding box center [261, 242] width 18 height 16
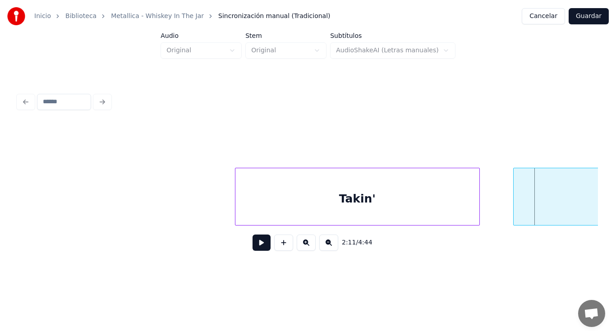
click at [513, 204] on div at bounding box center [514, 196] width 3 height 57
click at [339, 202] on div "Takin'" at bounding box center [357, 198] width 244 height 61
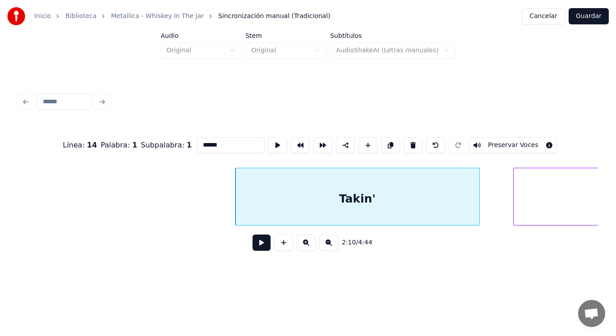
click at [254, 247] on button at bounding box center [261, 242] width 18 height 16
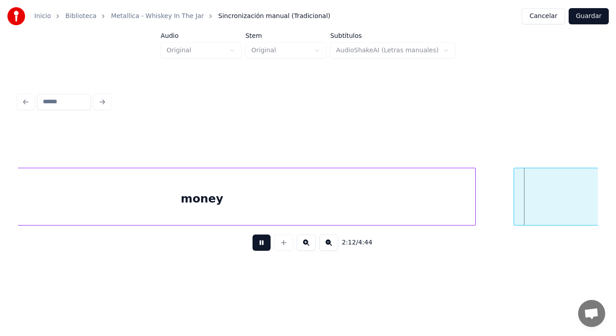
scroll to position [0, 83499]
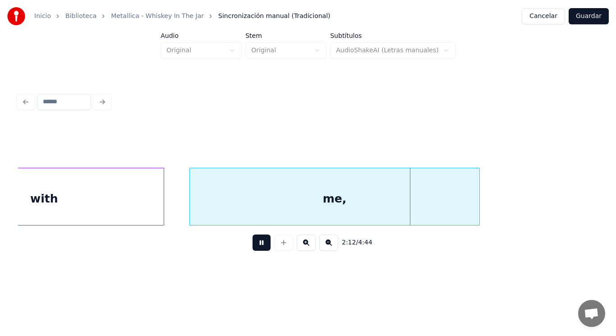
click at [254, 247] on button at bounding box center [261, 242] width 18 height 16
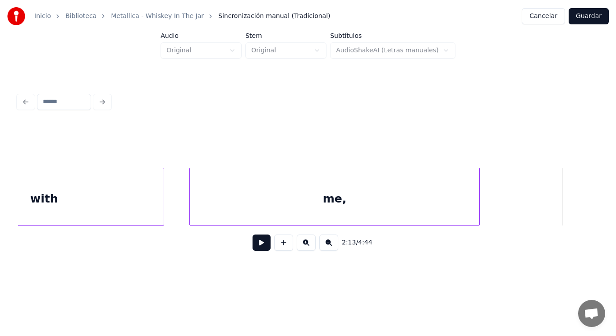
click at [254, 247] on button at bounding box center [261, 242] width 18 height 16
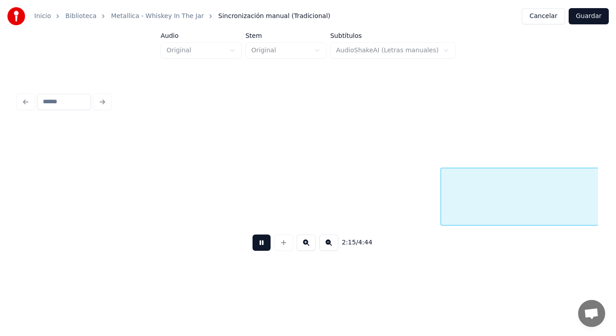
scroll to position [0, 85264]
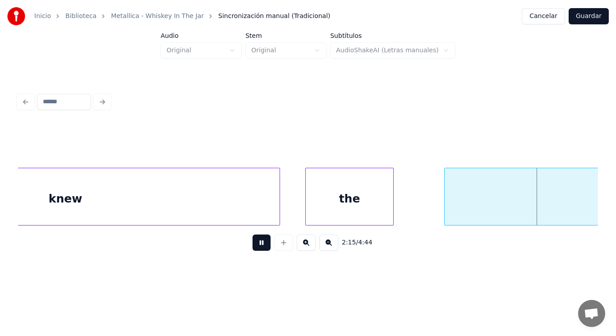
click at [254, 247] on button at bounding box center [261, 242] width 18 height 16
click at [426, 210] on div at bounding box center [426, 196] width 3 height 57
click at [252, 248] on button at bounding box center [261, 242] width 18 height 16
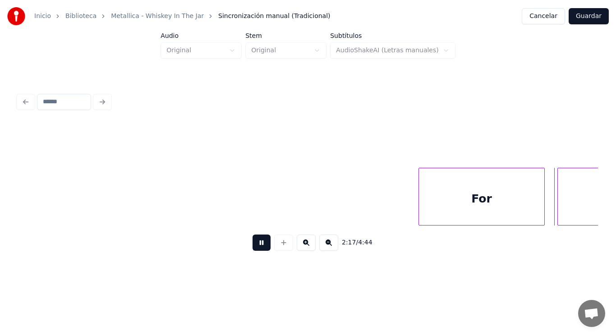
scroll to position [0, 87014]
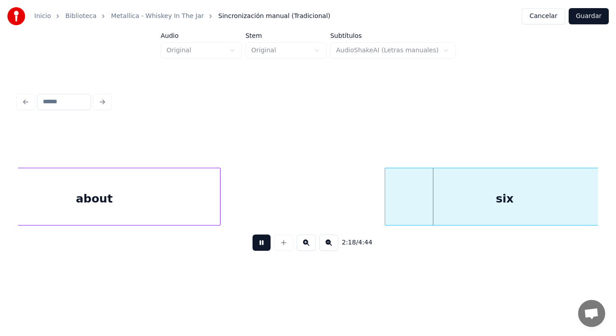
click at [252, 248] on button at bounding box center [261, 242] width 18 height 16
click at [180, 207] on div "about" at bounding box center [93, 198] width 251 height 61
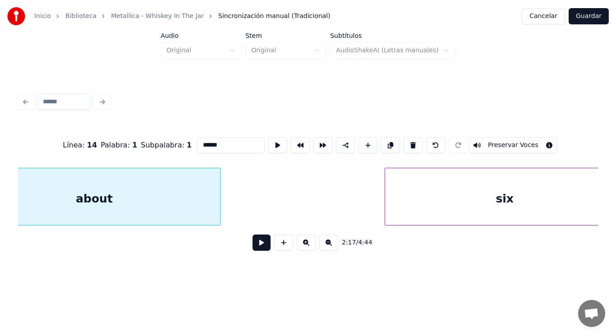
type input "*****"
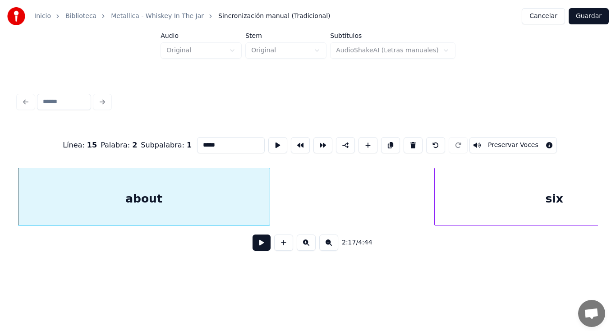
click at [255, 245] on button at bounding box center [261, 242] width 18 height 16
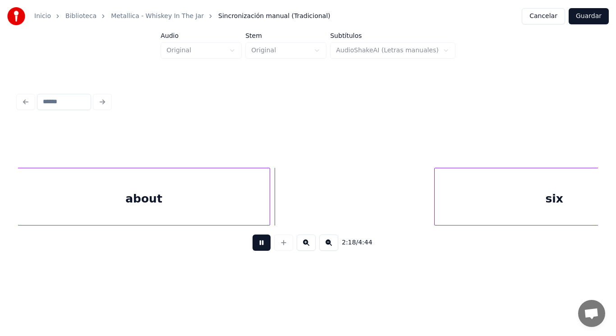
click at [255, 245] on button at bounding box center [261, 242] width 18 height 16
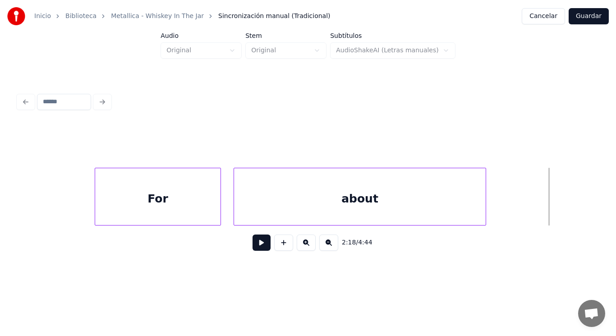
scroll to position [0, 86748]
click at [131, 204] on div "For" at bounding box center [158, 198] width 125 height 61
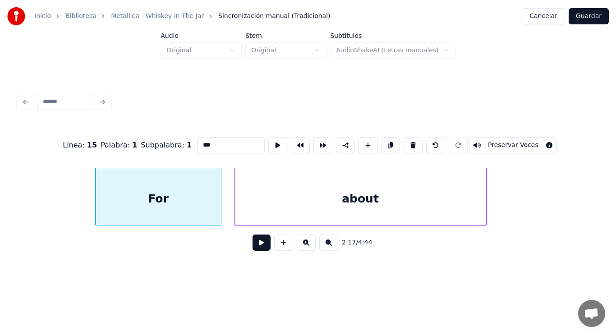
click at [255, 246] on button at bounding box center [261, 242] width 18 height 16
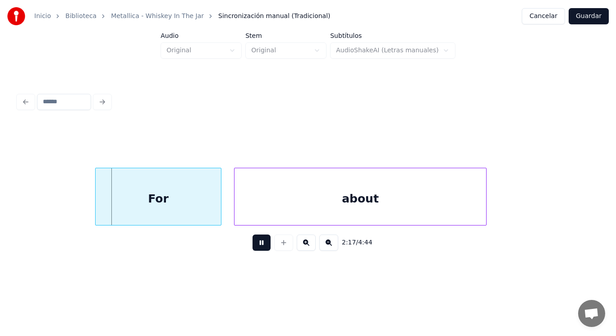
click at [255, 246] on button at bounding box center [261, 242] width 18 height 16
click at [215, 207] on div "For" at bounding box center [158, 198] width 125 height 61
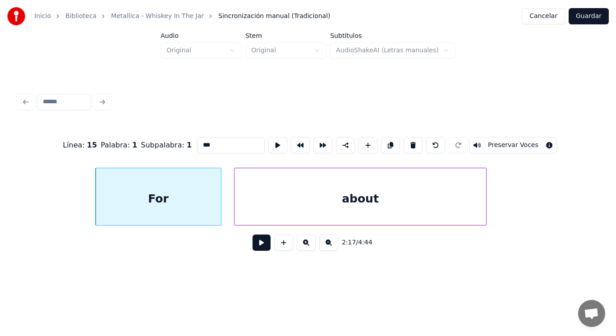
click at [255, 249] on button at bounding box center [261, 242] width 18 height 16
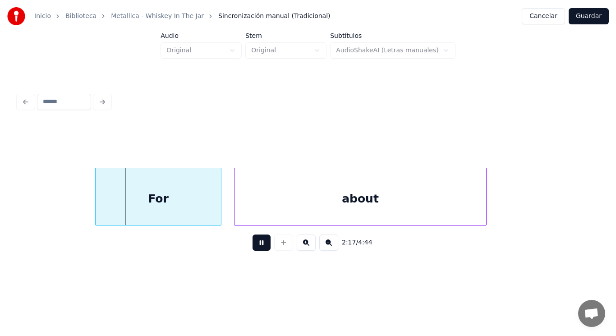
click at [255, 249] on button at bounding box center [261, 242] width 18 height 16
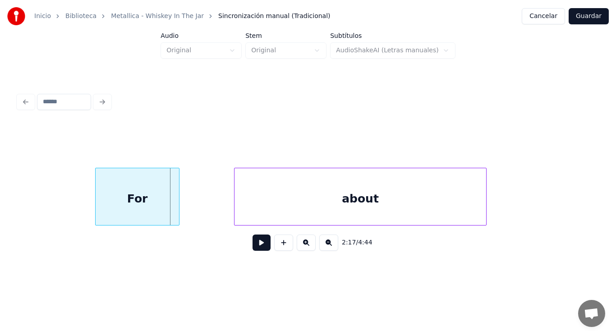
click at [178, 207] on div at bounding box center [177, 196] width 3 height 57
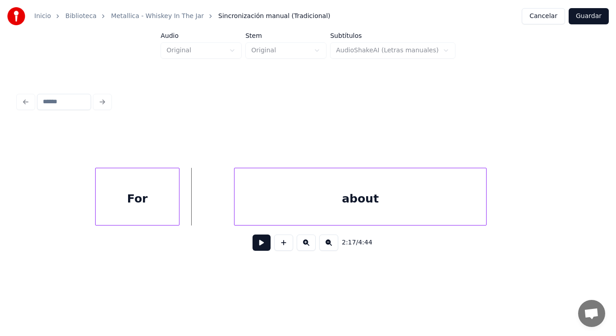
click at [253, 244] on button at bounding box center [261, 242] width 18 height 16
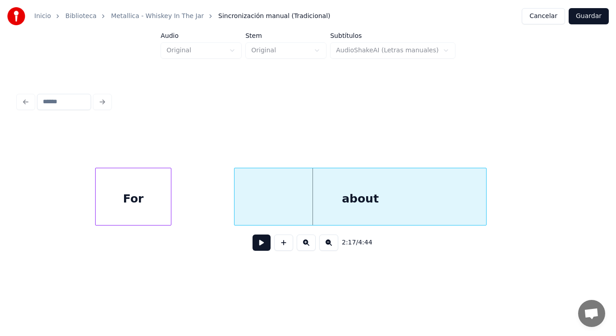
click at [170, 207] on div at bounding box center [169, 196] width 3 height 57
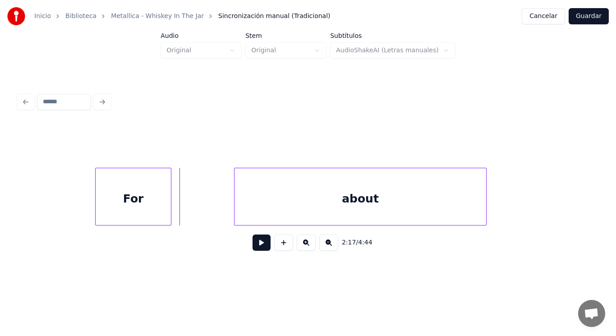
click at [252, 242] on button at bounding box center [261, 242] width 18 height 16
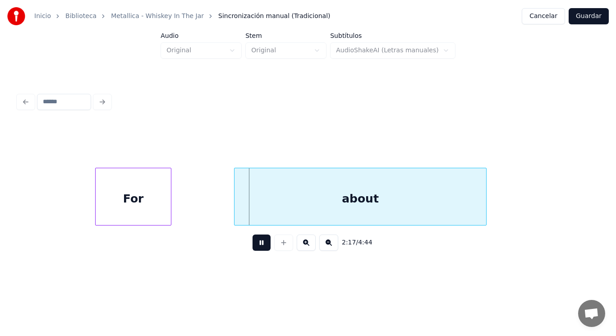
click at [252, 242] on button at bounding box center [261, 242] width 18 height 16
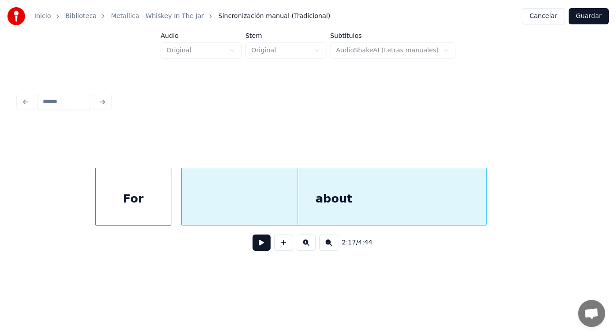
click at [183, 208] on div at bounding box center [183, 196] width 3 height 57
click at [258, 249] on button at bounding box center [261, 242] width 18 height 16
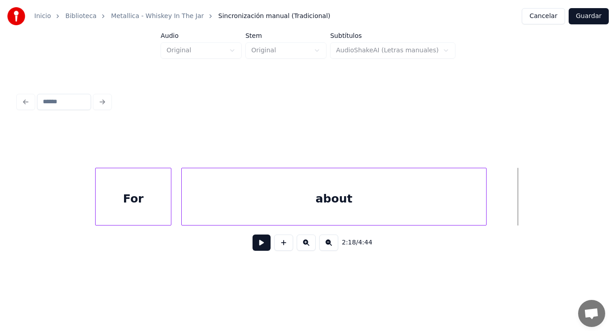
click at [276, 214] on div "about" at bounding box center [334, 198] width 304 height 61
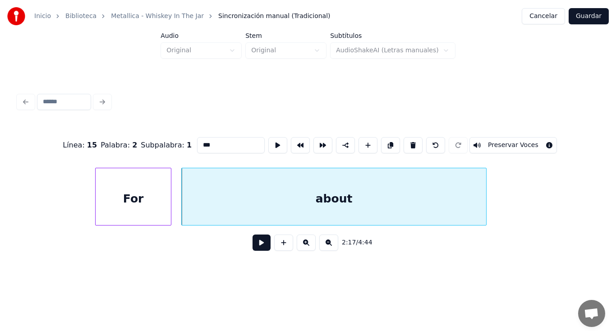
type input "*****"
click at [255, 243] on button at bounding box center [261, 242] width 18 height 16
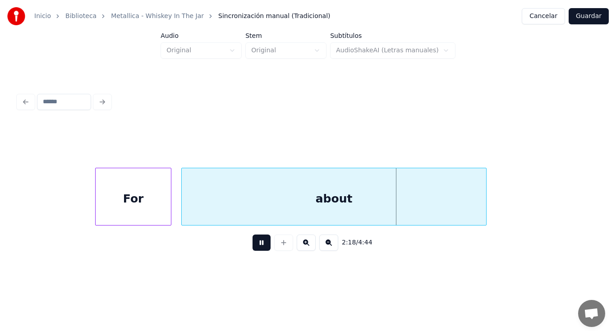
click at [255, 243] on button at bounding box center [261, 242] width 18 height 16
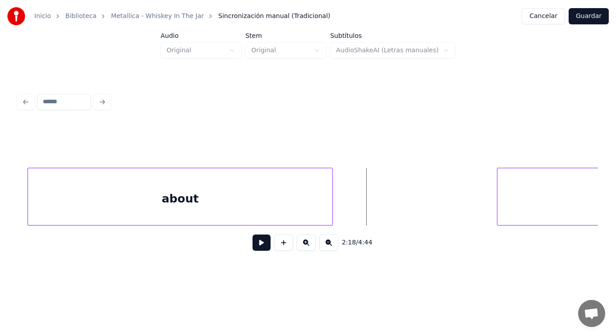
scroll to position [0, 86910]
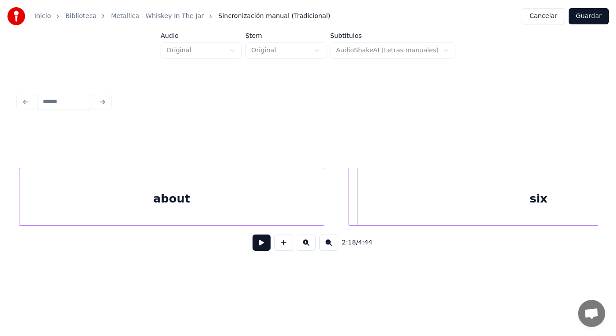
click at [349, 209] on div at bounding box center [350, 196] width 3 height 57
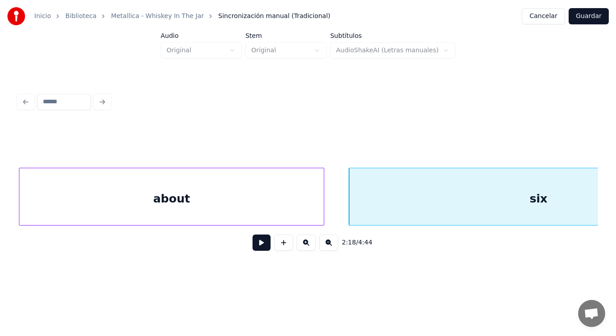
click at [252, 246] on button at bounding box center [261, 242] width 18 height 16
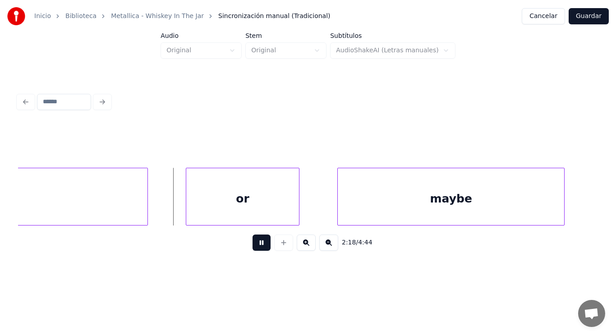
click at [252, 246] on button at bounding box center [261, 242] width 18 height 16
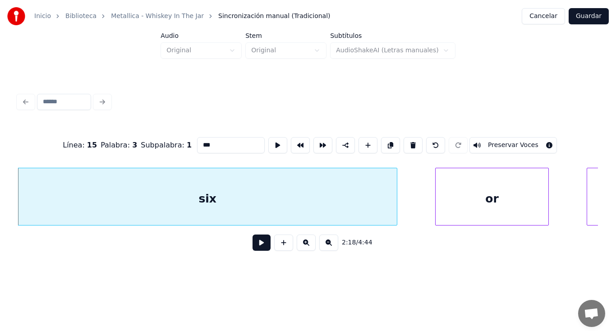
click at [260, 245] on button at bounding box center [261, 242] width 18 height 16
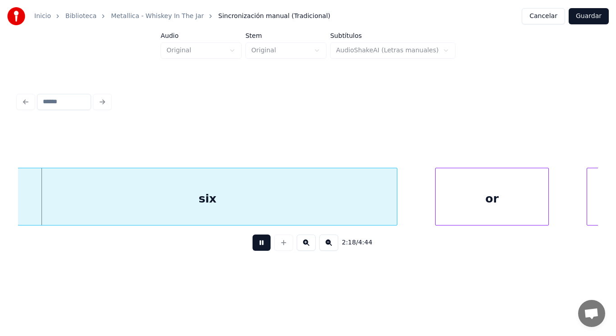
click at [260, 245] on button at bounding box center [261, 242] width 18 height 16
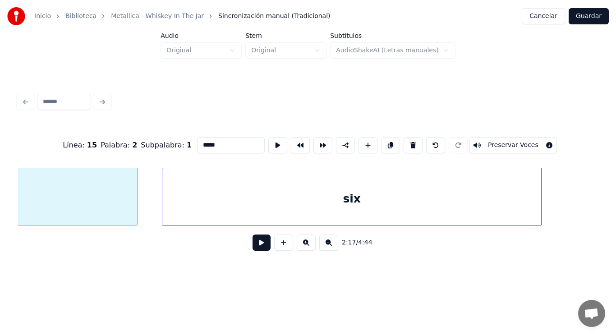
scroll to position [0, 86912]
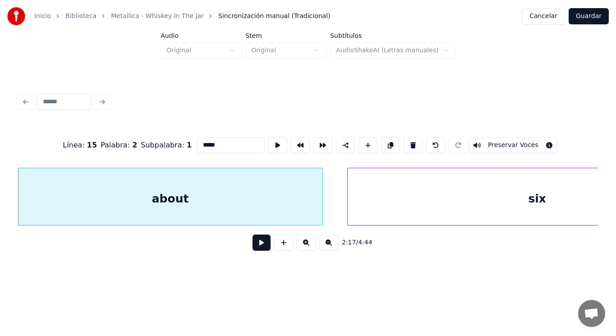
click at [252, 249] on button at bounding box center [261, 242] width 18 height 16
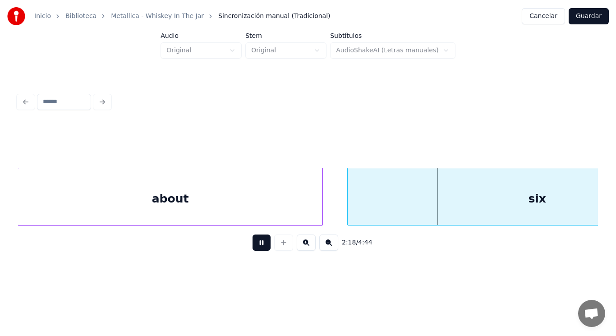
click at [252, 249] on button at bounding box center [261, 242] width 18 height 16
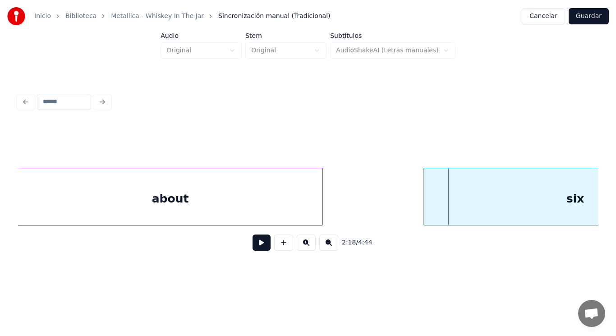
click at [425, 215] on div at bounding box center [425, 196] width 3 height 57
click at [253, 242] on button at bounding box center [261, 242] width 18 height 16
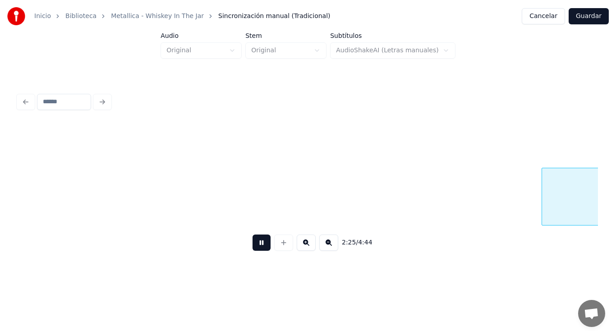
scroll to position [0, 91597]
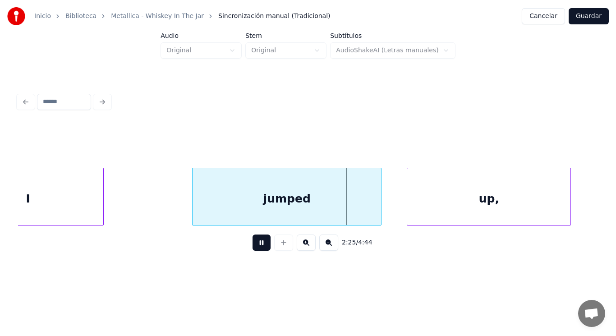
click at [253, 242] on button at bounding box center [261, 242] width 18 height 16
click at [73, 187] on div "I" at bounding box center [28, 198] width 151 height 61
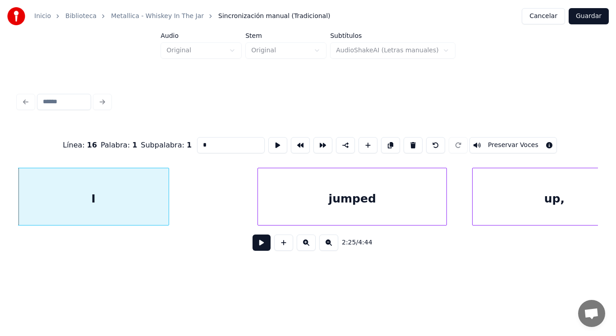
click at [252, 244] on button at bounding box center [261, 242] width 18 height 16
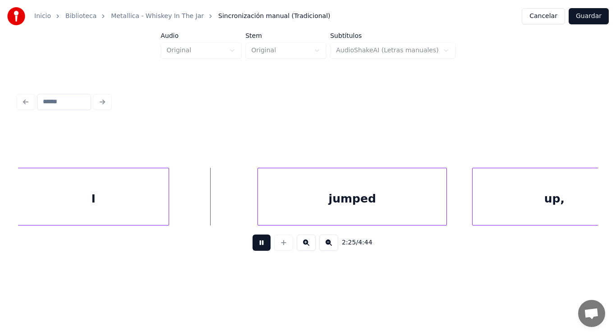
click at [252, 244] on button at bounding box center [261, 242] width 18 height 16
click at [214, 213] on div at bounding box center [213, 196] width 3 height 57
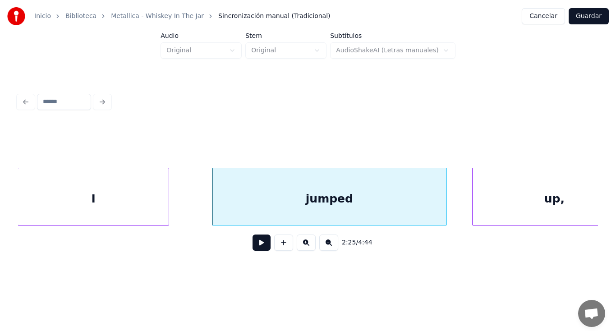
click at [254, 250] on button at bounding box center [261, 242] width 18 height 16
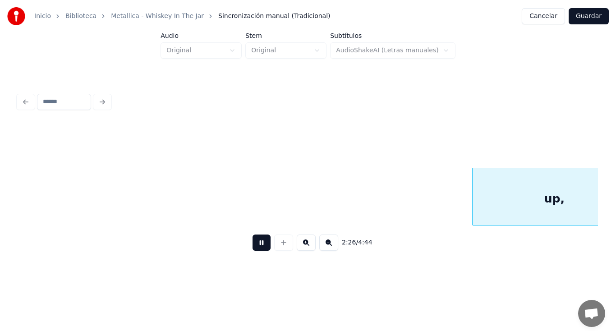
scroll to position [0, 92122]
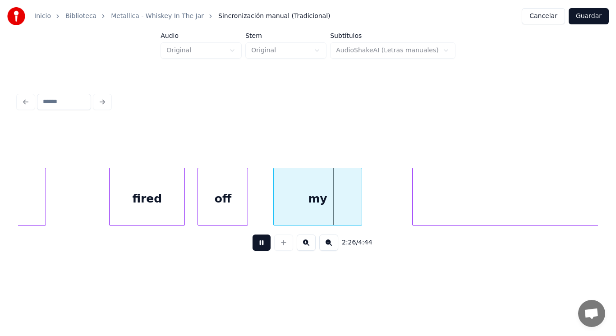
click at [254, 250] on button at bounding box center [261, 242] width 18 height 16
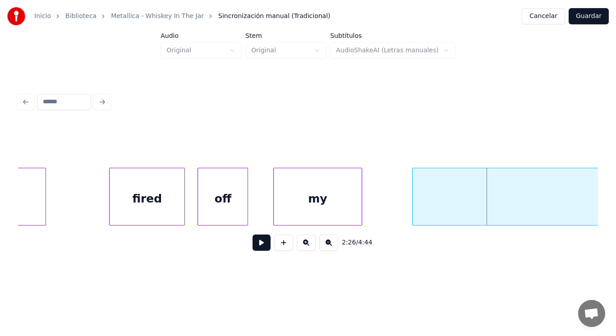
click at [260, 248] on button at bounding box center [261, 242] width 18 height 16
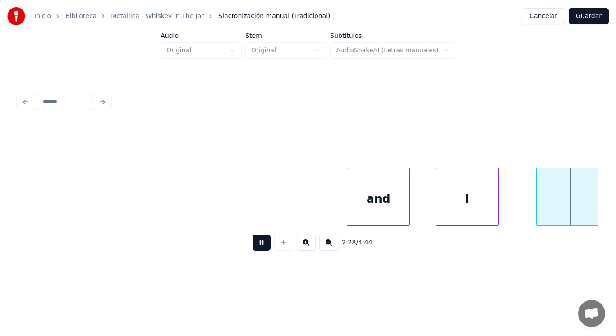
scroll to position [0, 93872]
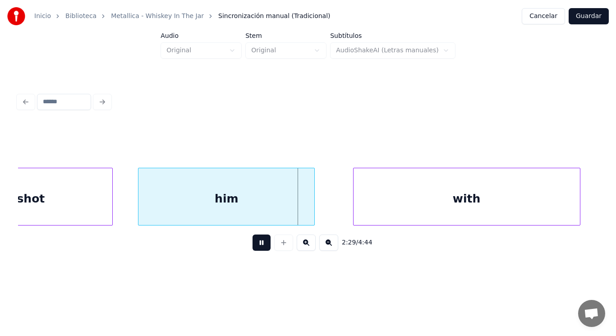
drag, startPoint x: 260, startPoint y: 248, endPoint x: 109, endPoint y: 206, distance: 157.5
click at [260, 248] on button at bounding box center [261, 242] width 18 height 16
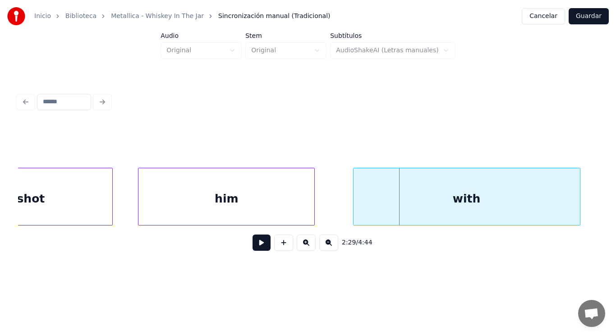
click at [74, 194] on div "shot" at bounding box center [30, 198] width 163 height 61
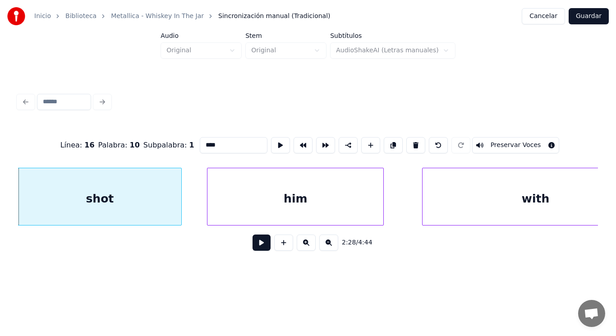
click at [256, 244] on button at bounding box center [261, 242] width 18 height 16
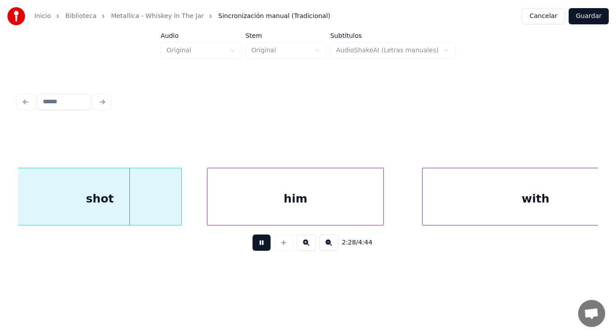
click at [256, 244] on button at bounding box center [261, 242] width 18 height 16
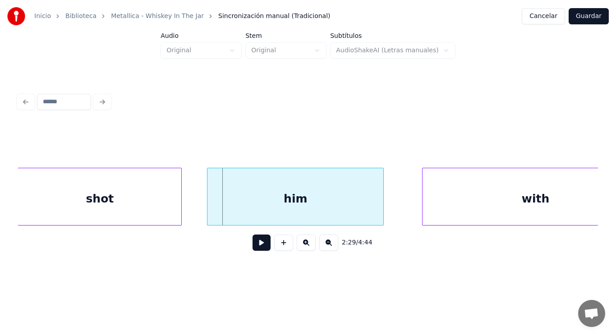
click at [121, 199] on div "shot" at bounding box center [99, 198] width 163 height 61
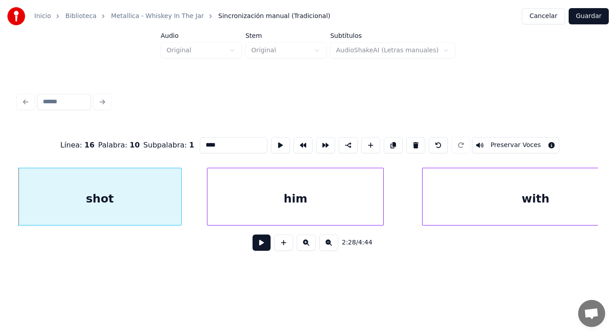
click at [258, 248] on button at bounding box center [261, 242] width 18 height 16
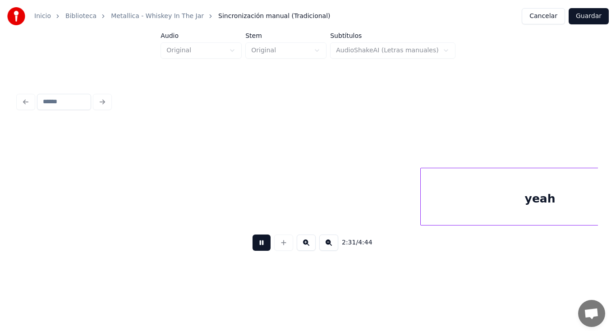
scroll to position [0, 95567]
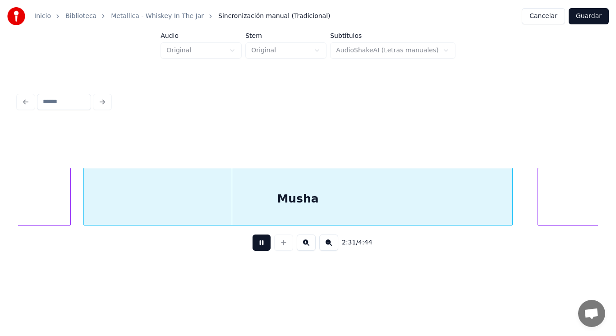
click at [258, 248] on button at bounding box center [261, 242] width 18 height 16
click at [255, 208] on div "Musha" at bounding box center [298, 198] width 428 height 61
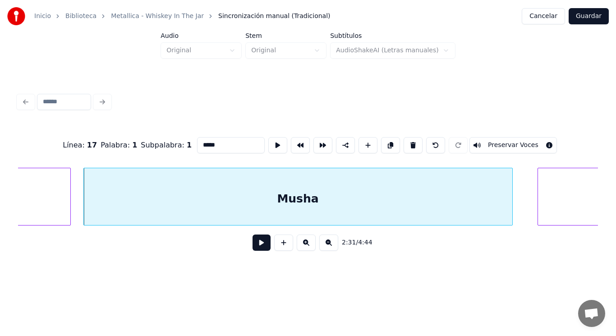
click at [255, 249] on button at bounding box center [261, 242] width 18 height 16
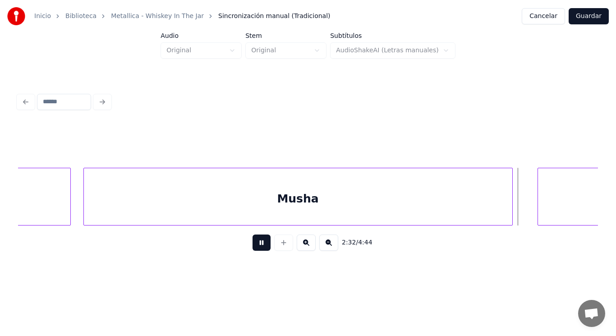
click at [255, 249] on button at bounding box center [261, 242] width 18 height 16
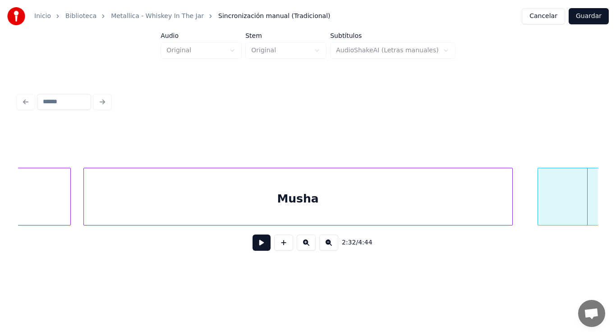
click at [202, 200] on div "Musha" at bounding box center [298, 198] width 428 height 61
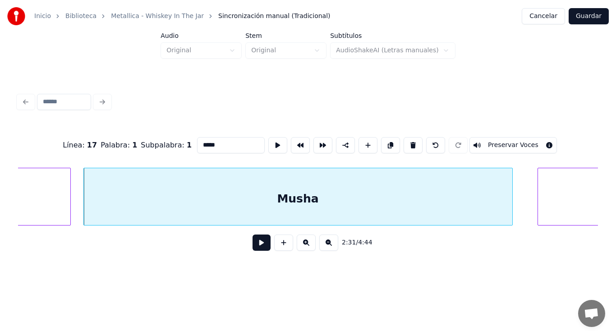
click at [90, 204] on div "Musha" at bounding box center [298, 198] width 428 height 61
click at [252, 248] on button at bounding box center [261, 242] width 18 height 16
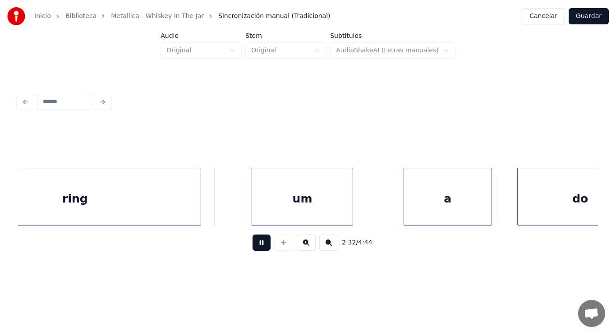
click at [252, 248] on button at bounding box center [261, 242] width 18 height 16
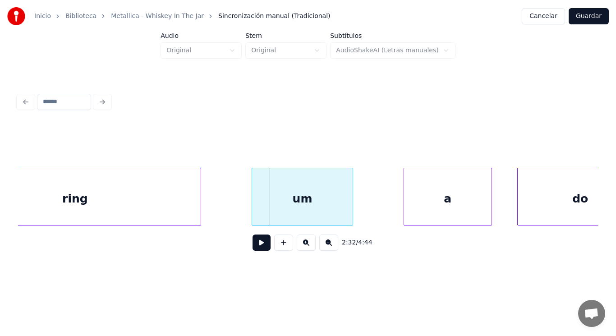
click at [166, 198] on div "ring" at bounding box center [74, 198] width 251 height 61
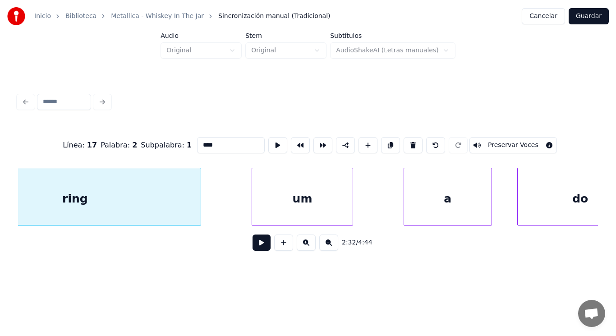
scroll to position [0, 96087]
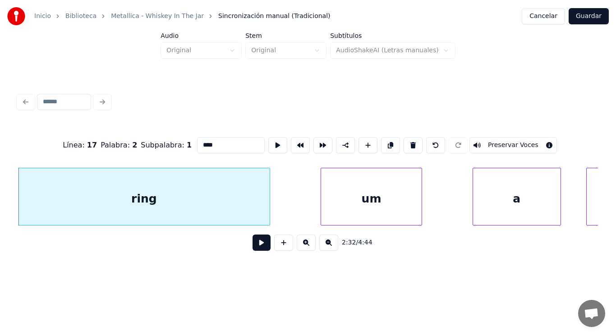
click at [256, 246] on button at bounding box center [261, 242] width 18 height 16
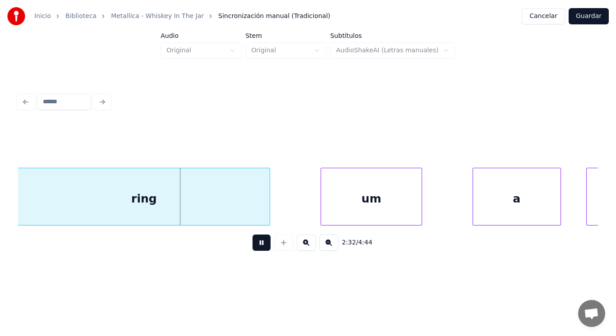
click at [256, 246] on button at bounding box center [261, 242] width 18 height 16
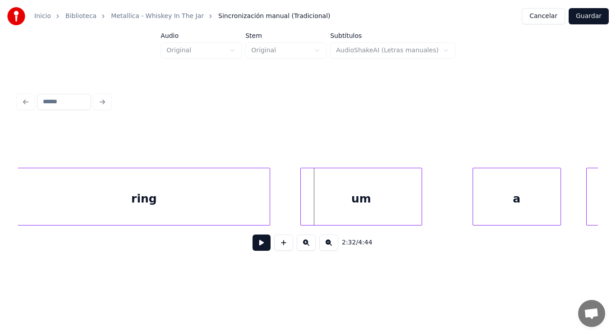
click at [302, 212] on div at bounding box center [302, 196] width 3 height 57
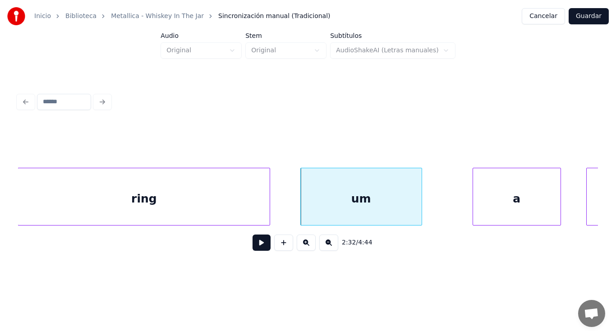
click at [255, 246] on button at bounding box center [261, 242] width 18 height 16
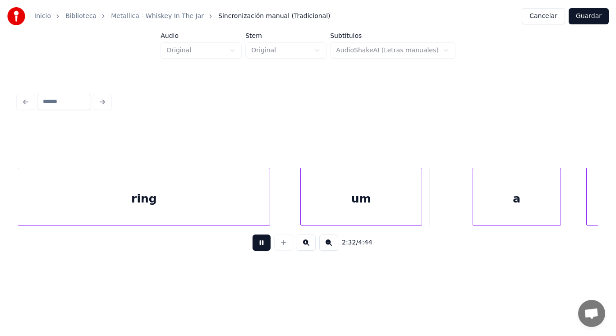
click at [255, 246] on button at bounding box center [261, 242] width 18 height 16
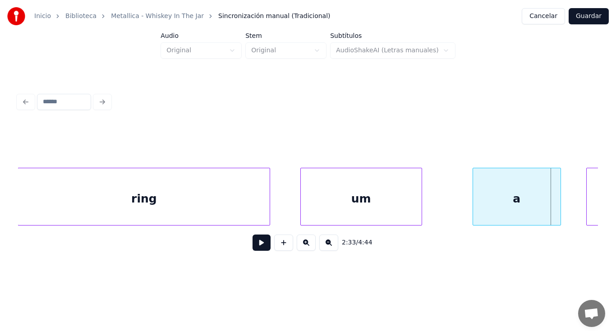
click at [255, 246] on button at bounding box center [261, 242] width 18 height 16
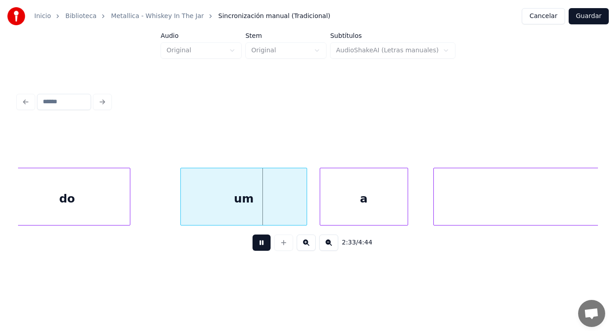
click at [255, 246] on button at bounding box center [261, 242] width 18 height 16
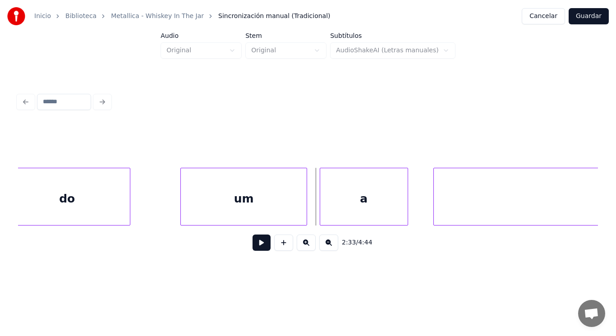
click at [119, 205] on div "do" at bounding box center [67, 198] width 125 height 61
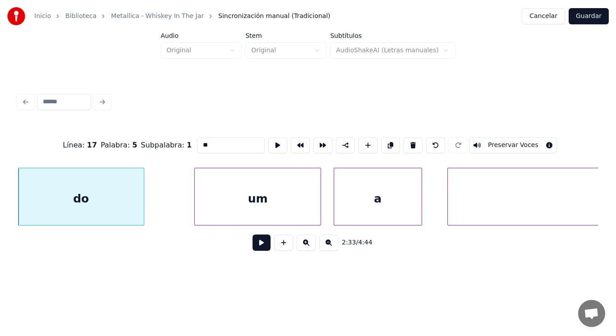
click at [254, 247] on button at bounding box center [261, 242] width 18 height 16
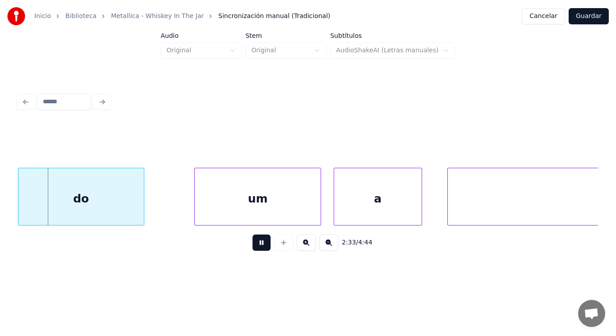
click at [254, 247] on button at bounding box center [261, 242] width 18 height 16
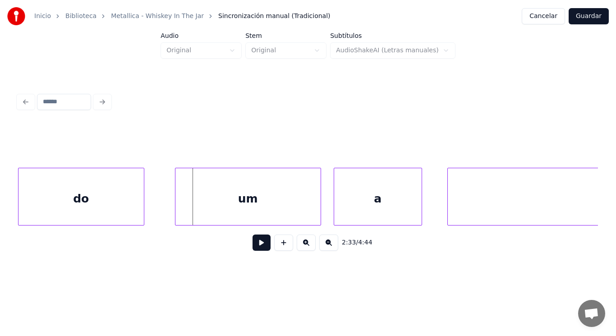
click at [176, 211] on div at bounding box center [176, 196] width 3 height 57
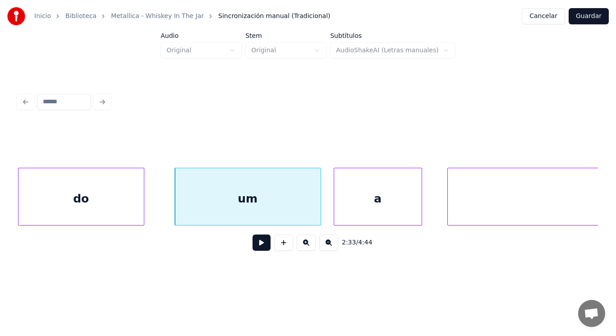
click at [198, 207] on div "um" at bounding box center [248, 198] width 146 height 61
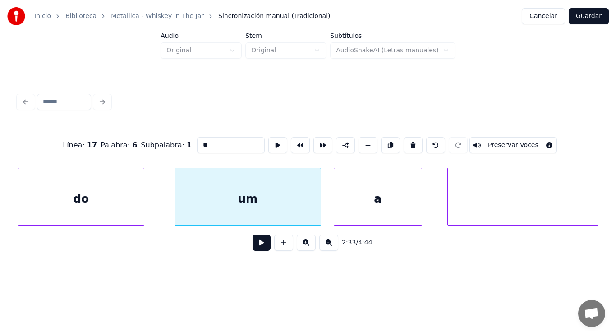
click at [197, 145] on input "**" at bounding box center [231, 145] width 68 height 16
type input "***"
click at [258, 247] on button at bounding box center [261, 242] width 18 height 16
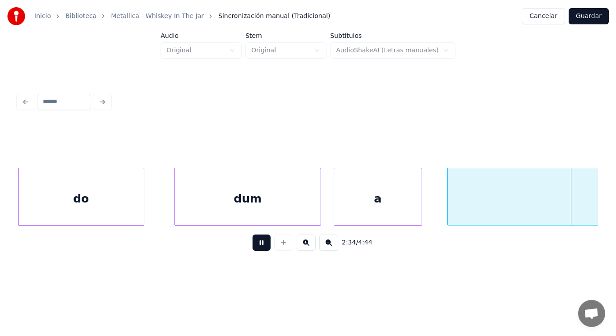
scroll to position [0, 97245]
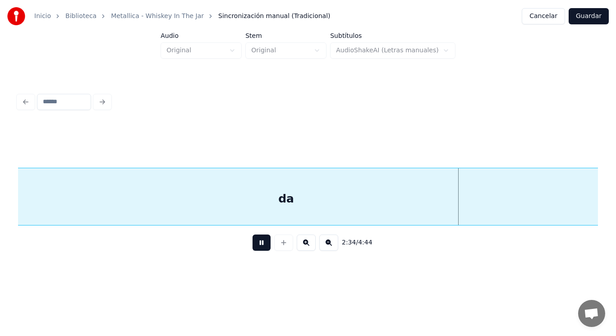
click at [258, 247] on button at bounding box center [261, 242] width 18 height 16
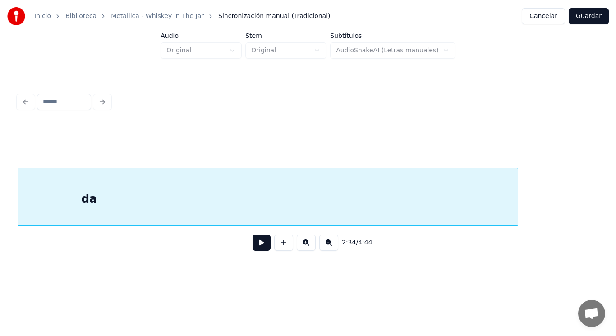
scroll to position [0, 97443]
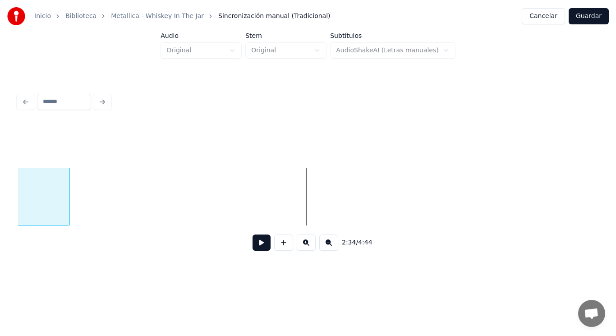
click at [67, 192] on div at bounding box center [68, 196] width 3 height 57
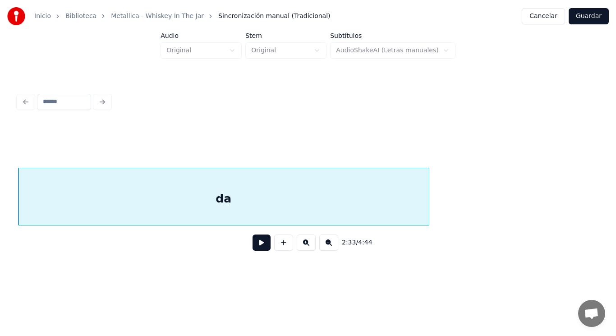
click at [256, 245] on button at bounding box center [261, 242] width 18 height 16
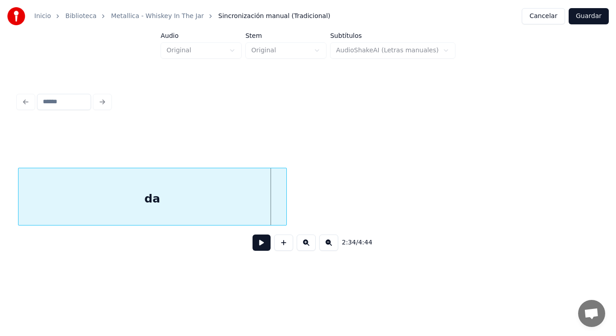
click at [283, 204] on div at bounding box center [284, 196] width 3 height 57
click at [244, 211] on div "da" at bounding box center [152, 198] width 268 height 61
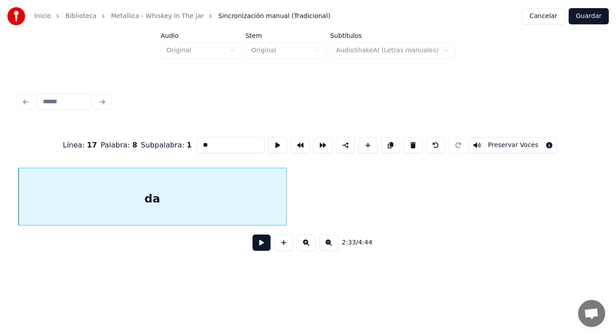
click at [197, 142] on input "**" at bounding box center [231, 145] width 68 height 16
type input "***"
click at [256, 246] on button at bounding box center [261, 242] width 18 height 16
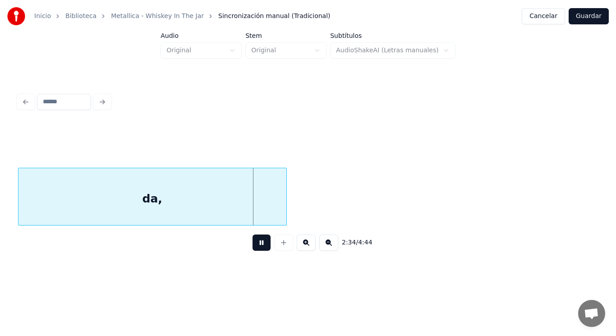
click at [256, 246] on button at bounding box center [261, 242] width 18 height 16
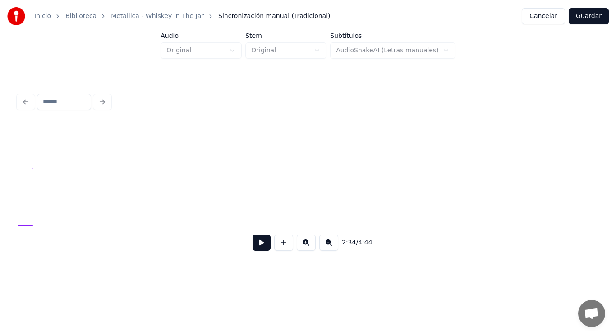
scroll to position [0, 97047]
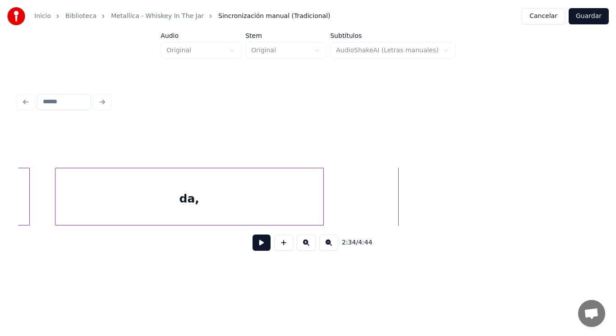
click at [243, 203] on div "da," at bounding box center [189, 198] width 268 height 61
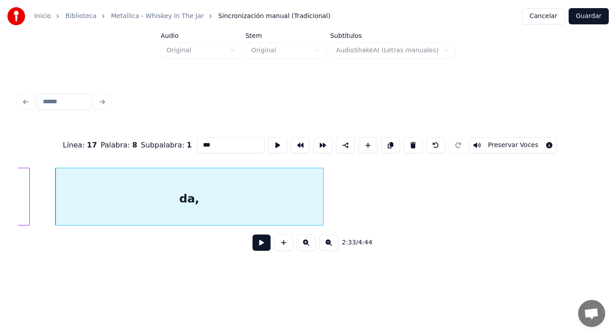
click at [254, 247] on button at bounding box center [261, 242] width 18 height 16
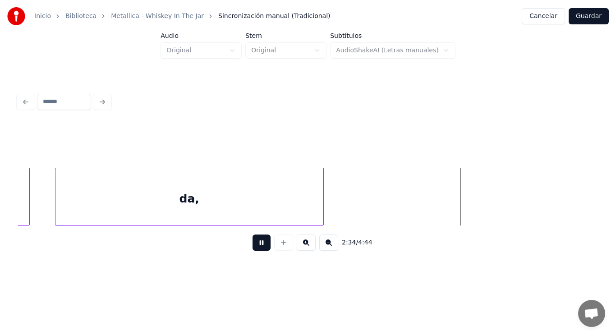
click at [254, 247] on button at bounding box center [261, 242] width 18 height 16
click at [278, 203] on div "da," at bounding box center [189, 198] width 268 height 61
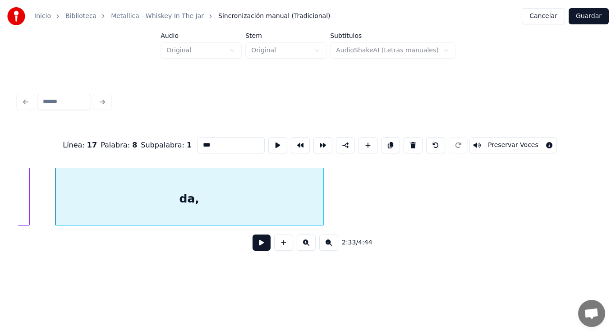
click at [256, 247] on button at bounding box center [261, 242] width 18 height 16
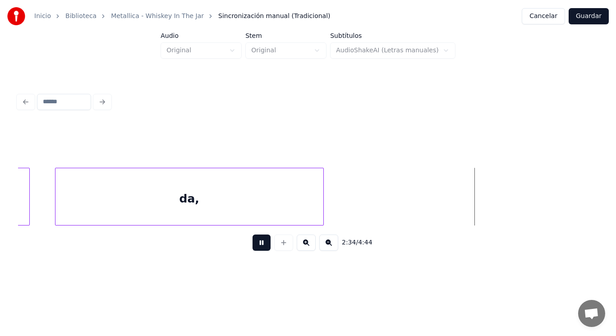
click at [256, 247] on button at bounding box center [261, 242] width 18 height 16
click at [280, 246] on button at bounding box center [283, 242] width 19 height 16
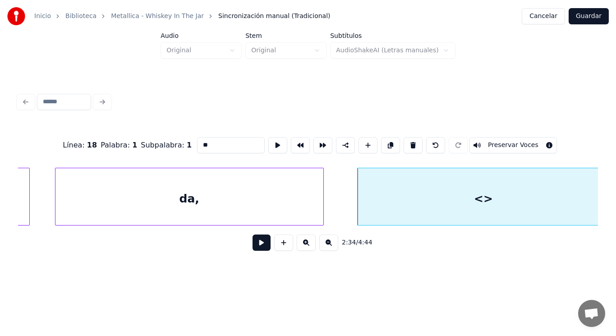
drag, startPoint x: 194, startPoint y: 142, endPoint x: 146, endPoint y: 141, distance: 47.8
click at [146, 141] on div "Línea : 18 Palabra : 1 Subpalabra : 1 ** Preservar Voces" at bounding box center [308, 145] width 580 height 45
click at [163, 194] on div "da," at bounding box center [189, 198] width 268 height 61
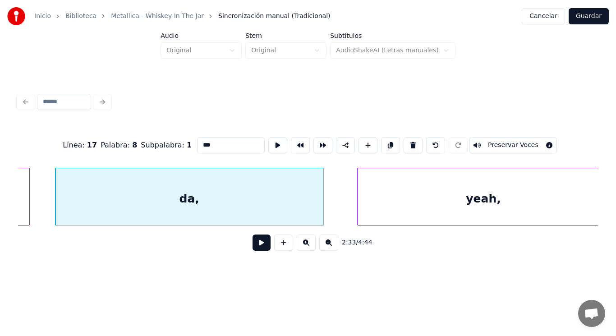
type input "***"
click at [255, 244] on button at bounding box center [261, 242] width 18 height 16
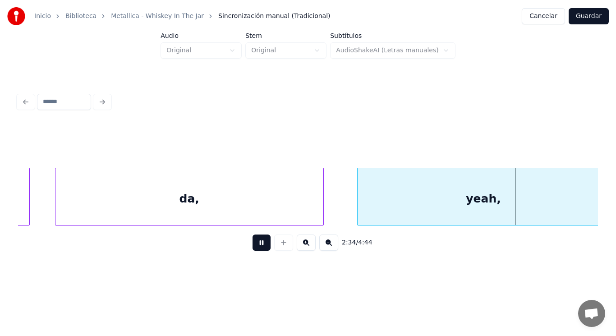
click at [255, 244] on button at bounding box center [261, 242] width 18 height 16
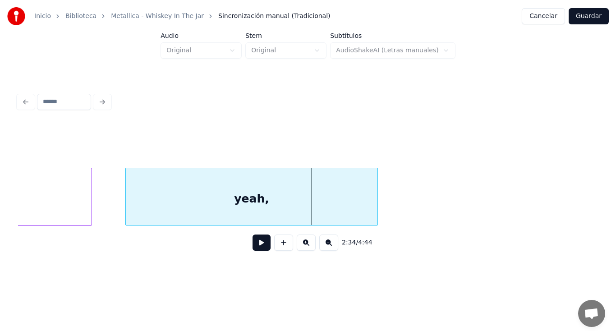
scroll to position [0, 97281]
click at [265, 212] on div "yeah," at bounding box center [248, 198] width 251 height 61
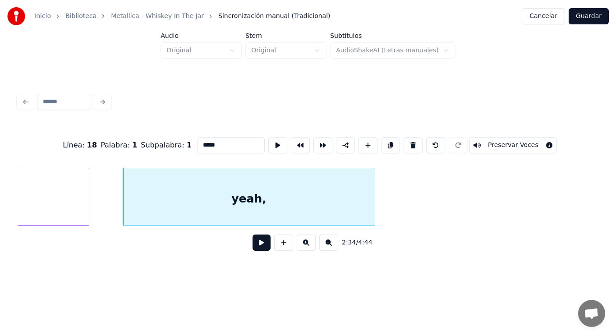
click at [254, 247] on button at bounding box center [261, 242] width 18 height 16
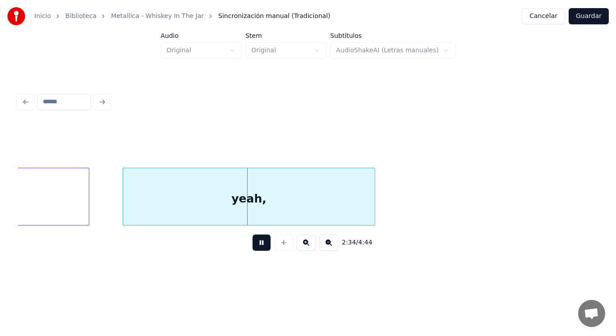
click at [254, 247] on button at bounding box center [261, 242] width 18 height 16
click at [348, 206] on div at bounding box center [349, 196] width 3 height 57
click at [257, 244] on button at bounding box center [261, 242] width 18 height 16
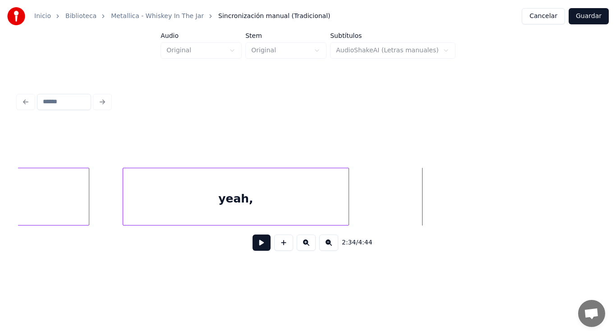
click at [283, 249] on button at bounding box center [283, 242] width 19 height 16
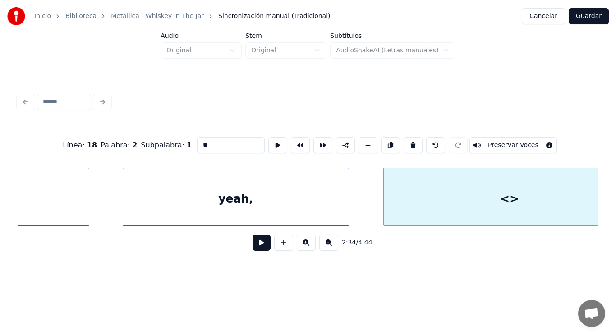
drag, startPoint x: 196, startPoint y: 140, endPoint x: 159, endPoint y: 140, distance: 36.5
click at [159, 140] on div "Línea : 18 Palabra : 2 Subpalabra : 1 ** Preservar Voces" at bounding box center [308, 145] width 580 height 45
click at [225, 196] on div "yeah," at bounding box center [235, 198] width 225 height 61
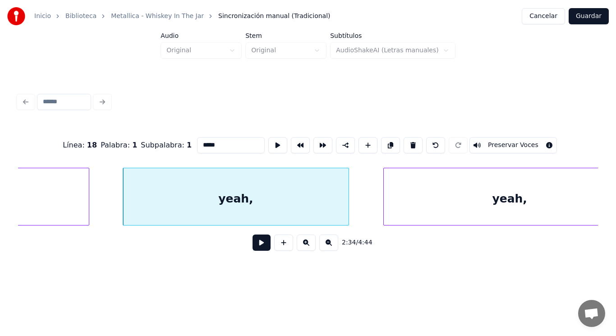
type input "*****"
click at [253, 246] on button at bounding box center [261, 242] width 18 height 16
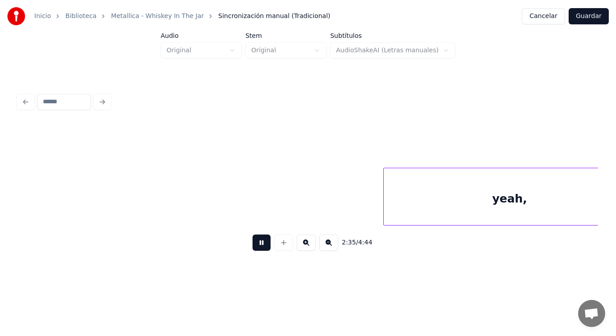
click at [253, 246] on button at bounding box center [261, 242] width 18 height 16
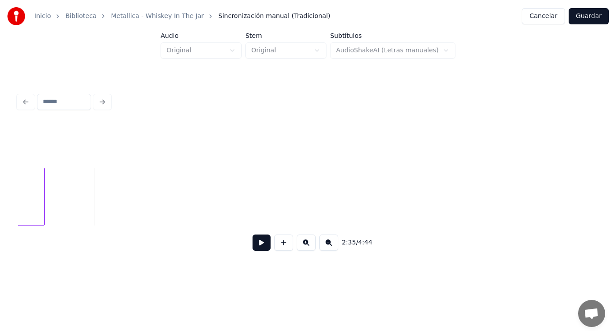
click at [43, 203] on div at bounding box center [42, 196] width 3 height 57
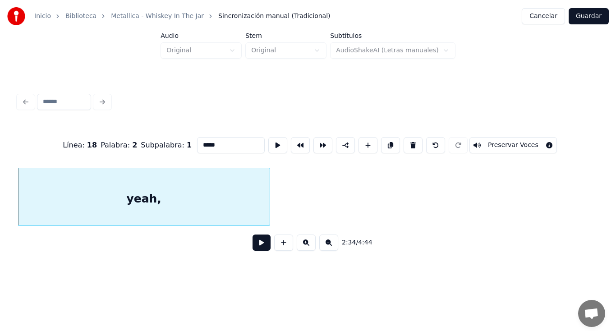
click at [260, 251] on button at bounding box center [261, 242] width 18 height 16
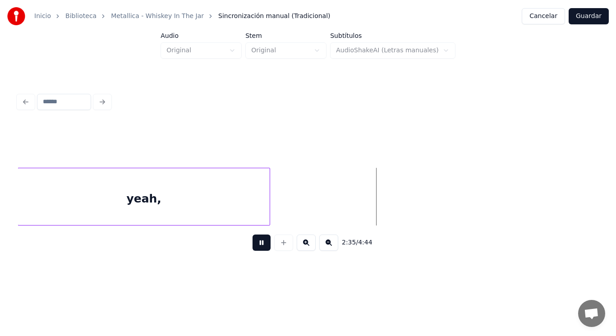
click at [260, 251] on button at bounding box center [261, 242] width 18 height 16
click at [268, 205] on div at bounding box center [268, 196] width 3 height 57
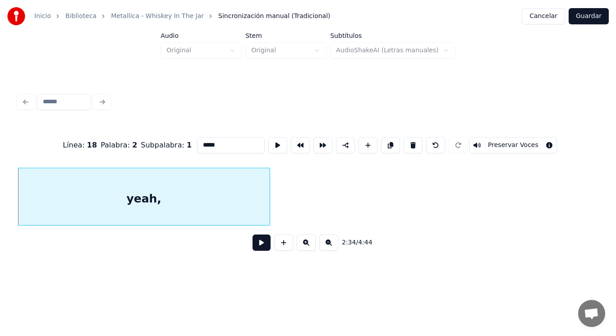
click at [258, 242] on button at bounding box center [261, 242] width 18 height 16
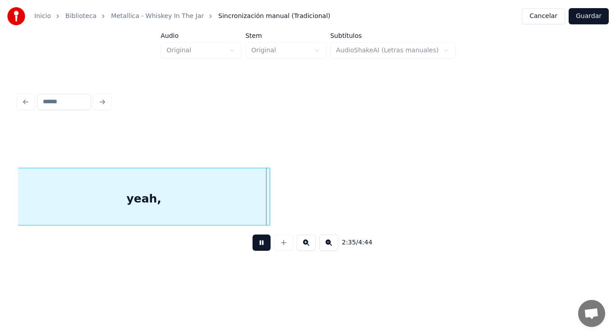
click at [258, 242] on button at bounding box center [261, 242] width 18 height 16
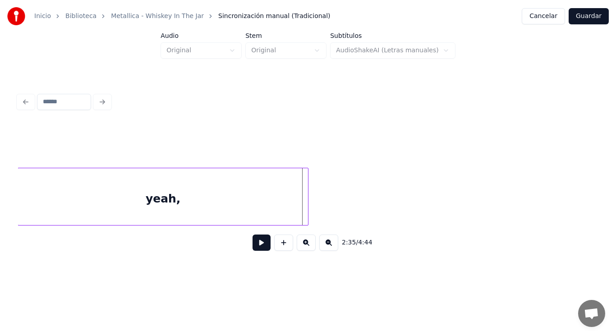
click at [306, 207] on div at bounding box center [306, 196] width 3 height 57
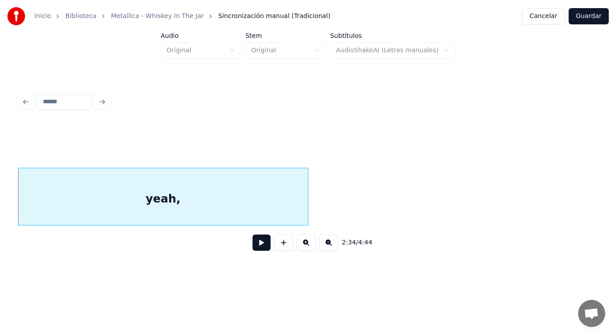
click at [254, 244] on button at bounding box center [261, 242] width 18 height 16
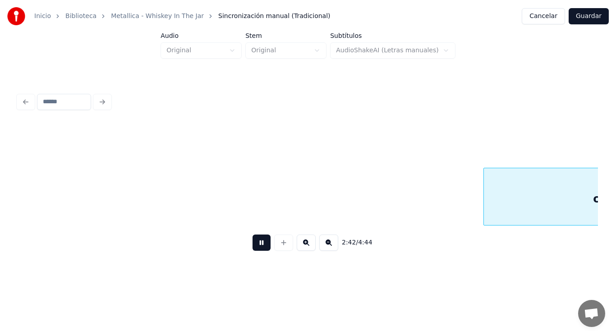
scroll to position [0, 102344]
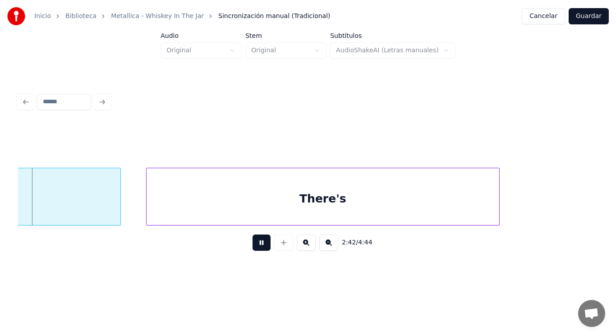
click at [254, 244] on button at bounding box center [261, 242] width 18 height 16
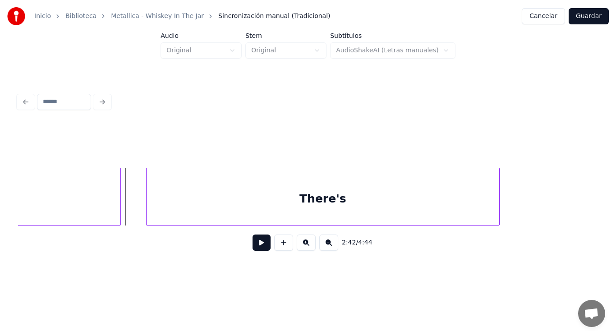
click at [103, 194] on div "o" at bounding box center [7, 198] width 226 height 61
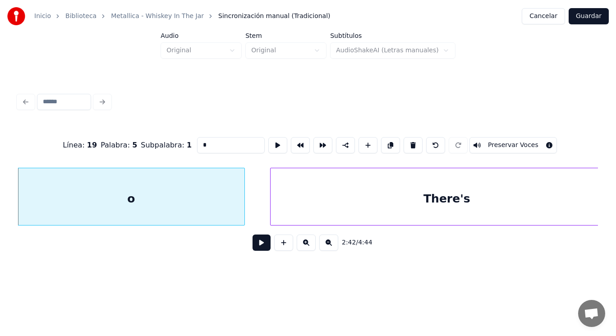
click at [262, 246] on button at bounding box center [261, 242] width 18 height 16
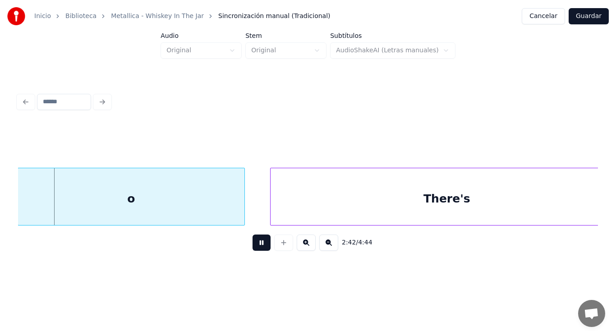
click at [262, 246] on button at bounding box center [261, 242] width 18 height 16
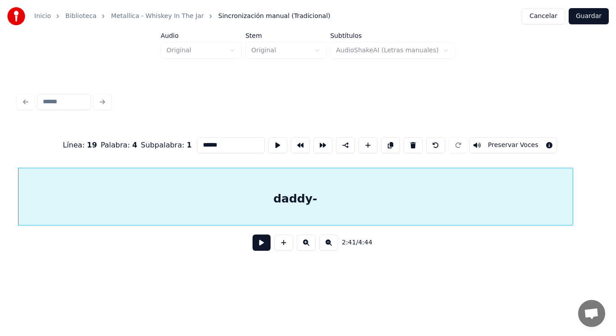
click at [256, 246] on button at bounding box center [261, 242] width 18 height 16
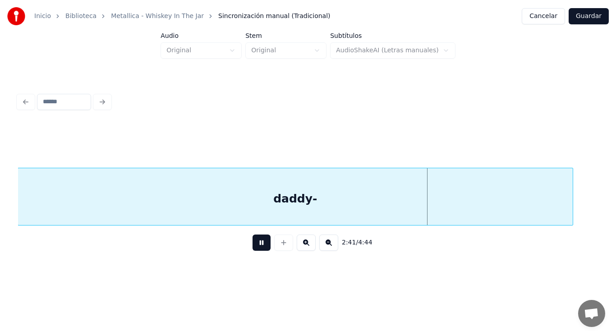
click at [256, 246] on button at bounding box center [261, 242] width 18 height 16
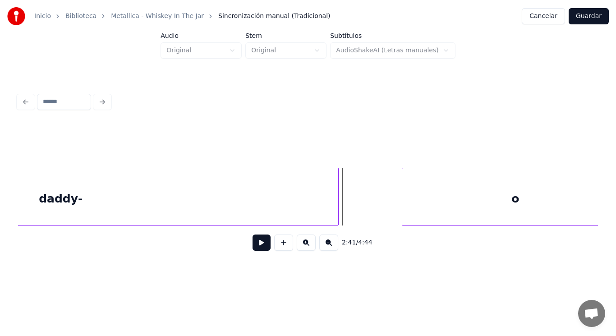
scroll to position [0, 101854]
click at [260, 246] on button at bounding box center [261, 242] width 18 height 16
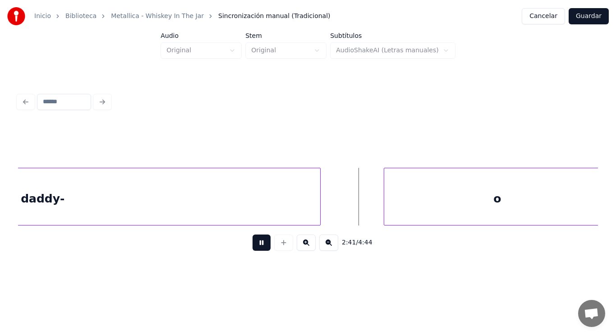
click at [260, 246] on button at bounding box center [261, 242] width 18 height 16
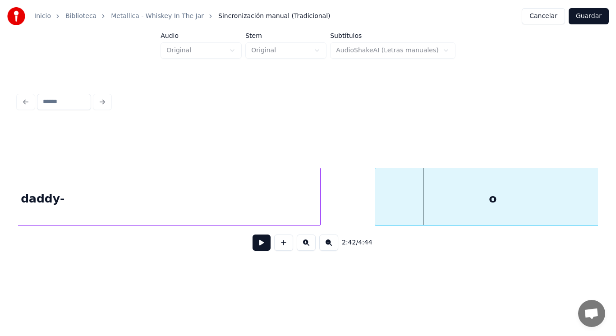
click at [377, 211] on div at bounding box center [376, 196] width 3 height 57
click at [252, 251] on button at bounding box center [261, 242] width 18 height 16
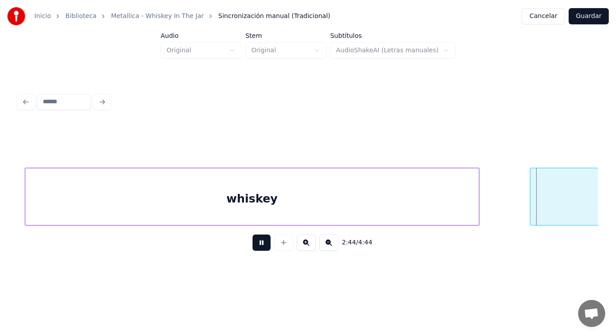
click at [252, 251] on button at bounding box center [261, 242] width 18 height 16
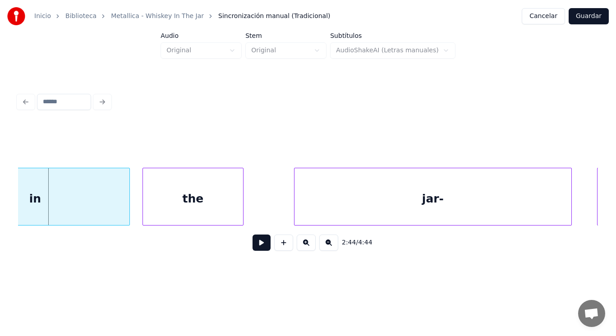
click at [109, 207] on div "in" at bounding box center [35, 198] width 188 height 61
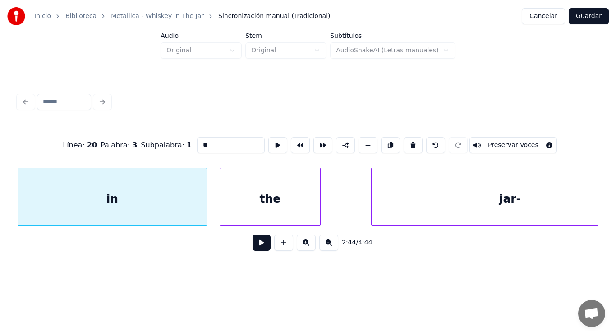
click at [260, 242] on button at bounding box center [261, 242] width 18 height 16
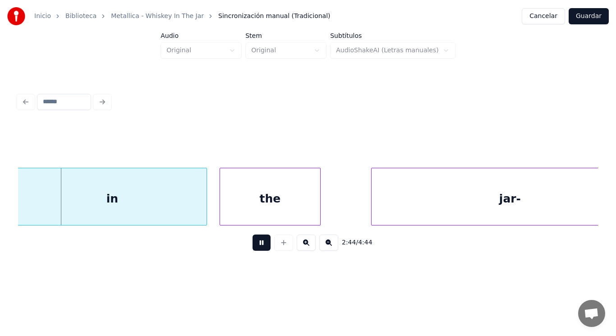
click at [260, 242] on button at bounding box center [261, 242] width 18 height 16
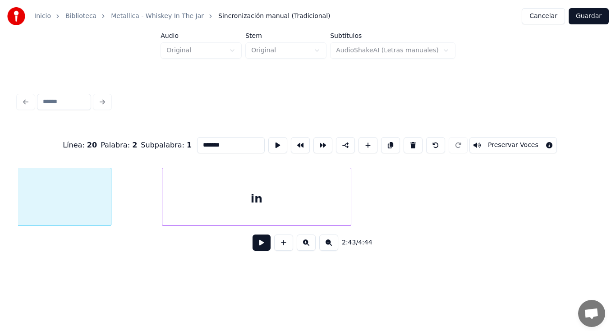
scroll to position [0, 103040]
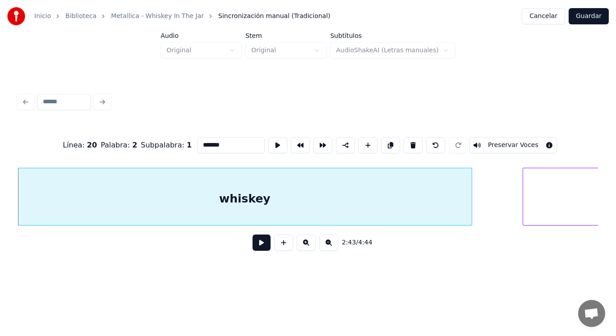
click at [256, 248] on button at bounding box center [261, 242] width 18 height 16
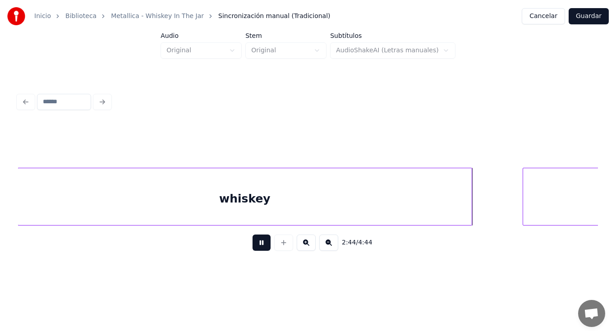
click at [256, 248] on button at bounding box center [261, 242] width 18 height 16
click at [484, 214] on div at bounding box center [485, 196] width 3 height 57
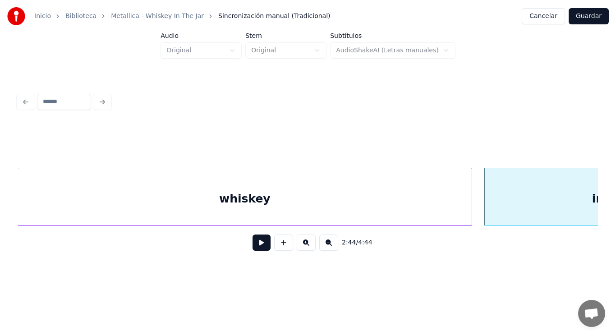
click at [259, 248] on button at bounding box center [261, 242] width 18 height 16
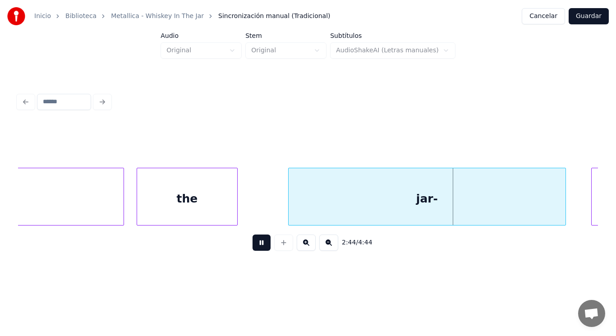
click at [259, 248] on button at bounding box center [261, 242] width 18 height 16
click at [269, 214] on div at bounding box center [269, 196] width 3 height 57
click at [253, 256] on div "2:44 / 4:44" at bounding box center [308, 242] width 580 height 34
click at [256, 248] on button at bounding box center [261, 242] width 18 height 16
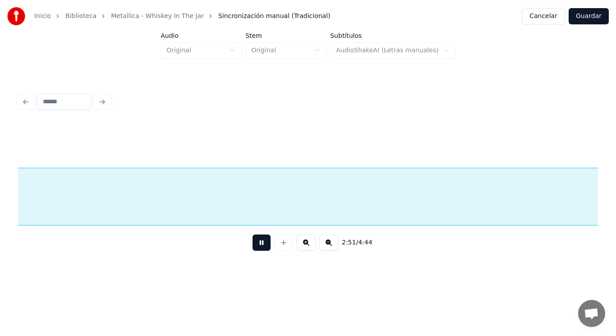
scroll to position [0, 108328]
click at [256, 248] on button at bounding box center [261, 242] width 18 height 16
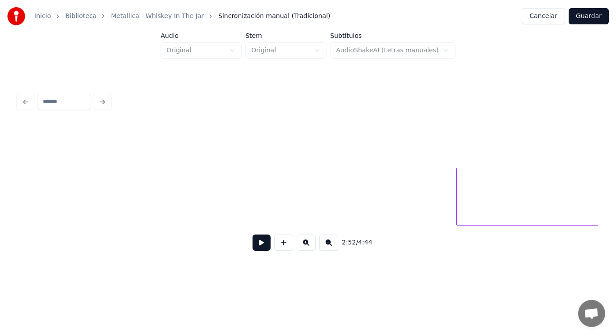
click at [0, 192] on div "Inicio Biblioteca Metallica - Whiskey In The Jar Sincronización manual (Tradici…" at bounding box center [308, 137] width 616 height 274
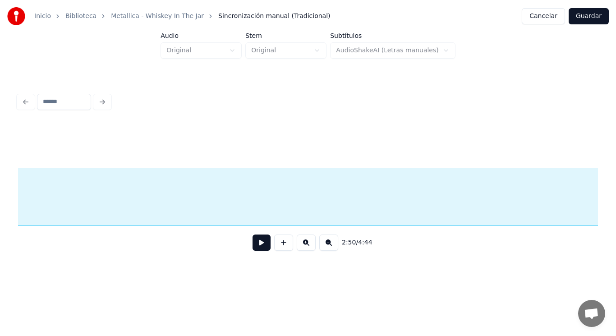
scroll to position [0, 108507]
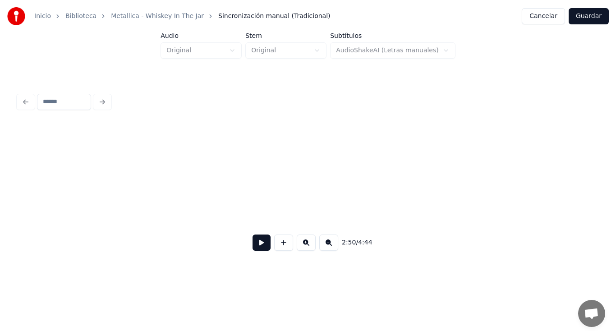
click at [0, 196] on div "Inicio Biblioteca Metallica - Whiskey In The Jar Sincronización manual (Tradici…" at bounding box center [308, 137] width 616 height 274
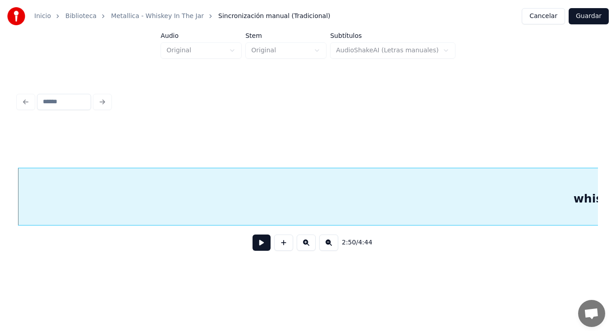
click at [256, 246] on button at bounding box center [261, 242] width 18 height 16
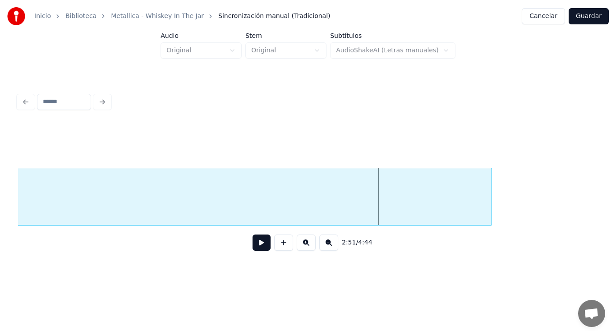
scroll to position [0, 108019]
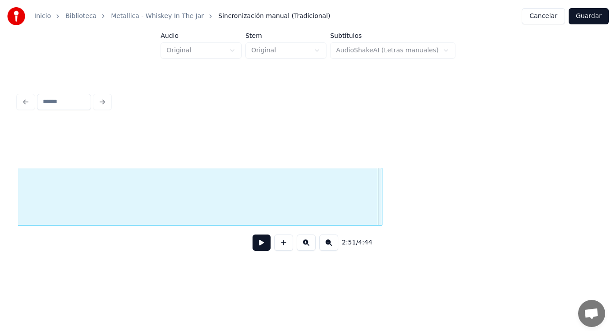
click at [381, 204] on div at bounding box center [380, 196] width 3 height 57
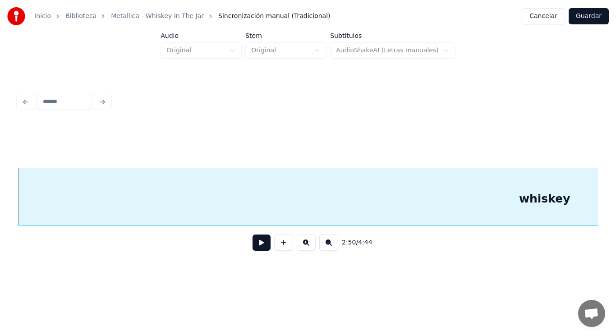
click at [256, 247] on button at bounding box center [261, 242] width 18 height 16
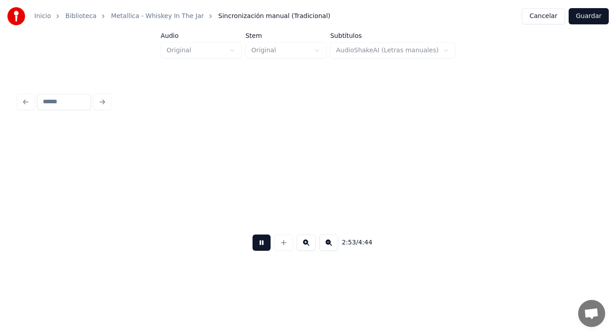
scroll to position [0, 109097]
click at [256, 247] on button at bounding box center [261, 242] width 18 height 16
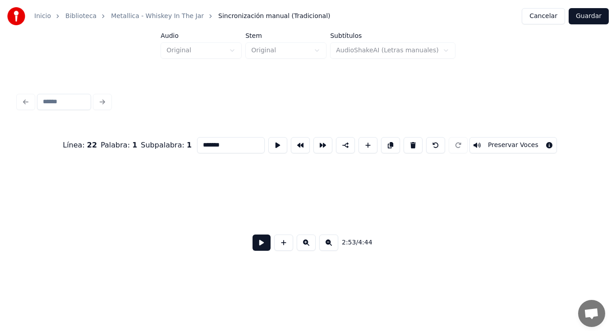
scroll to position [0, 108827]
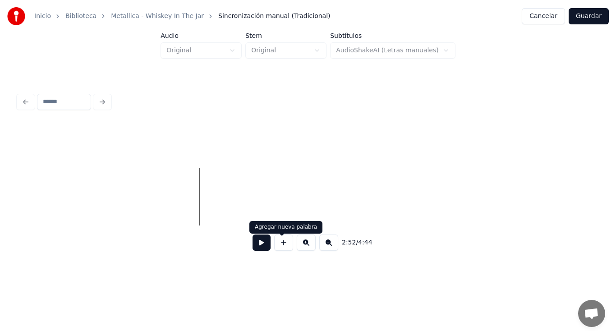
click at [278, 247] on button at bounding box center [283, 242] width 19 height 16
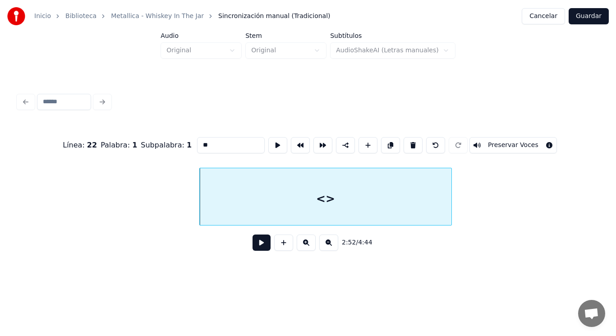
click at [197, 144] on input "**" at bounding box center [231, 145] width 68 height 16
type input "*"
type input "***"
click at [253, 243] on button at bounding box center [261, 242] width 18 height 16
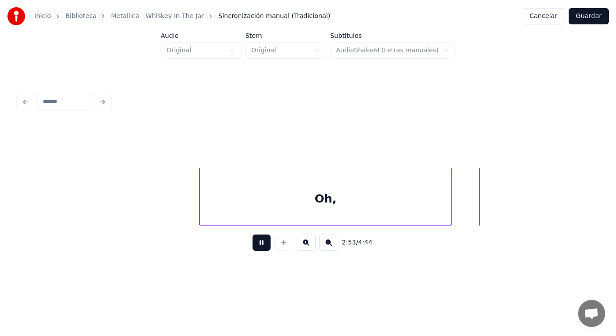
click at [253, 243] on button at bounding box center [261, 242] width 18 height 16
click at [290, 208] on div "Oh," at bounding box center [325, 198] width 251 height 61
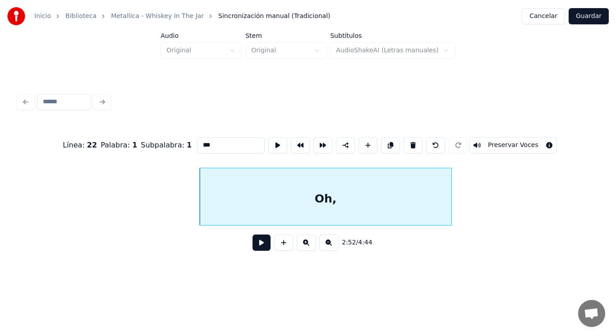
click at [197, 142] on input "***" at bounding box center [231, 145] width 68 height 16
type input "***"
click at [256, 247] on button at bounding box center [261, 242] width 18 height 16
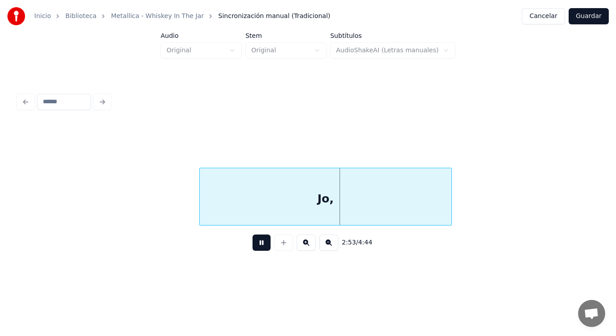
click at [256, 247] on button at bounding box center [261, 242] width 18 height 16
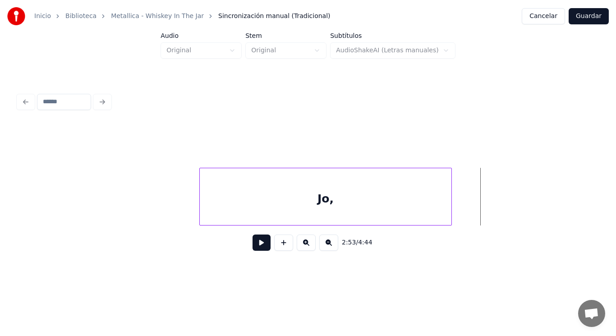
click at [287, 201] on div "Jo," at bounding box center [325, 198] width 251 height 61
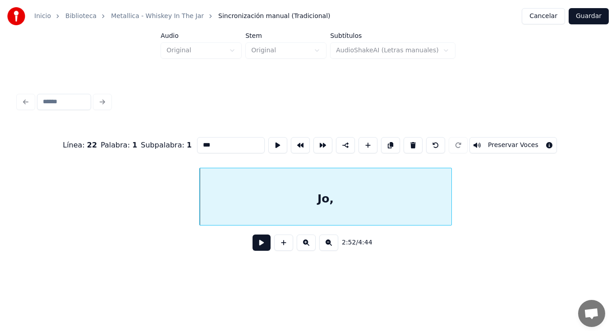
click at [254, 246] on button at bounding box center [261, 242] width 18 height 16
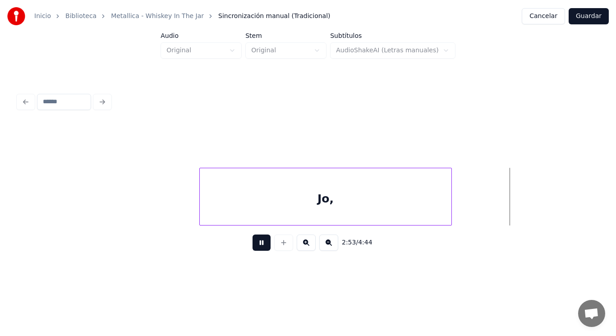
click at [254, 246] on button at bounding box center [261, 242] width 18 height 16
click at [491, 208] on div at bounding box center [491, 196] width 3 height 57
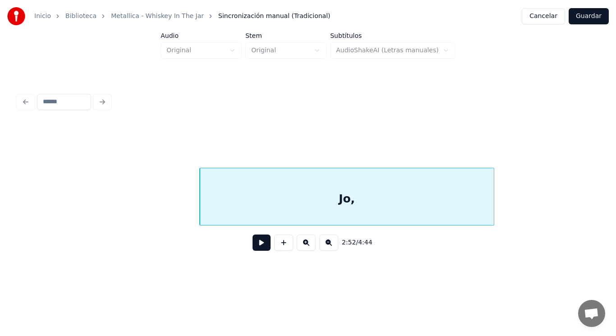
click at [255, 243] on button at bounding box center [261, 242] width 18 height 16
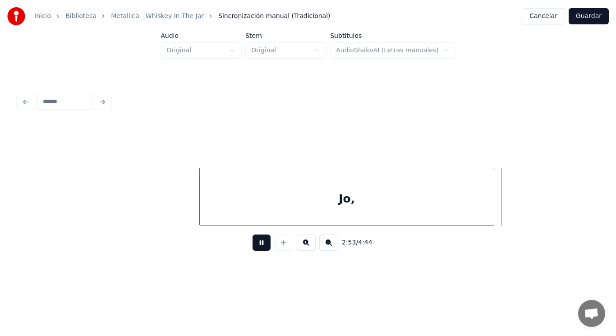
click at [255, 243] on button at bounding box center [261, 242] width 18 height 16
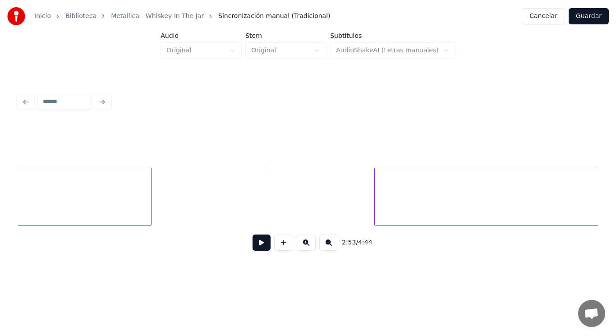
scroll to position [0, 109144]
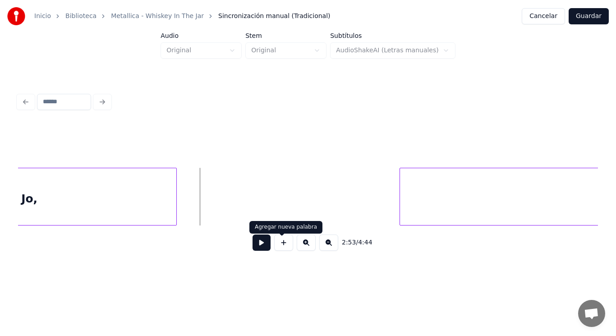
click at [282, 243] on button at bounding box center [283, 242] width 19 height 16
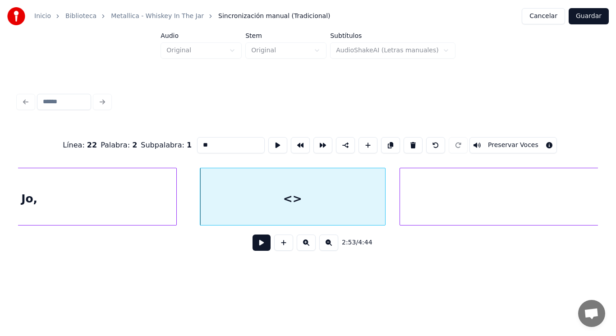
click at [383, 212] on div at bounding box center [383, 196] width 3 height 57
drag, startPoint x: 188, startPoint y: 139, endPoint x: 146, endPoint y: 141, distance: 42.8
click at [146, 141] on div "Línea : 22 Palabra : 2 Subpalabra : 1 ** Preservar Voces" at bounding box center [308, 145] width 580 height 45
click at [149, 201] on div "Jo," at bounding box center [29, 198] width 294 height 61
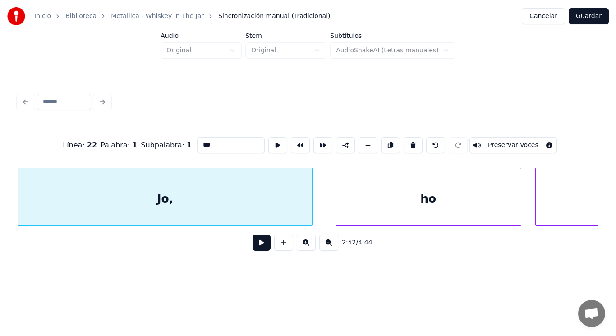
click at [197, 143] on input "***" at bounding box center [231, 145] width 68 height 16
type input "****"
click at [256, 248] on button at bounding box center [261, 242] width 18 height 16
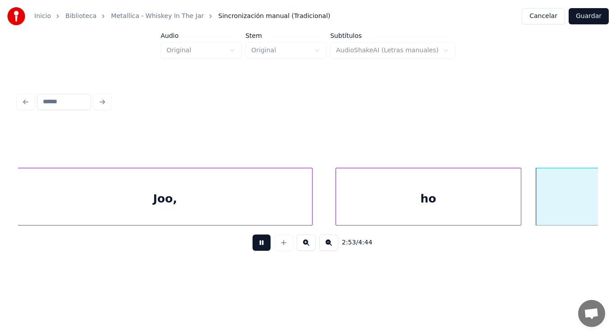
click at [256, 248] on button at bounding box center [261, 242] width 18 height 16
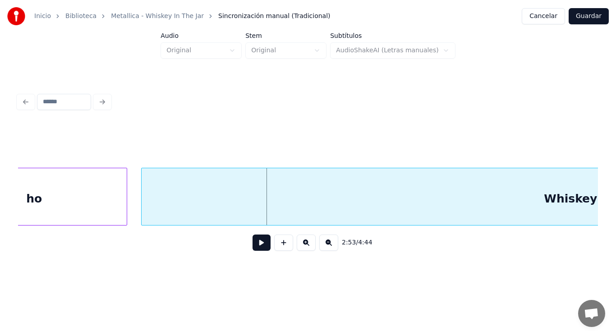
scroll to position [0, 109395]
click at [149, 206] on div at bounding box center [150, 196] width 3 height 57
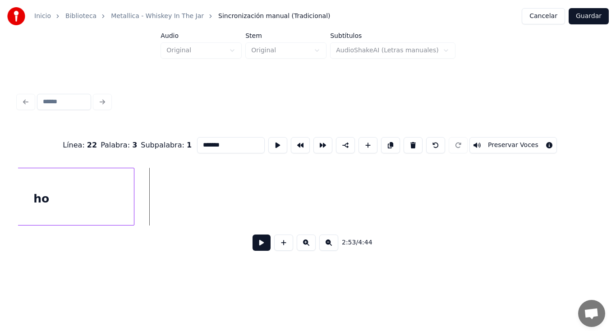
click at [612, 195] on div "Inicio Biblioteca Metallica - Whiskey In The Jar Sincronización manual (Tradici…" at bounding box center [308, 137] width 616 height 274
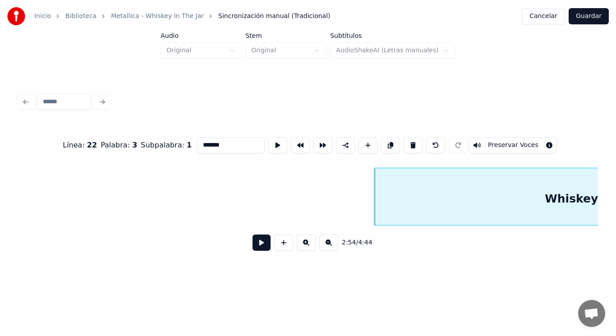
scroll to position [0, 109628]
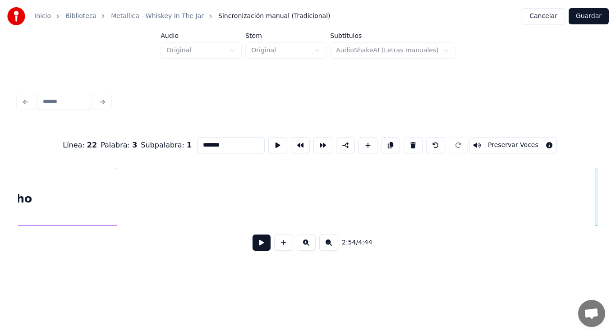
click at [80, 197] on div "ho" at bounding box center [24, 198] width 185 height 61
type input "**"
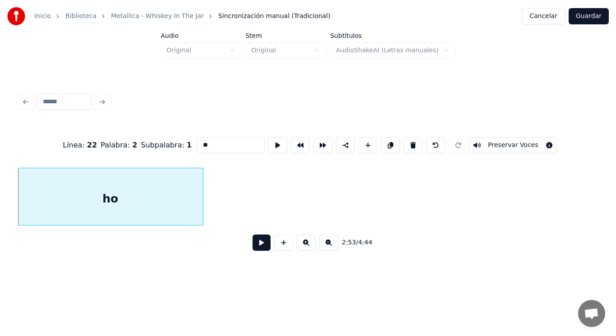
click at [255, 248] on button at bounding box center [261, 242] width 18 height 16
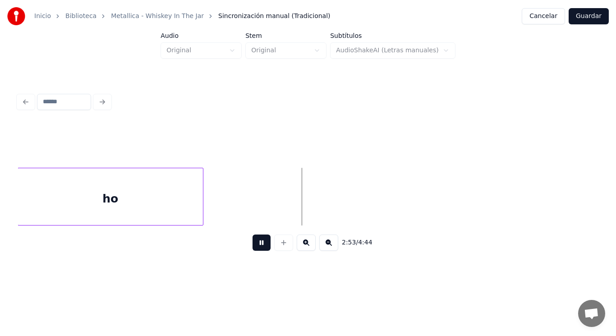
click at [255, 248] on button at bounding box center [261, 242] width 18 height 16
click at [335, 194] on div at bounding box center [335, 196] width 3 height 57
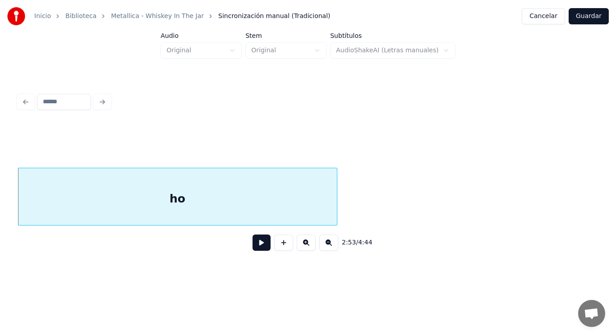
click at [272, 183] on div "ho" at bounding box center [177, 198] width 319 height 61
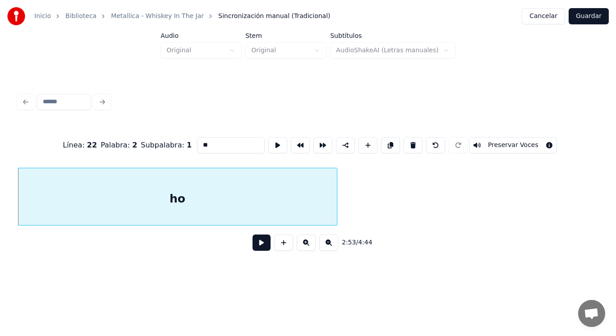
click at [213, 142] on input "**" at bounding box center [231, 145] width 68 height 16
type input "***"
click at [255, 251] on button at bounding box center [261, 242] width 18 height 16
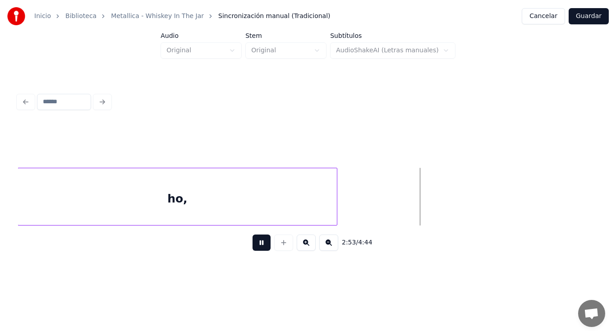
click at [255, 251] on button at bounding box center [261, 242] width 18 height 16
click at [333, 202] on div "ho," at bounding box center [177, 198] width 319 height 61
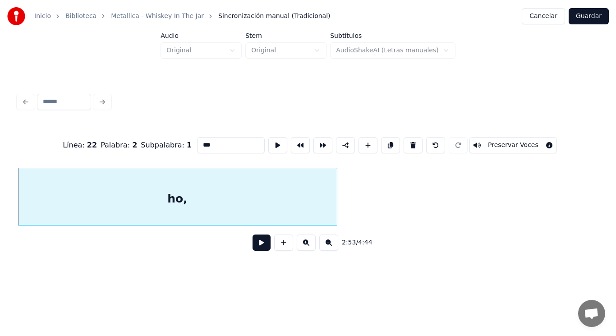
click at [253, 247] on button at bounding box center [261, 242] width 18 height 16
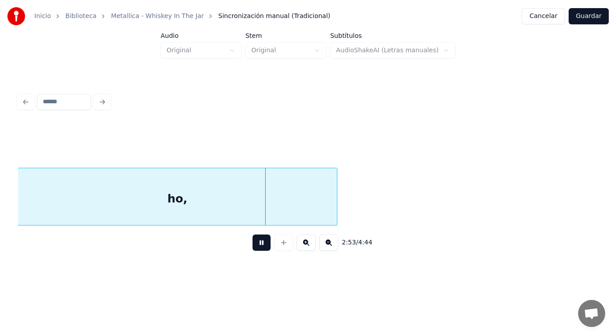
click at [253, 247] on button at bounding box center [261, 242] width 18 height 16
click at [305, 209] on div at bounding box center [304, 196] width 3 height 57
click at [254, 243] on button at bounding box center [261, 242] width 18 height 16
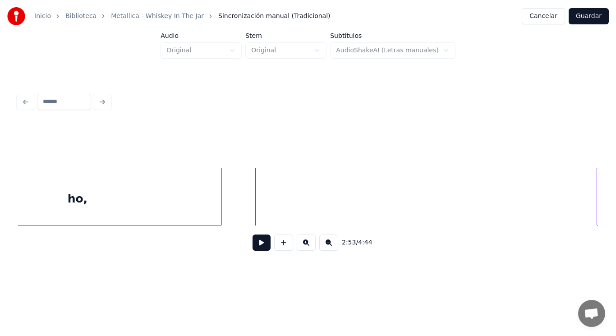
scroll to position [0, 109470]
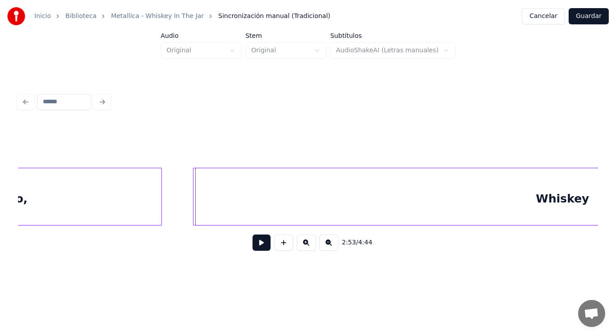
click at [194, 196] on div at bounding box center [194, 196] width 3 height 57
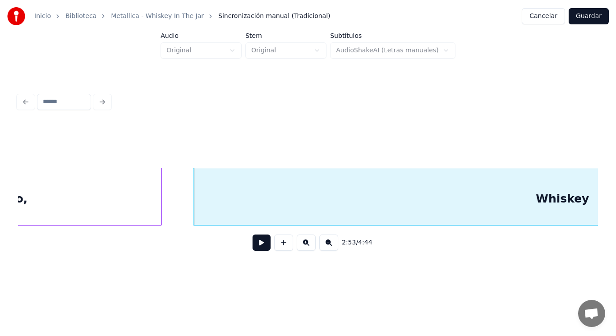
click at [258, 250] on button at bounding box center [261, 242] width 18 height 16
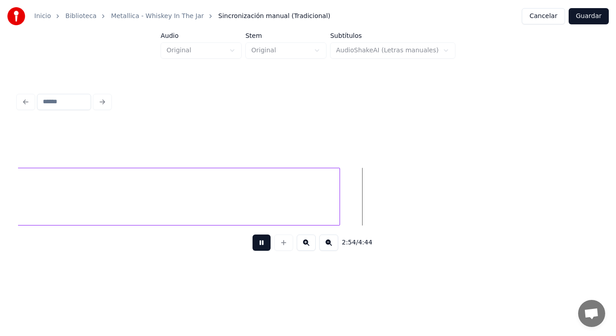
click at [258, 250] on button at bounding box center [261, 242] width 18 height 16
click at [213, 203] on div at bounding box center [211, 196] width 3 height 57
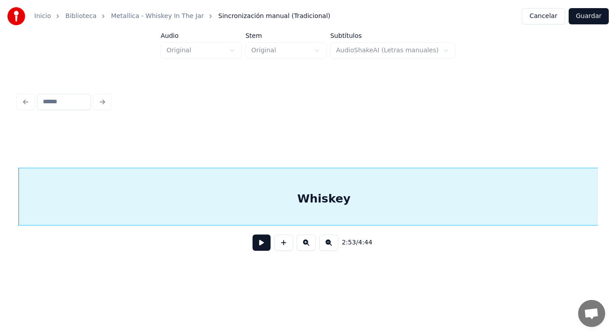
click at [252, 244] on button at bounding box center [261, 242] width 18 height 16
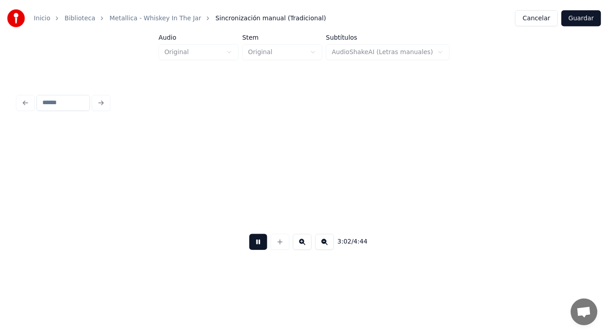
scroll to position [0, 114935]
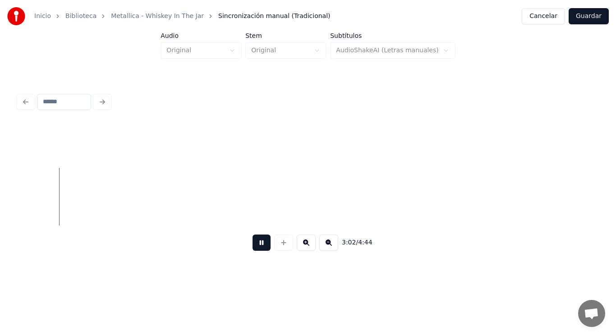
click at [252, 246] on button at bounding box center [261, 242] width 18 height 16
click at [586, 18] on button "Guardar" at bounding box center [588, 16] width 40 height 16
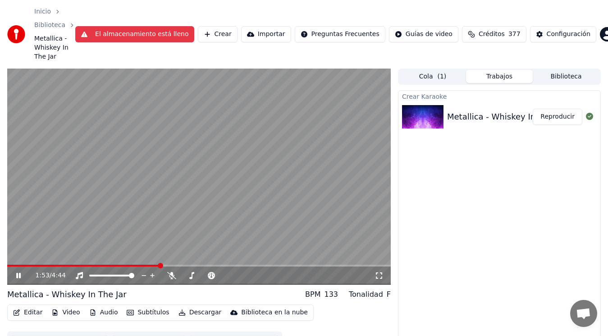
click at [18, 276] on icon at bounding box center [18, 275] width 5 height 5
